Goal: Task Accomplishment & Management: Manage account settings

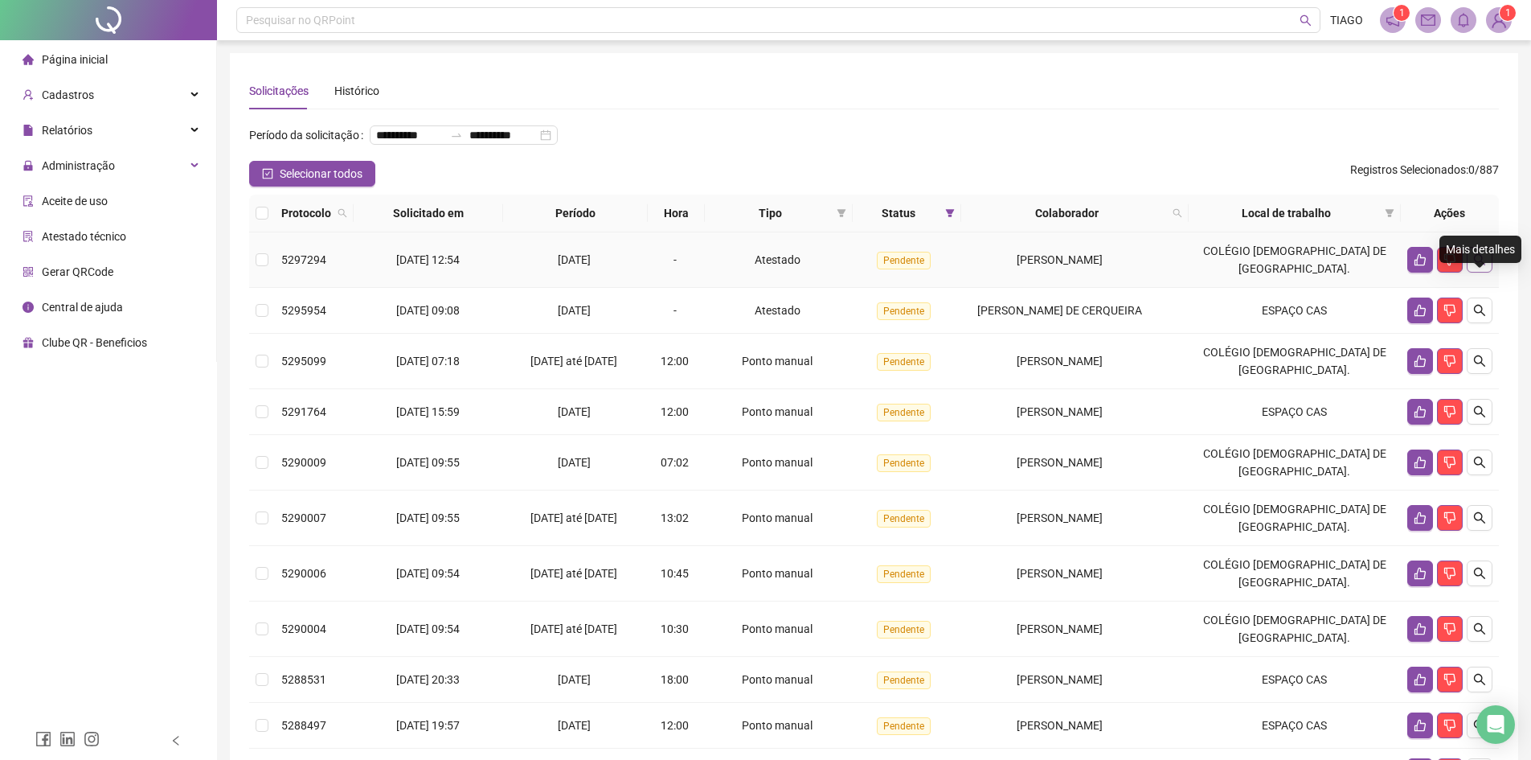
click at [1488, 272] on button "button" at bounding box center [1480, 260] width 26 height 26
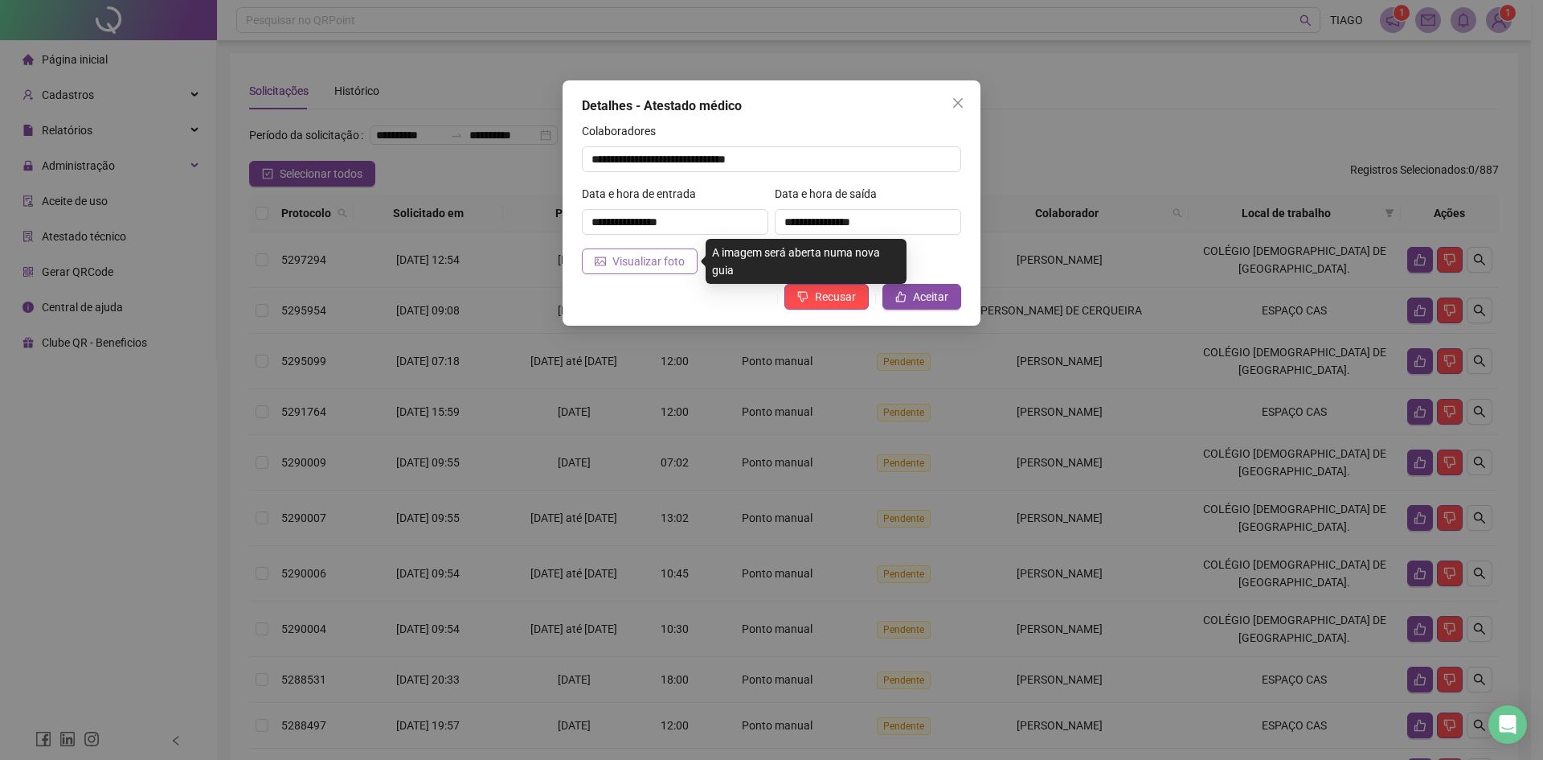
click at [595, 261] on icon "picture" at bounding box center [600, 261] width 11 height 9
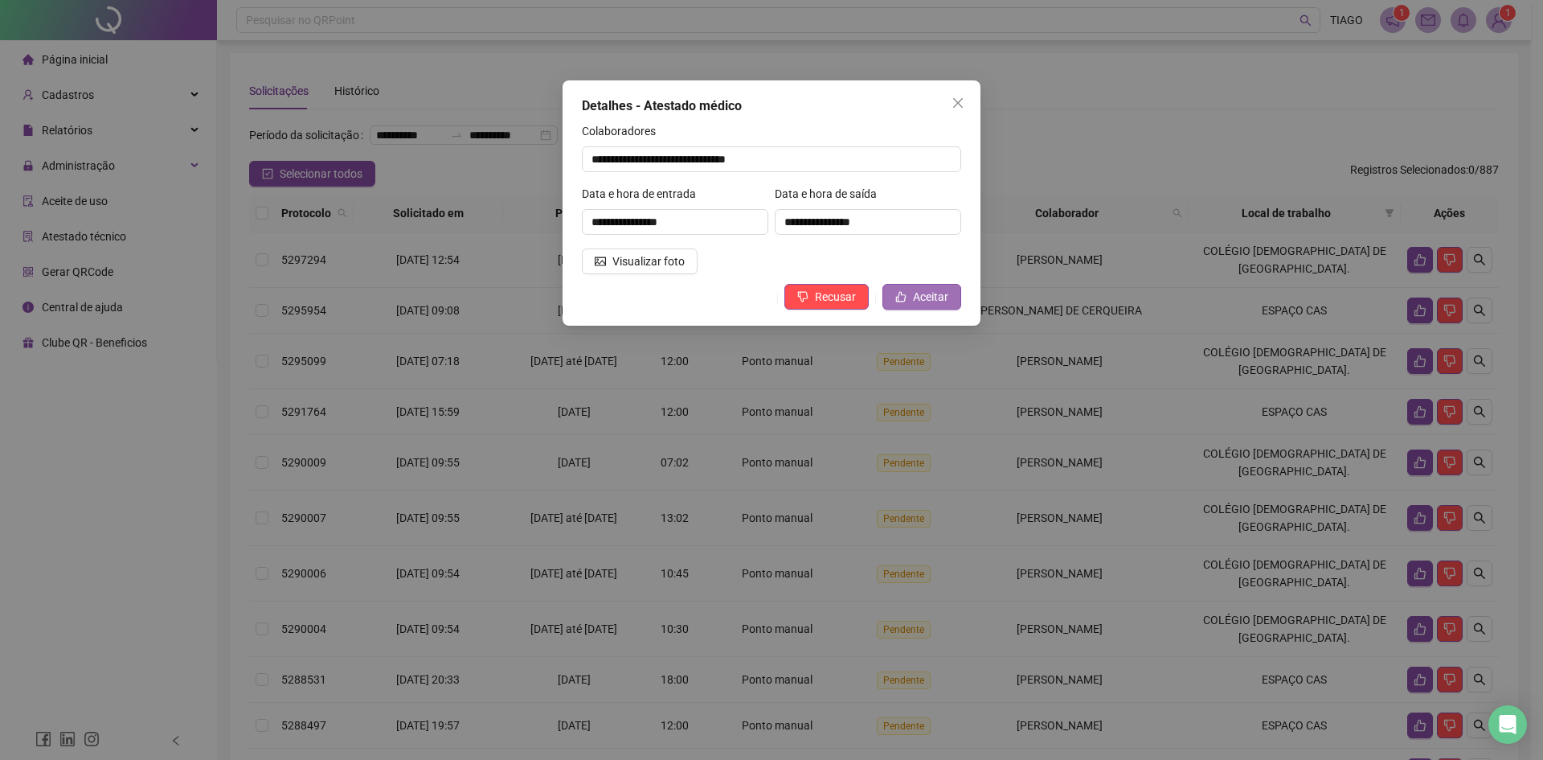
click at [922, 287] on button "Aceitar" at bounding box center [921, 297] width 79 height 26
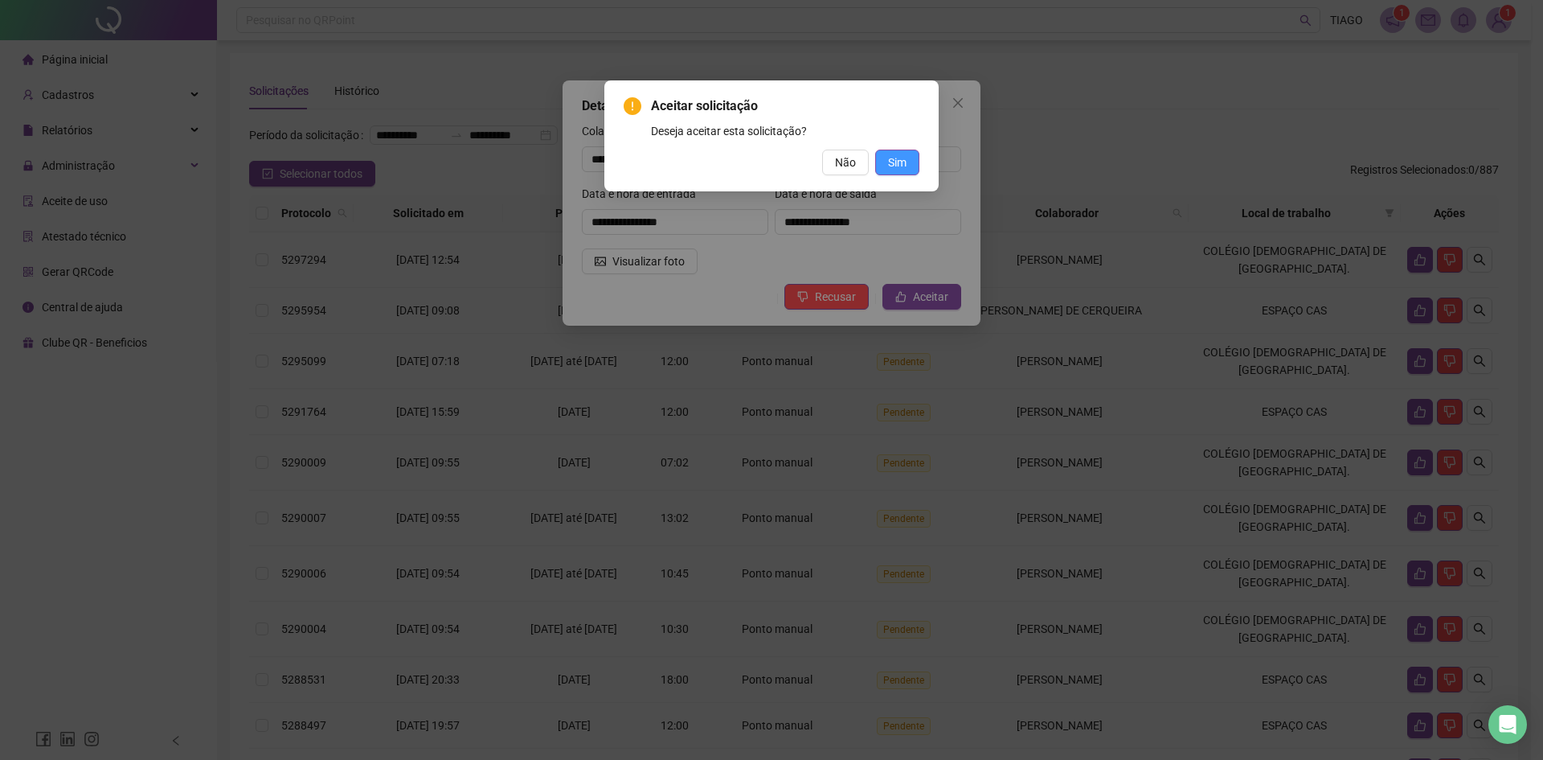
click at [895, 163] on span "Sim" at bounding box center [897, 163] width 18 height 18
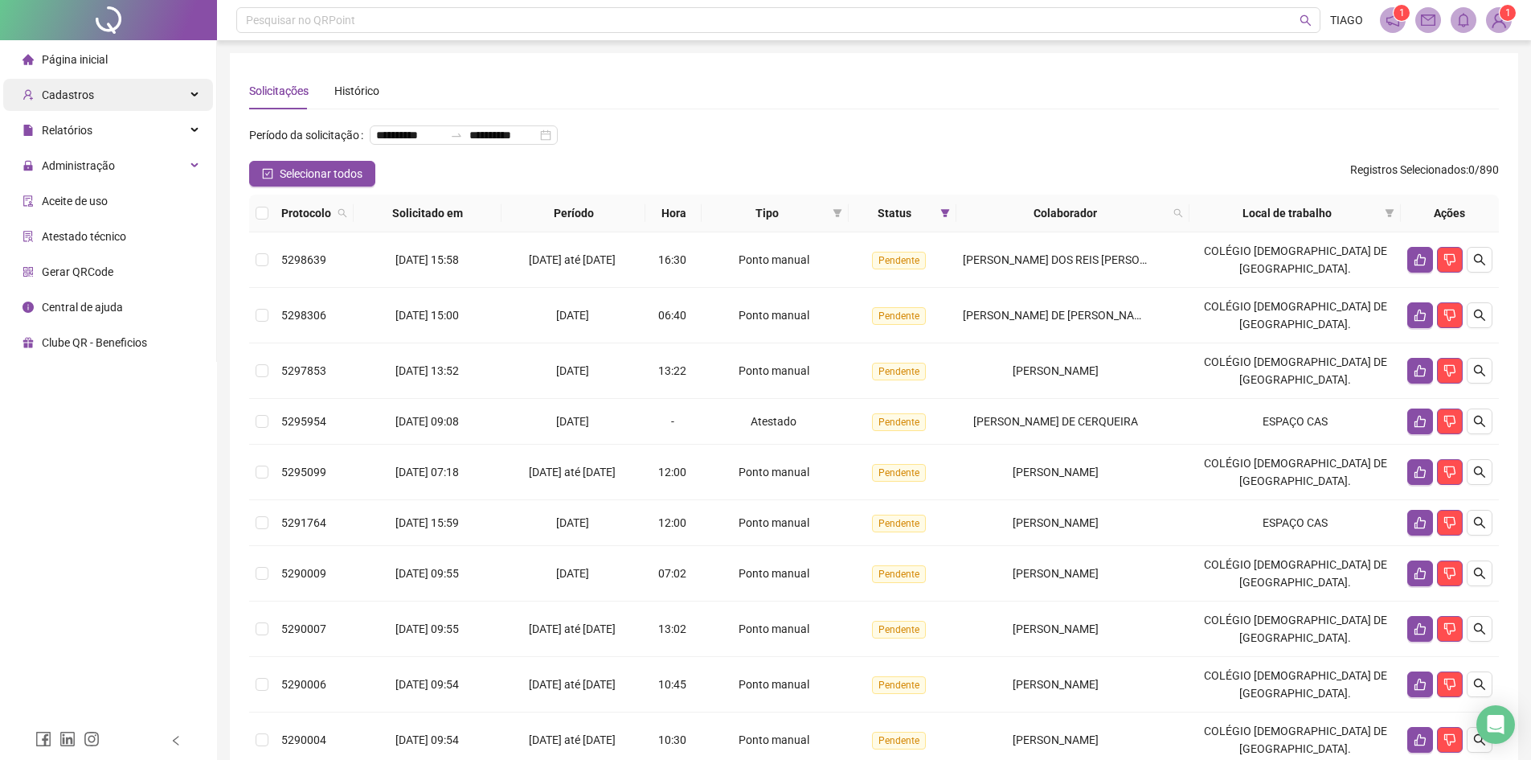
click at [84, 94] on span "Cadastros" at bounding box center [68, 94] width 52 height 13
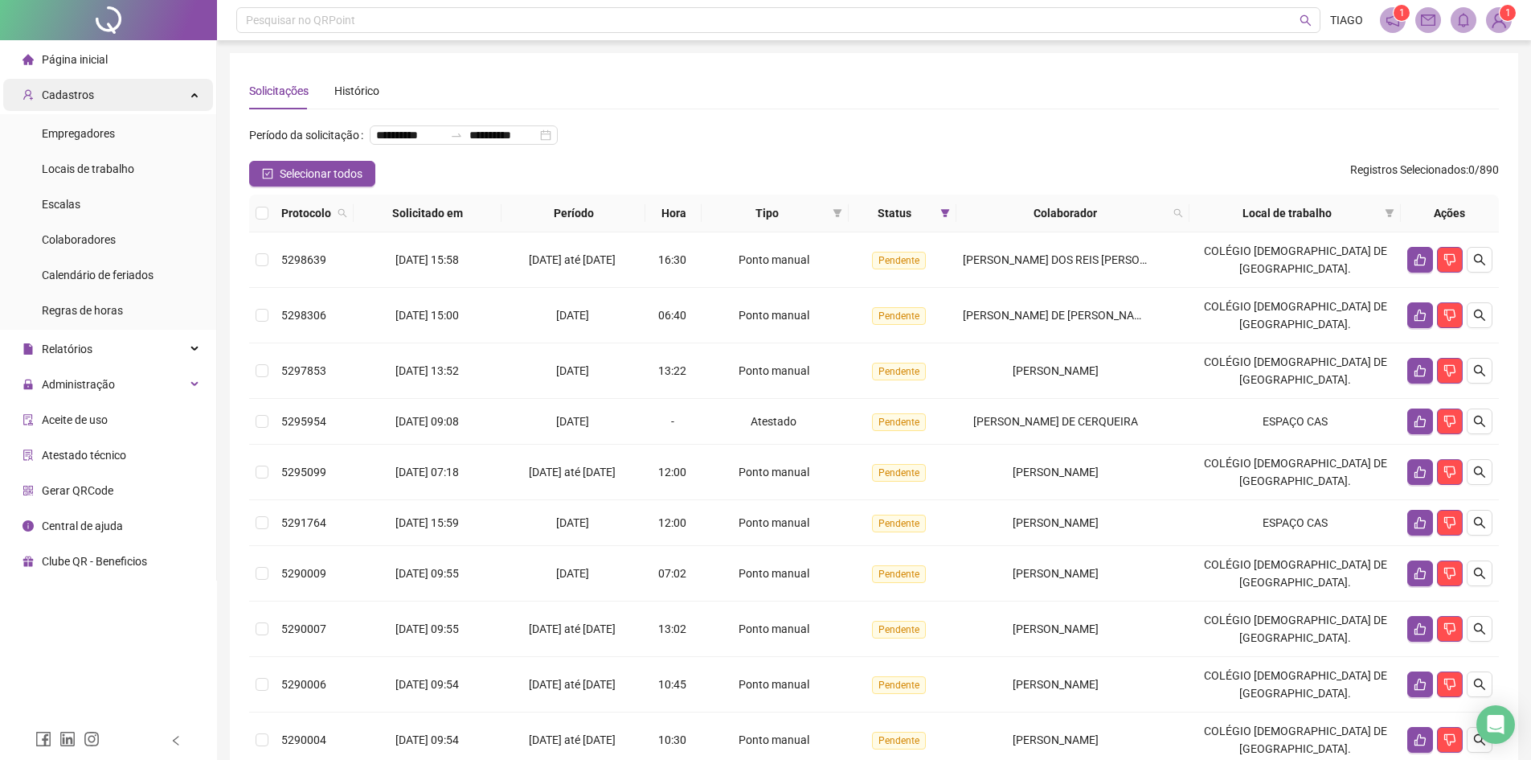
click at [146, 84] on div "Cadastros" at bounding box center [108, 95] width 210 height 32
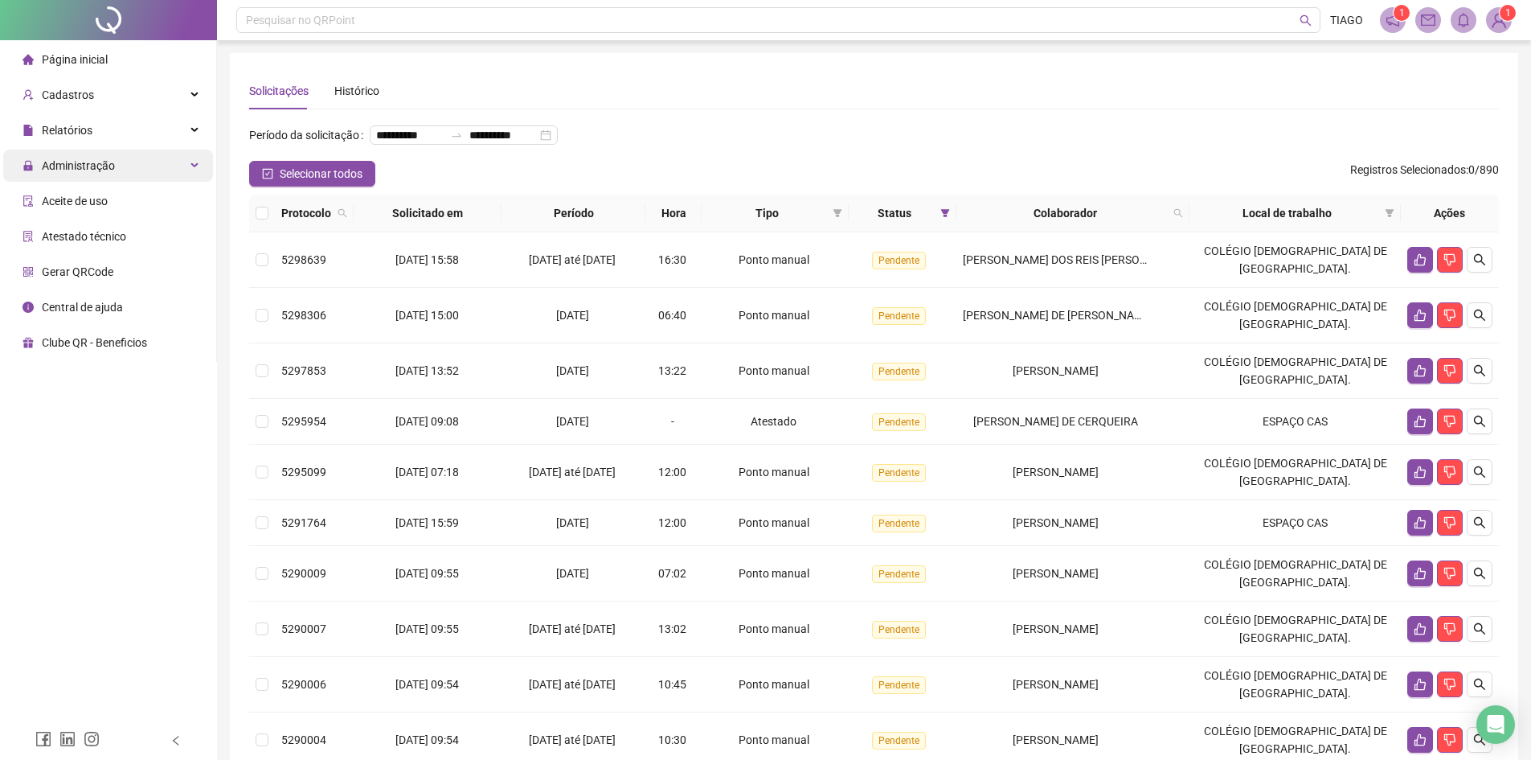
click at [123, 158] on div "Administração" at bounding box center [108, 165] width 210 height 32
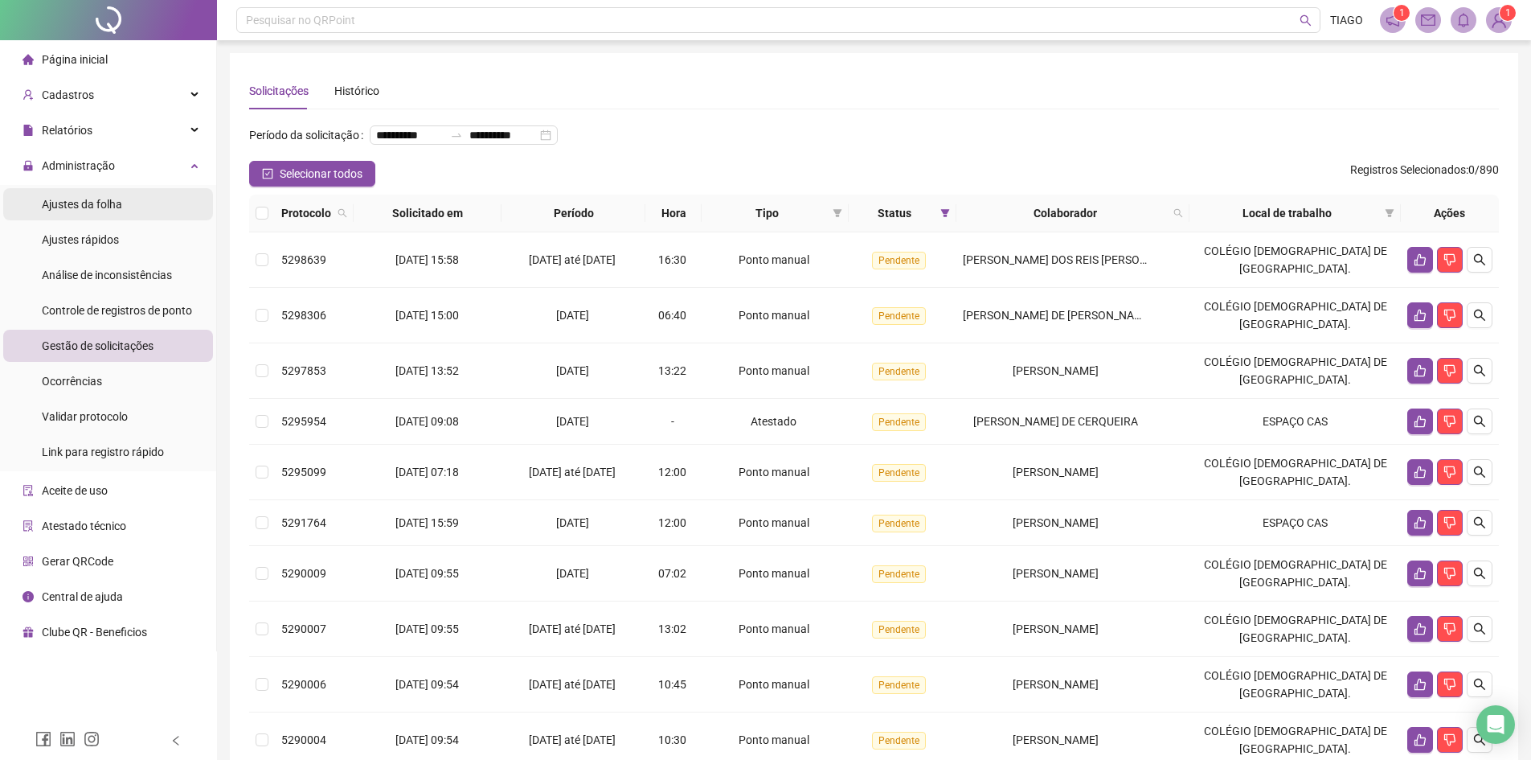
click at [110, 203] on span "Ajustes da folha" at bounding box center [82, 204] width 80 height 13
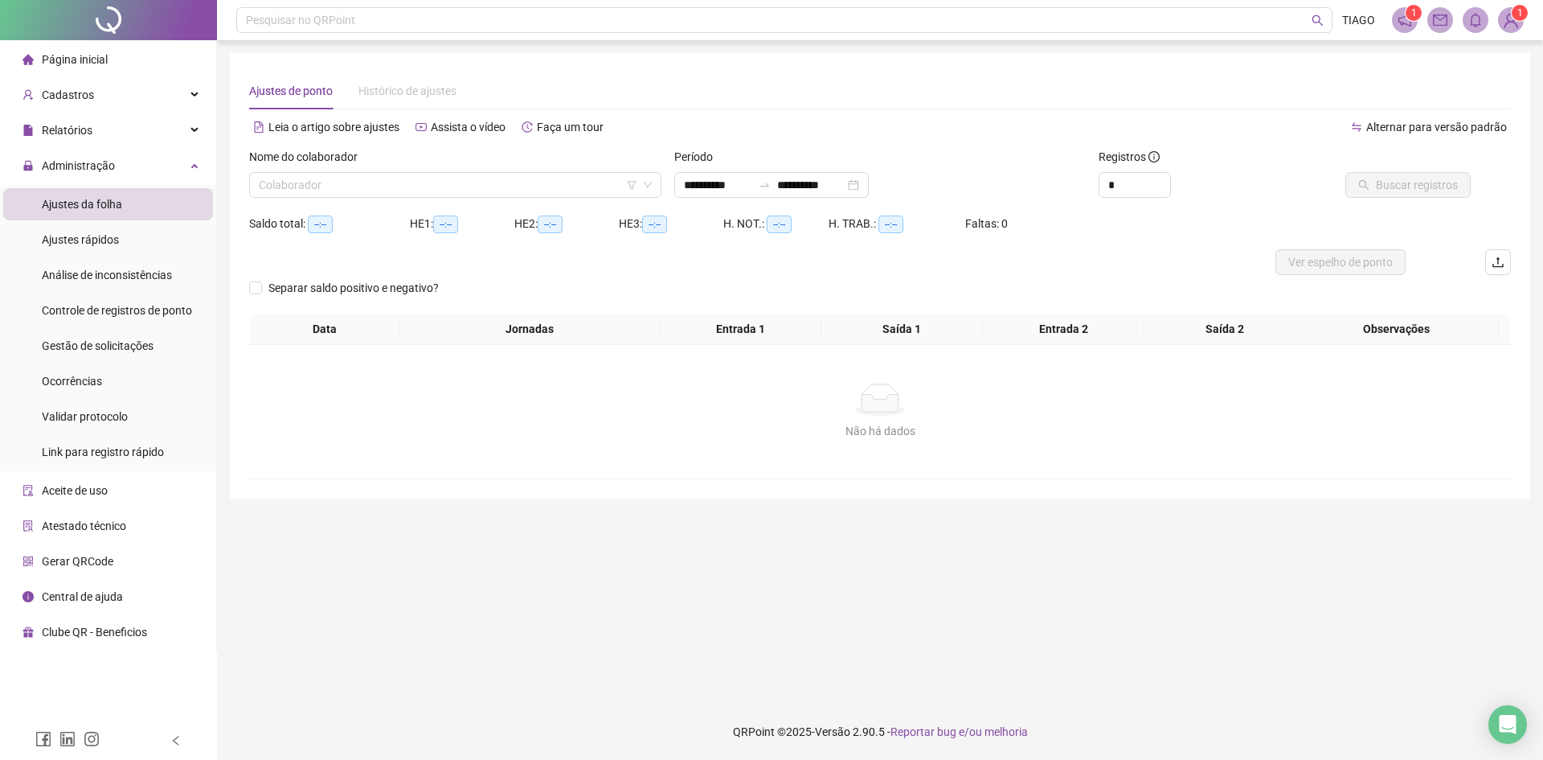
click at [562, 169] on div "Nome do colaborador" at bounding box center [455, 160] width 412 height 24
click at [559, 171] on div "Nome do colaborador" at bounding box center [455, 160] width 412 height 24
click at [556, 178] on input "search" at bounding box center [448, 185] width 379 height 24
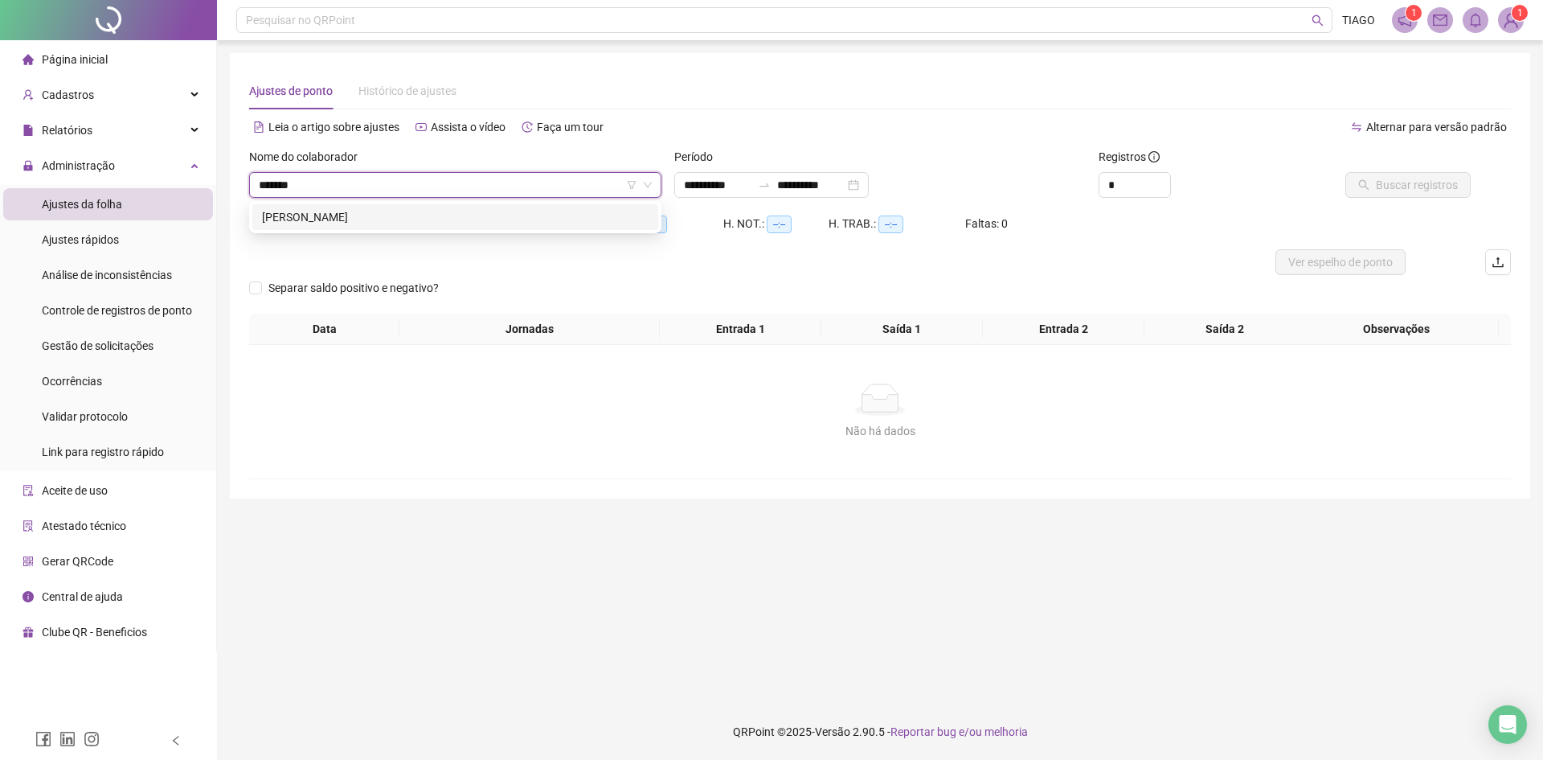
type input "*******"
click at [558, 203] on div "293370 [PERSON_NAME]" at bounding box center [455, 217] width 412 height 32
click at [569, 211] on div "[PERSON_NAME]" at bounding box center [455, 217] width 387 height 18
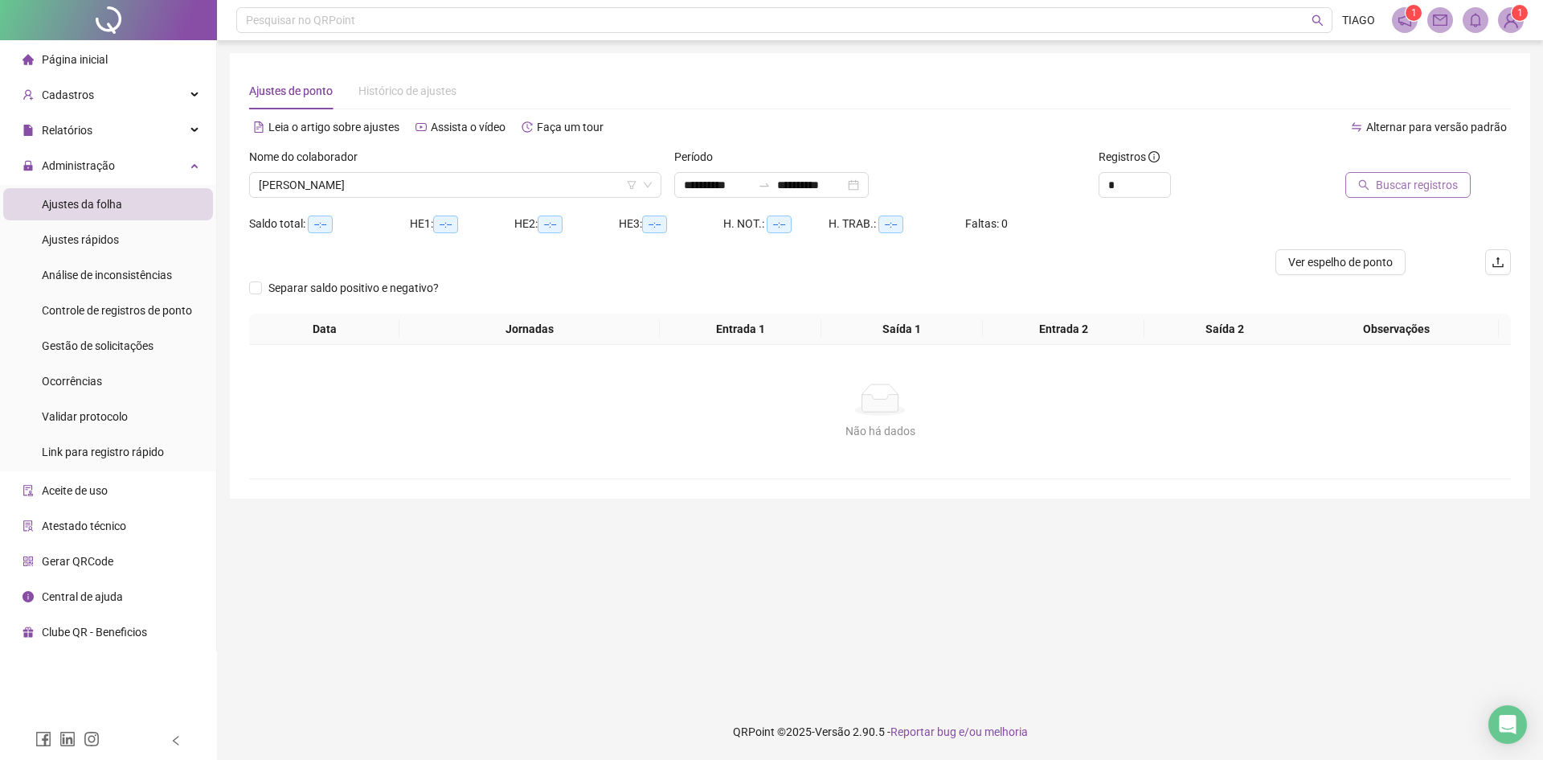
click at [1432, 190] on span "Buscar registros" at bounding box center [1417, 185] width 82 height 18
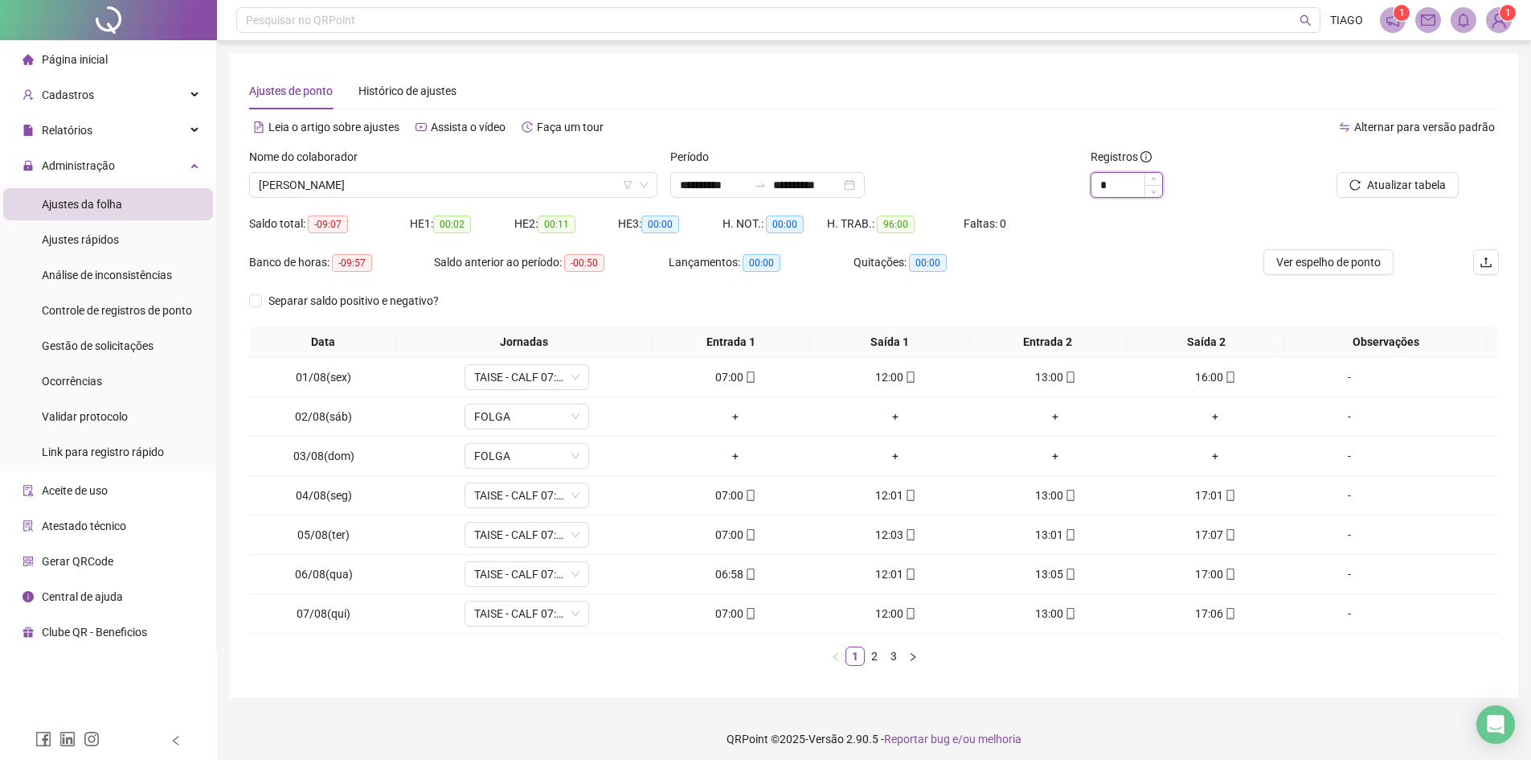
click at [1120, 186] on input "*" at bounding box center [1126, 185] width 71 height 24
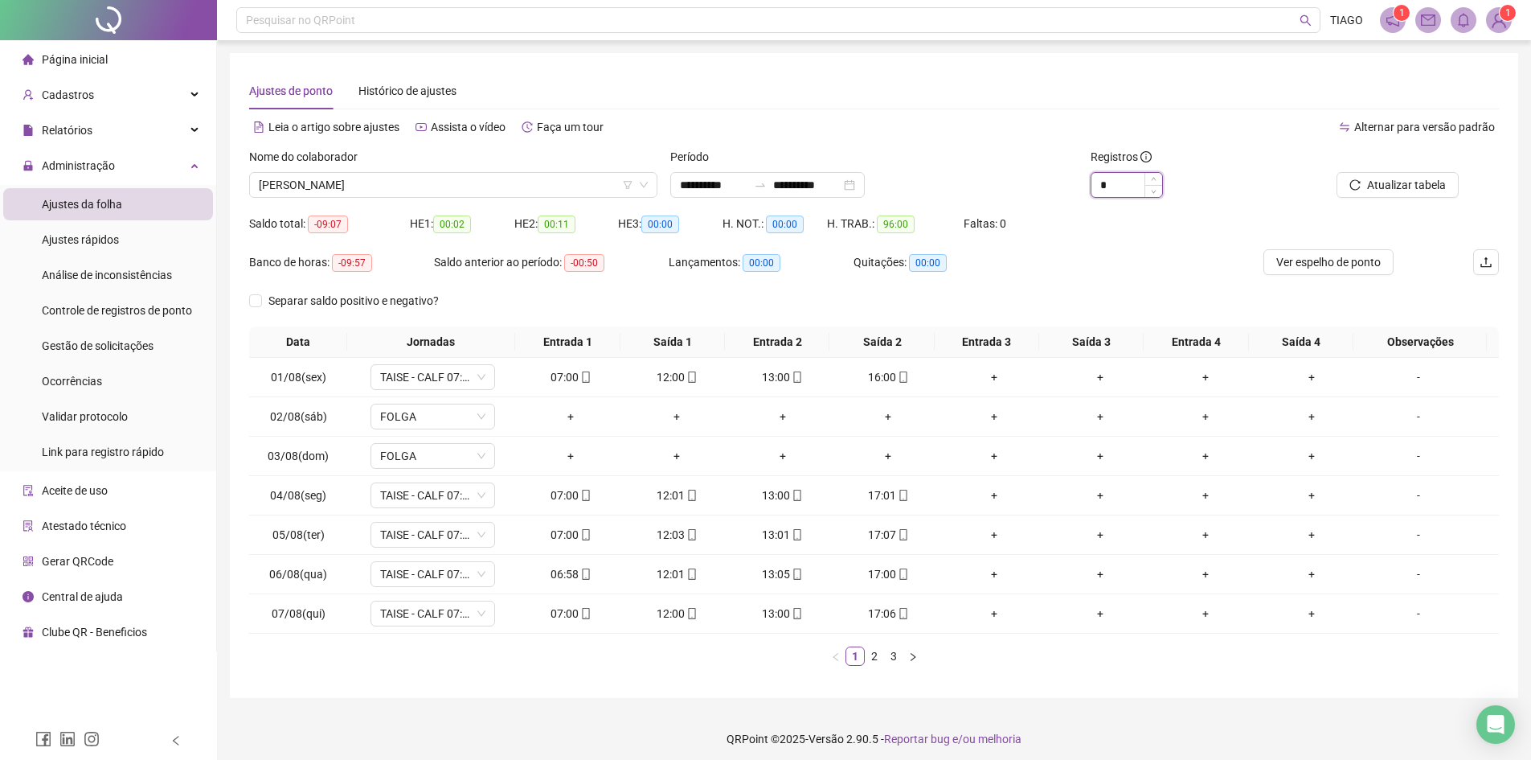
type input "*"
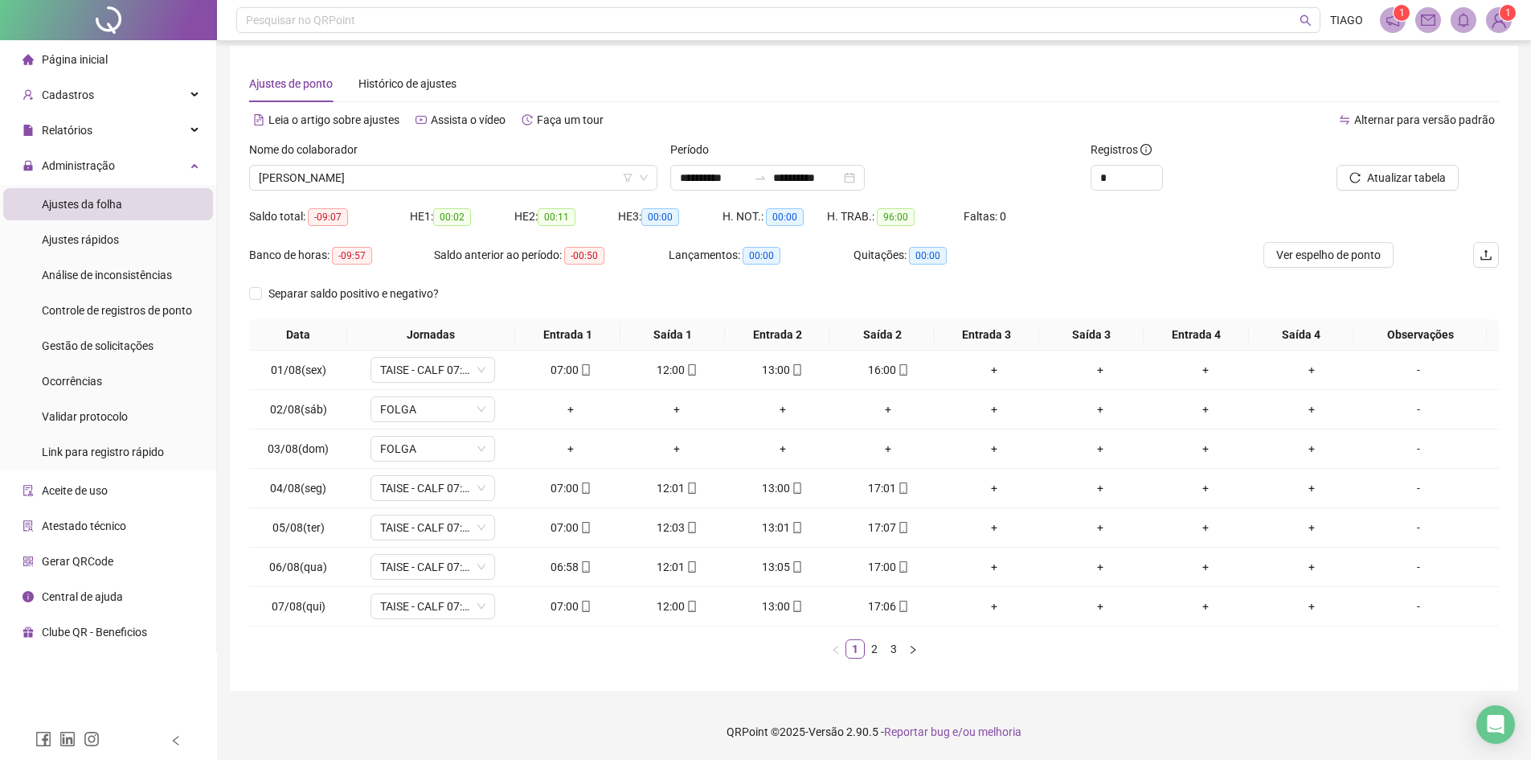
click at [892, 658] on div "Data Jornadas Entrada 1 Saída 1 Entrada 2 Saída 2 Entrada 3 Saída 3 Entrada 4 S…" at bounding box center [874, 495] width 1250 height 352
click at [895, 650] on link "3" at bounding box center [894, 649] width 18 height 18
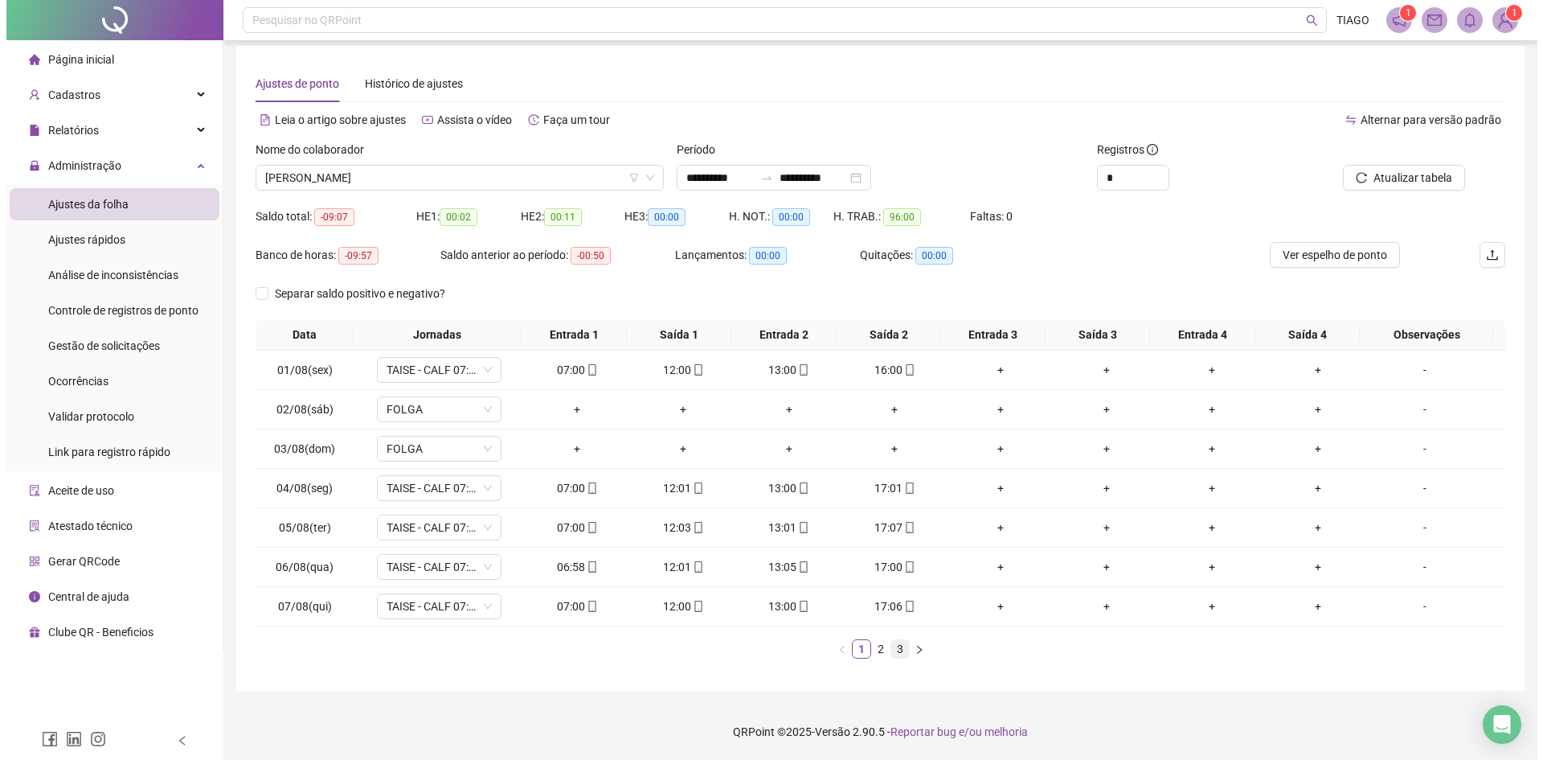
scroll to position [0, 0]
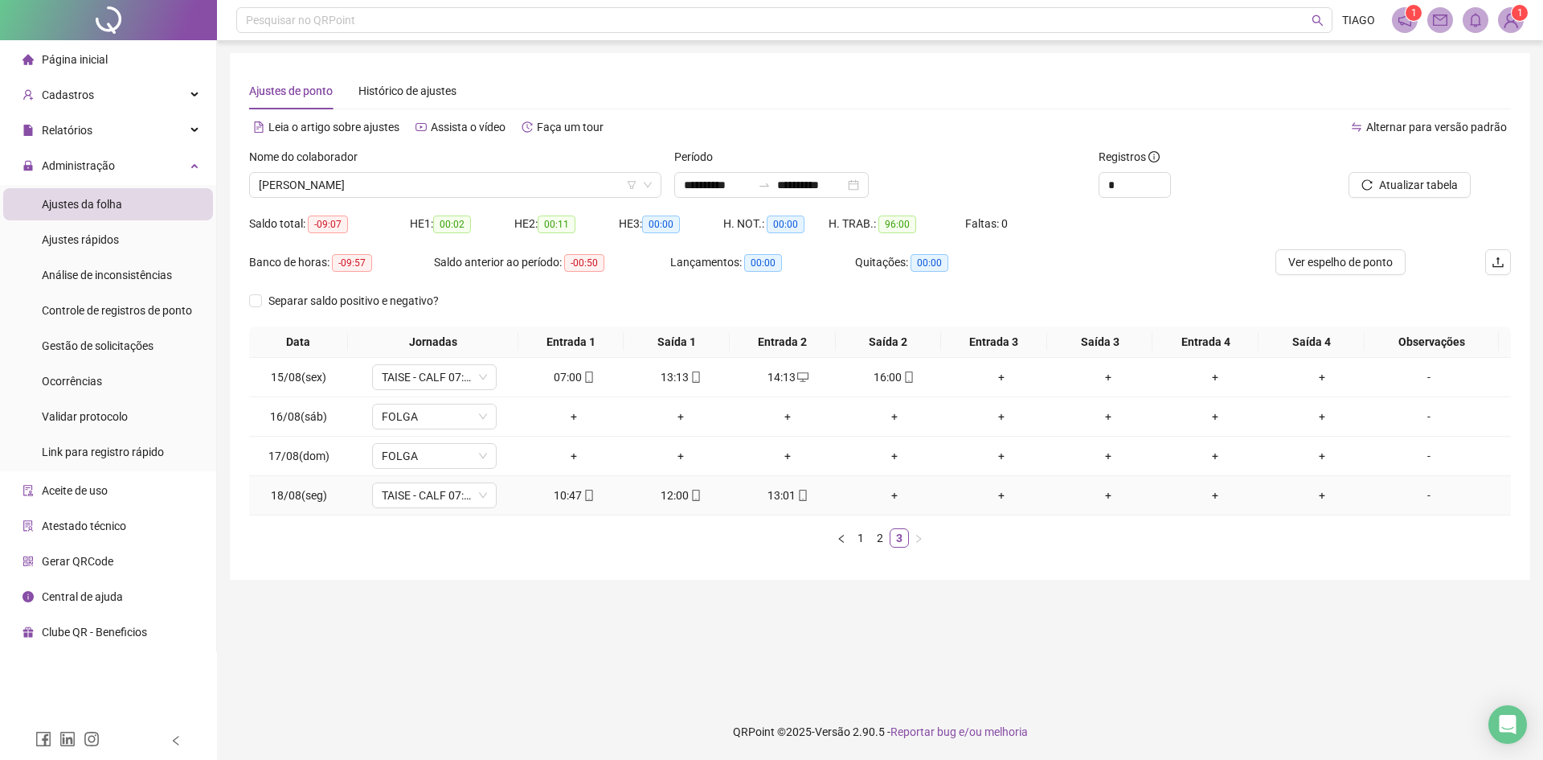
click at [1397, 494] on div "-" at bounding box center [1429, 495] width 95 height 18
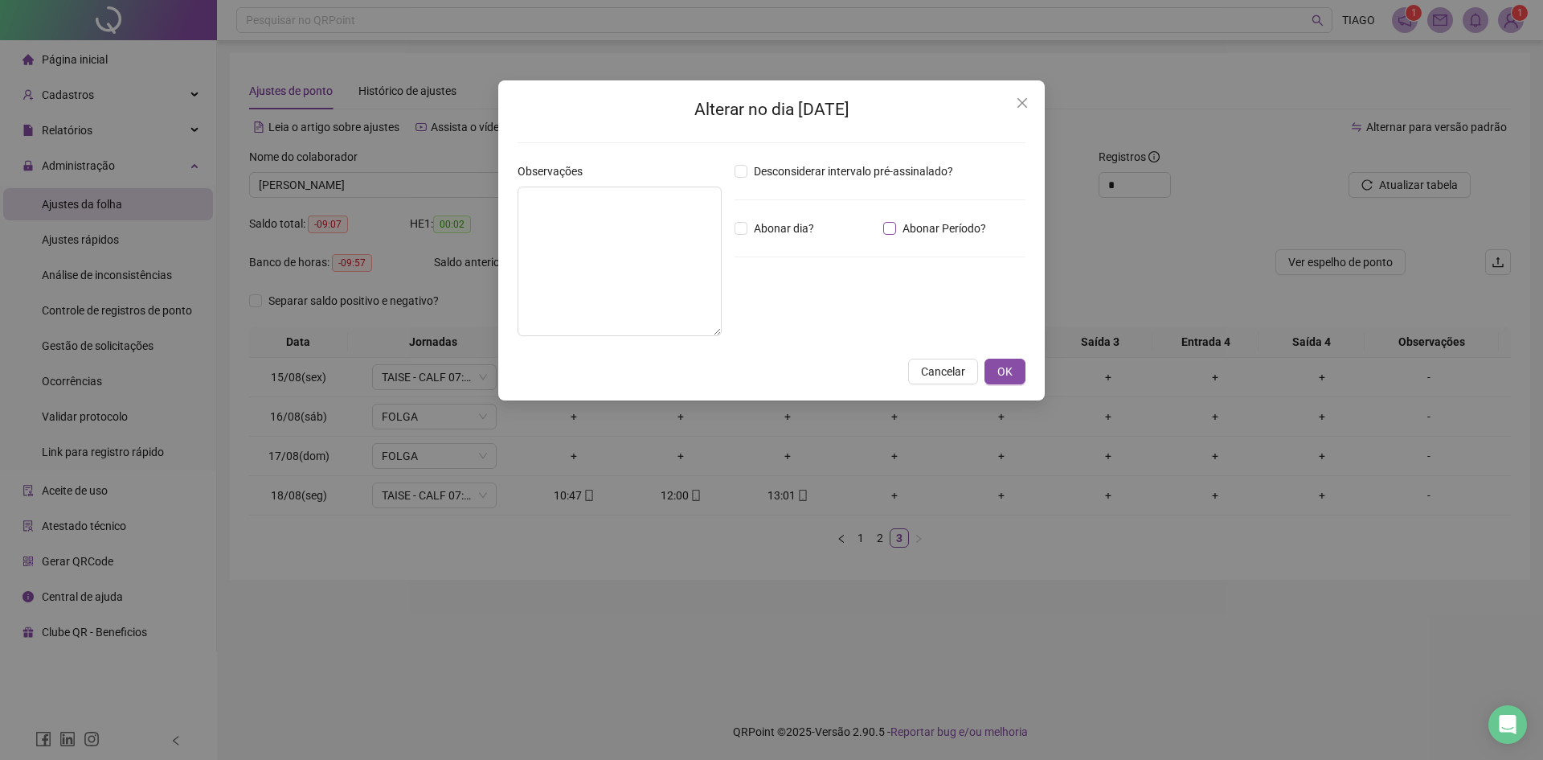
click at [922, 229] on span "Abonar Período?" at bounding box center [944, 228] width 96 height 18
click at [782, 325] on input "*****" at bounding box center [776, 316] width 64 height 19
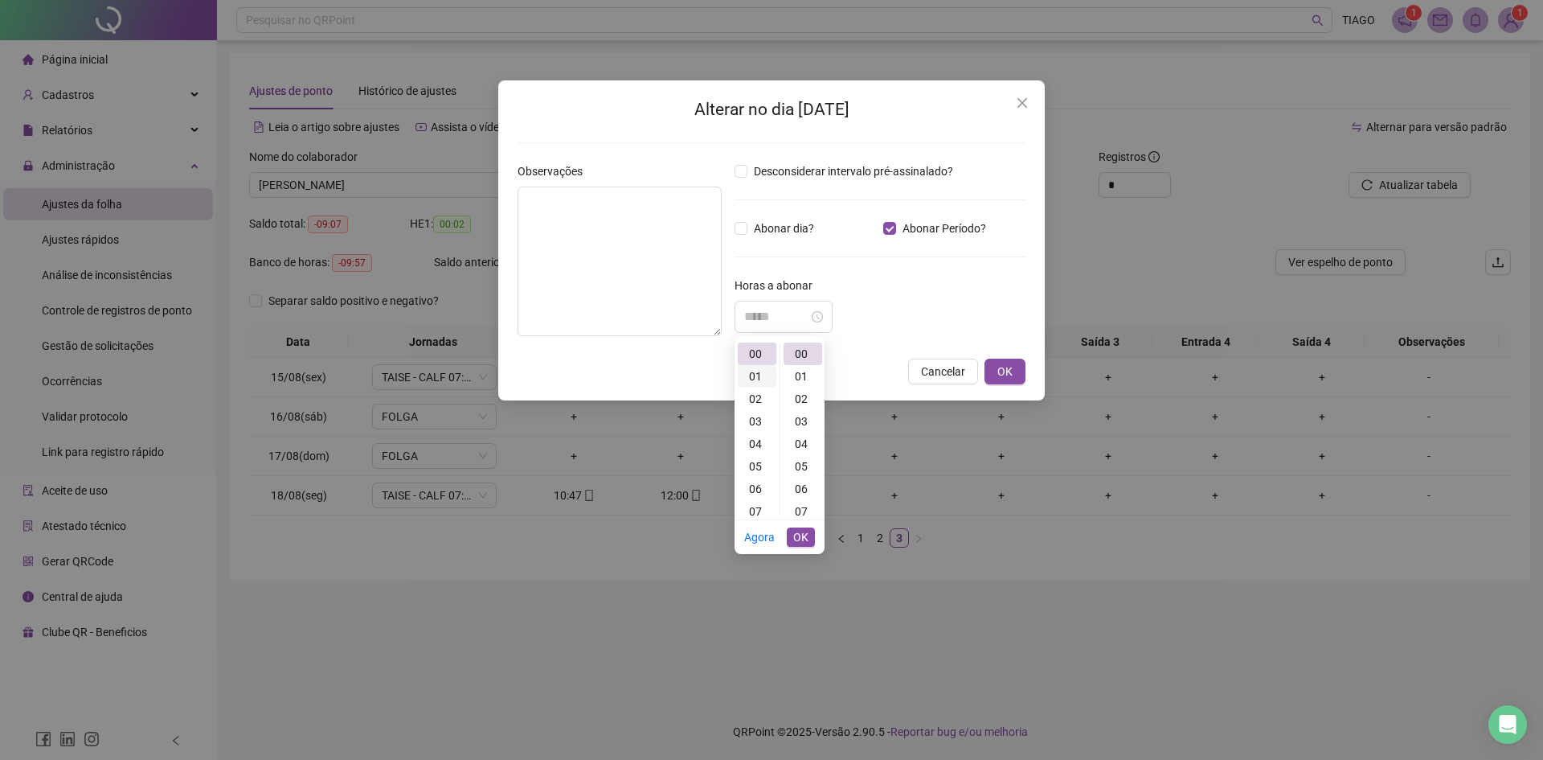
click at [757, 377] on div "01" at bounding box center [757, 376] width 39 height 23
click at [810, 452] on div "58" at bounding box center [803, 453] width 39 height 23
type input "*****"
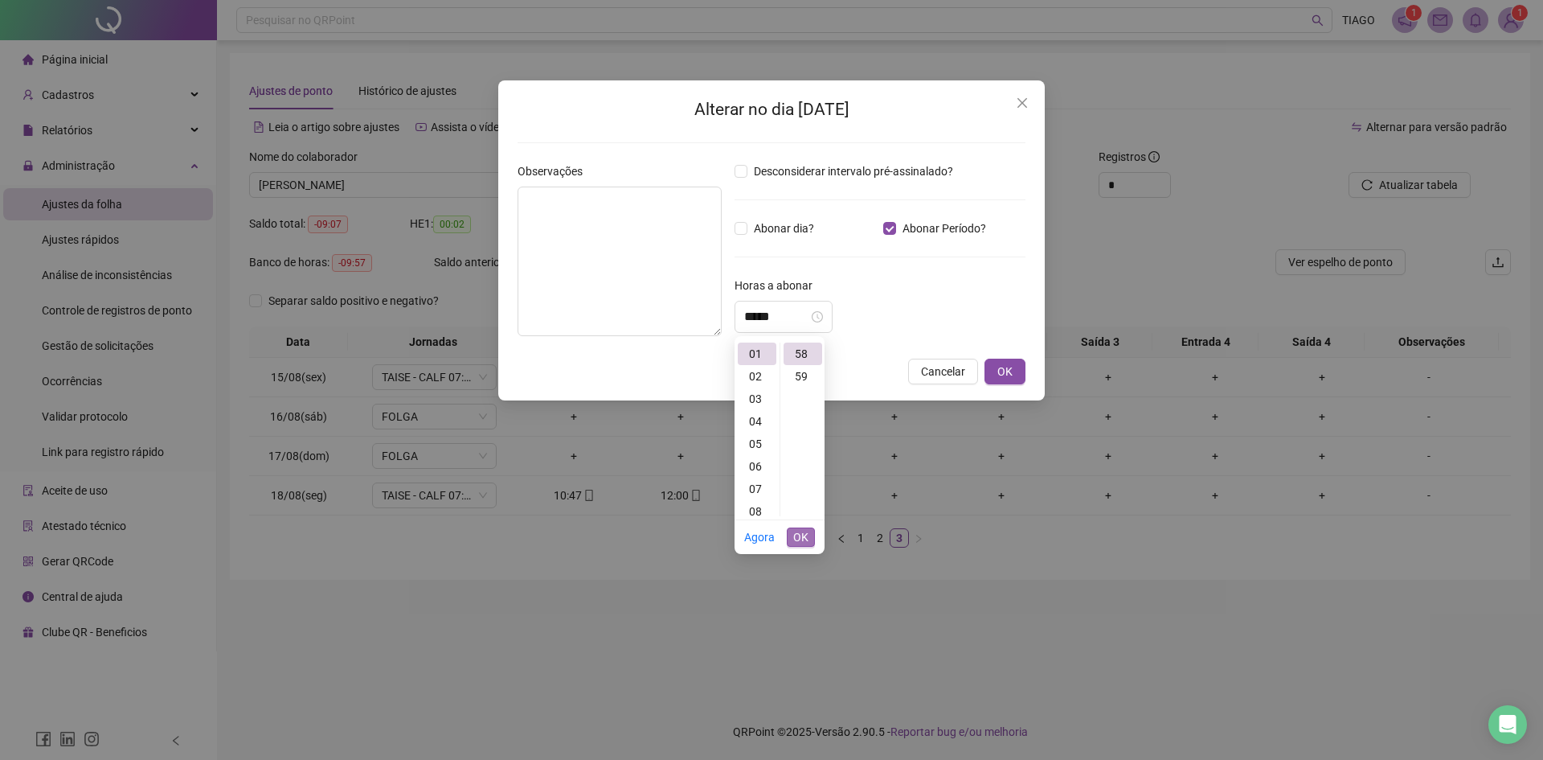
click at [799, 534] on span "OK" at bounding box center [800, 537] width 15 height 18
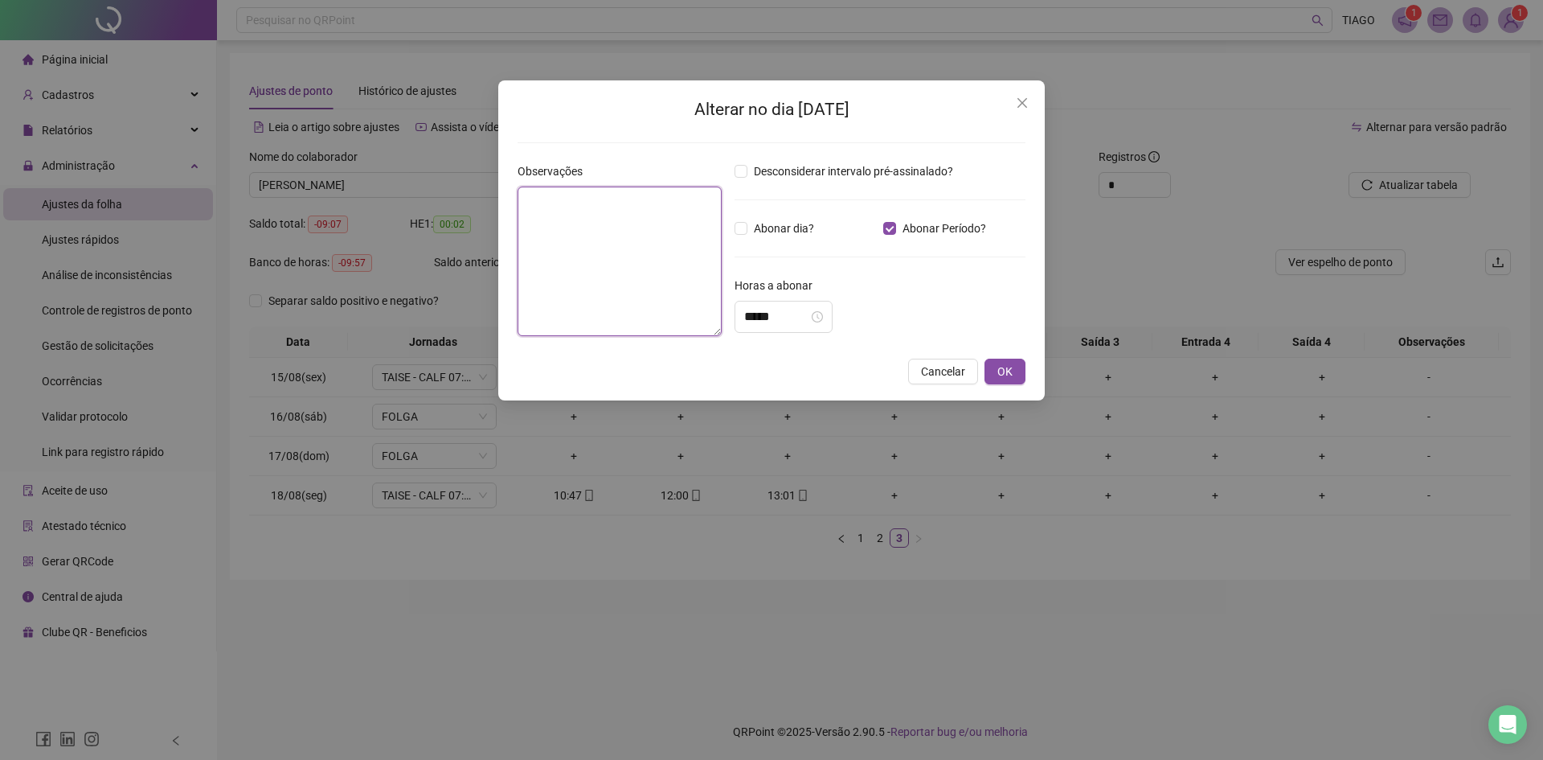
click at [626, 226] on textarea at bounding box center [620, 260] width 204 height 149
type textarea "**********"
click at [1010, 366] on span "OK" at bounding box center [1004, 371] width 15 height 18
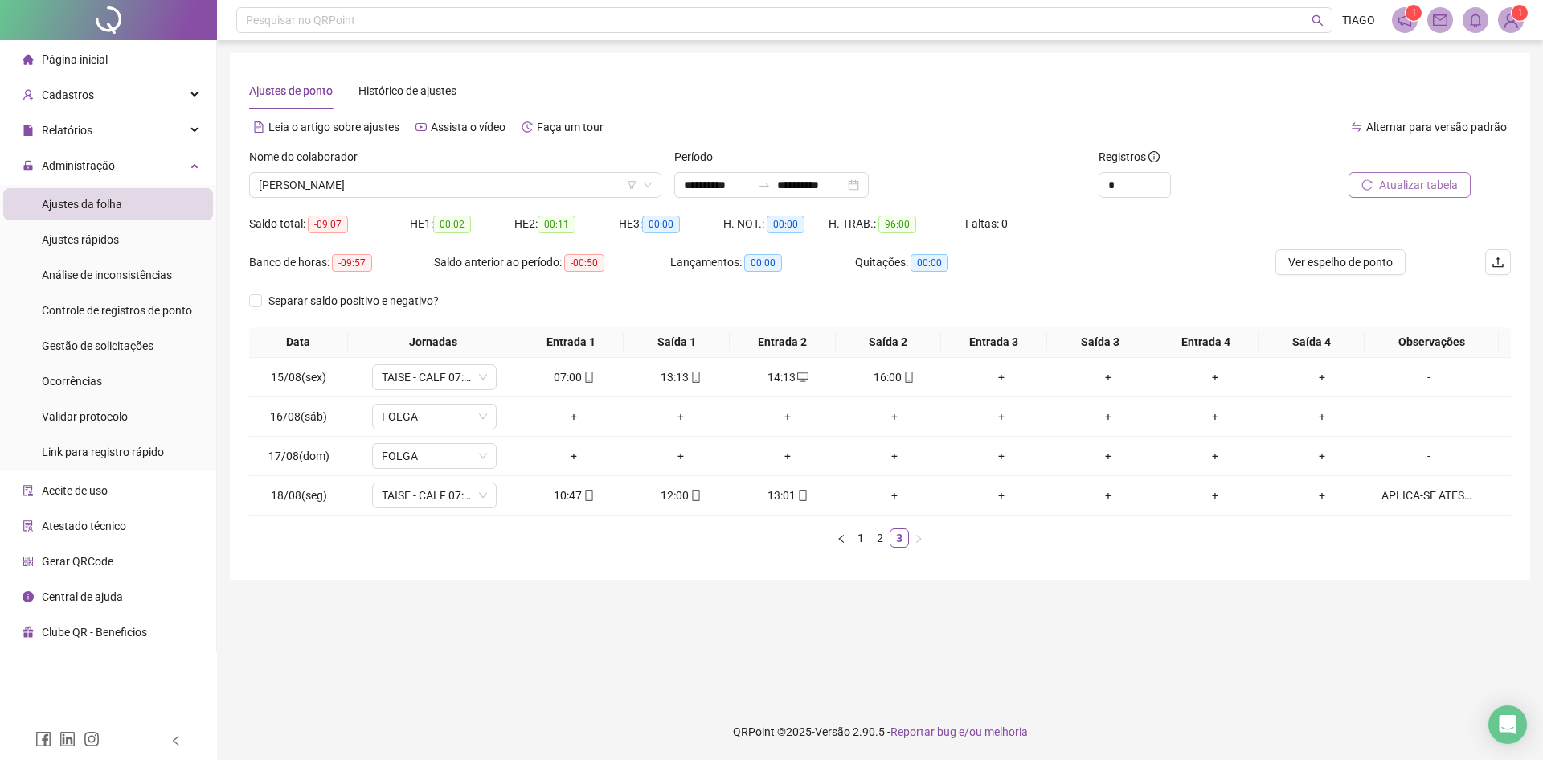
click at [1393, 190] on span "Atualizar tabela" at bounding box center [1418, 185] width 79 height 18
click at [505, 166] on div "Nome do colaborador" at bounding box center [455, 160] width 412 height 24
click at [497, 190] on span "[PERSON_NAME]" at bounding box center [455, 185] width 393 height 24
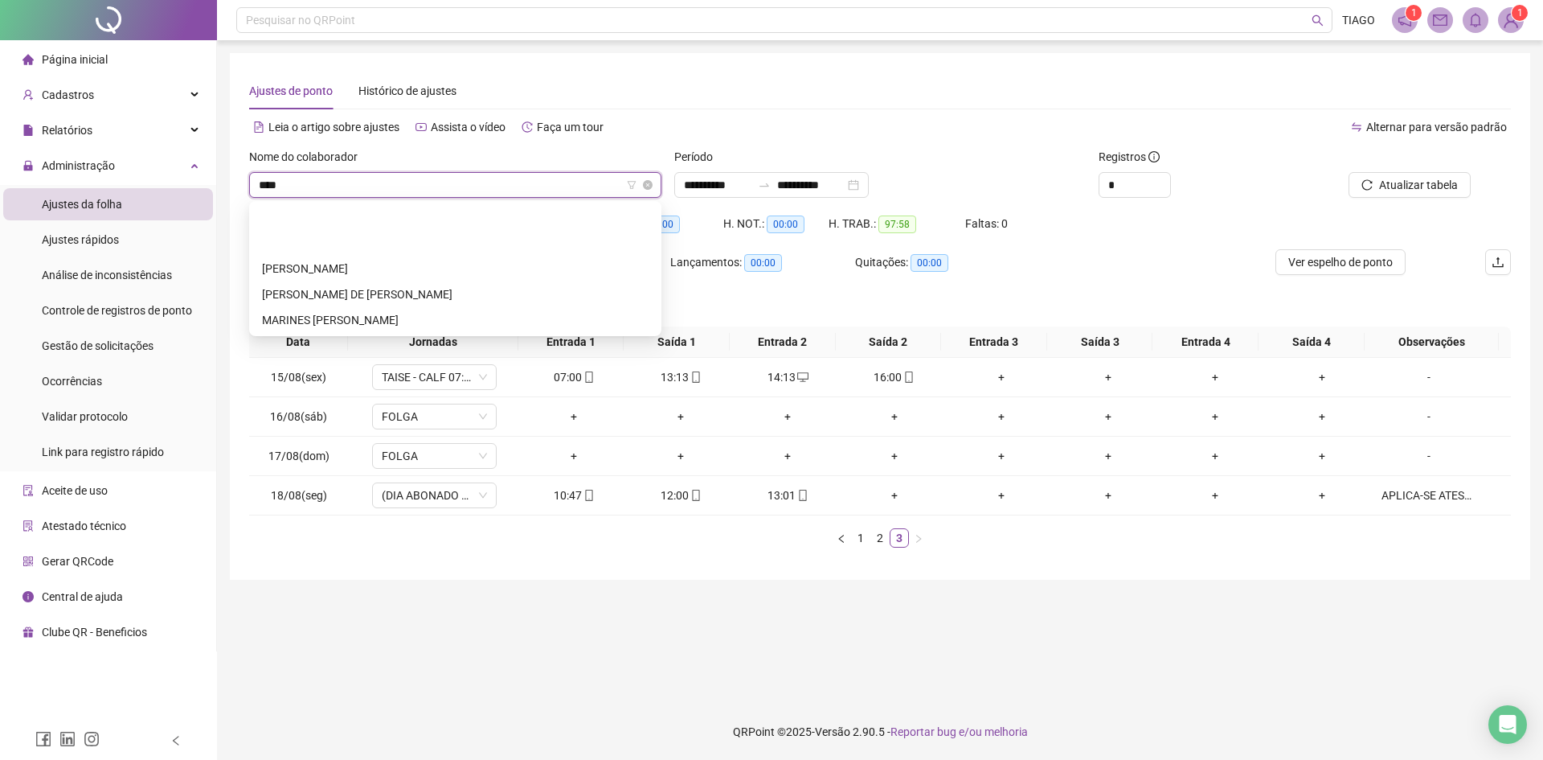
scroll to position [0, 0]
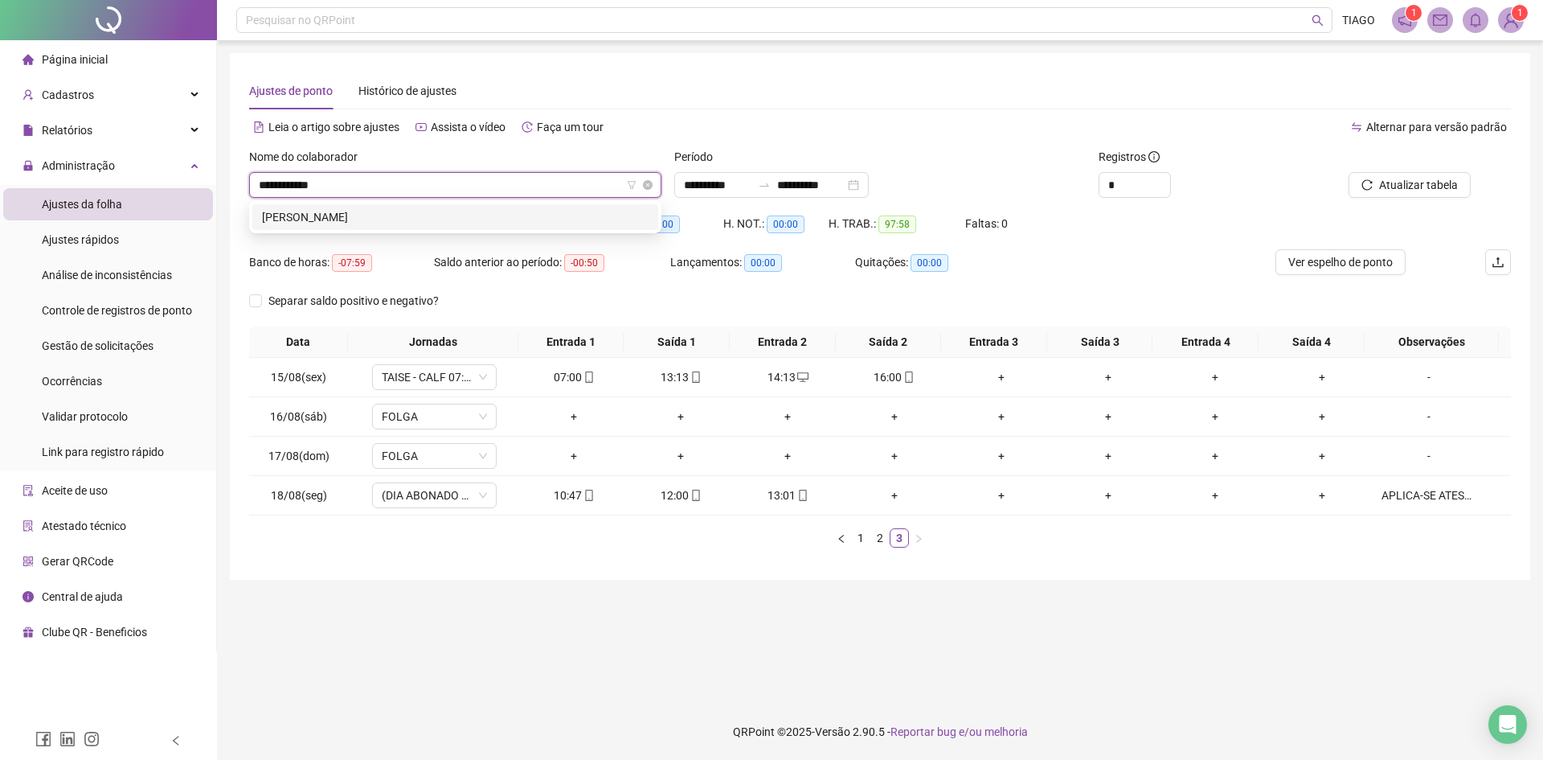
type input "**********"
click at [546, 216] on div "[PERSON_NAME]" at bounding box center [455, 217] width 387 height 18
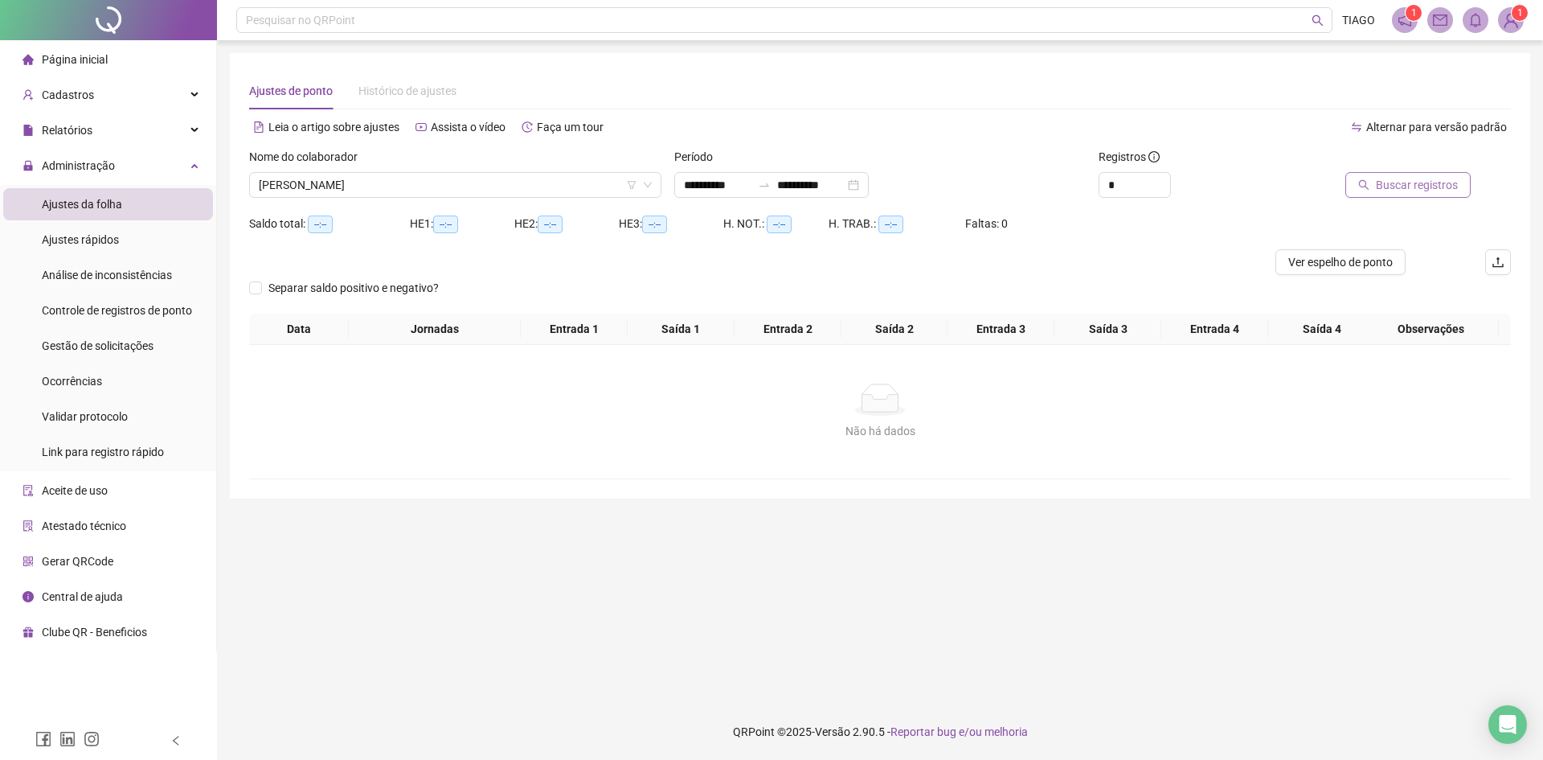
click at [1406, 187] on span "Buscar registros" at bounding box center [1417, 185] width 82 height 18
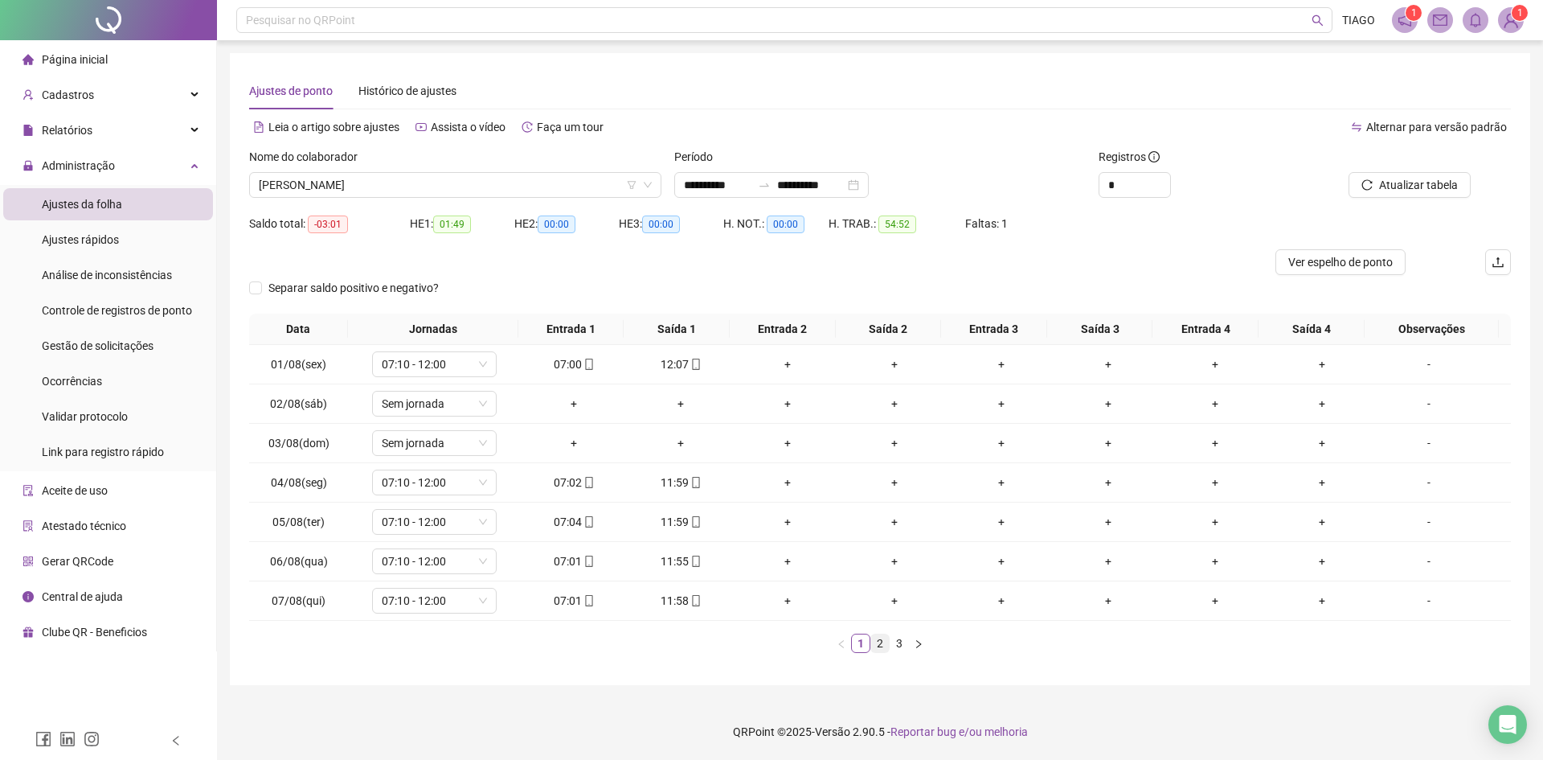
click at [881, 641] on link "2" at bounding box center [880, 643] width 18 height 18
click at [893, 643] on link "3" at bounding box center [900, 643] width 18 height 18
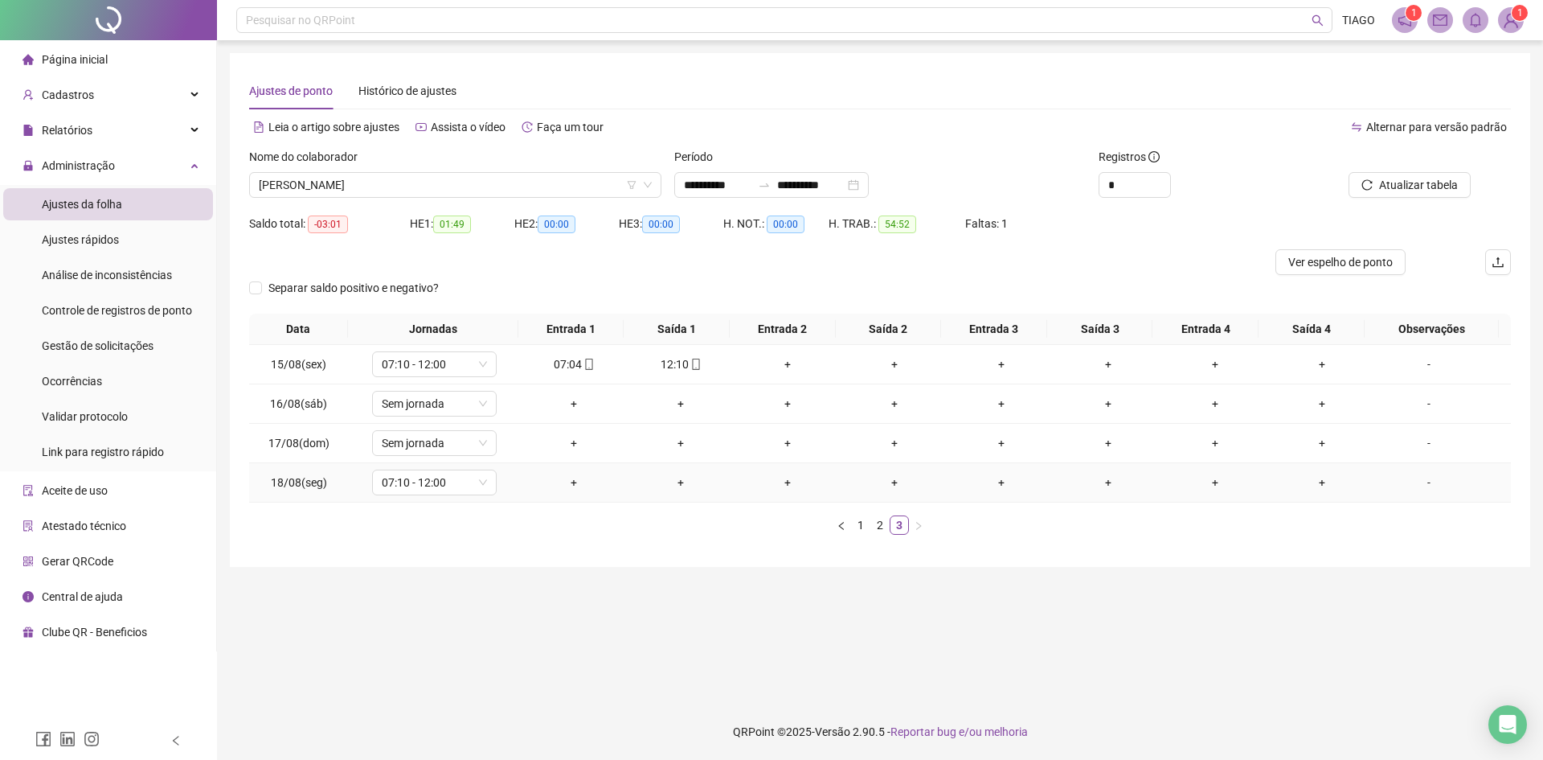
click at [1415, 486] on div "-" at bounding box center [1429, 482] width 95 height 18
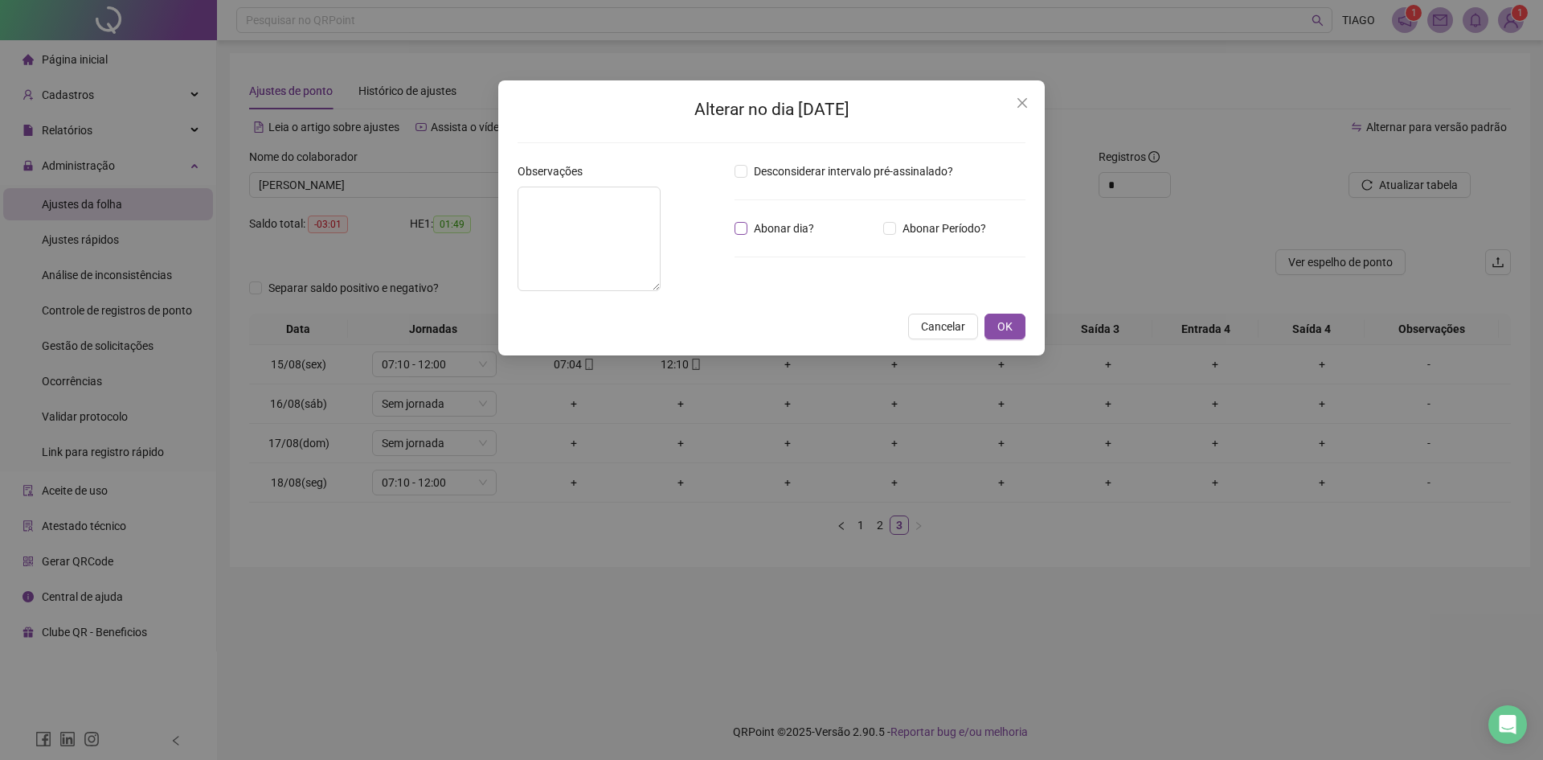
click at [749, 233] on span "Abonar dia?" at bounding box center [783, 228] width 73 height 18
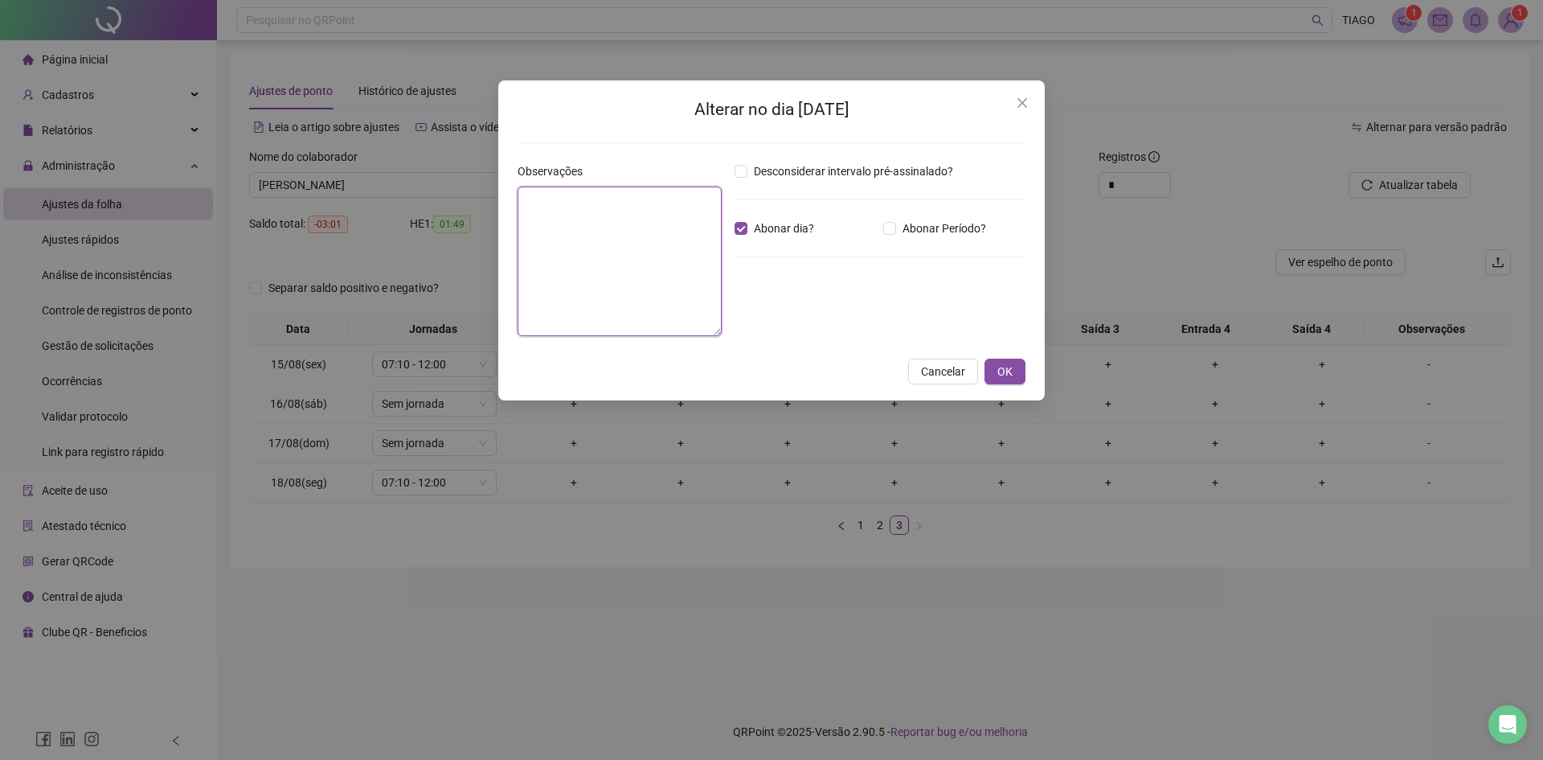
click at [633, 240] on textarea at bounding box center [620, 260] width 204 height 149
type textarea "**********"
click at [1000, 365] on span "OK" at bounding box center [1004, 371] width 15 height 18
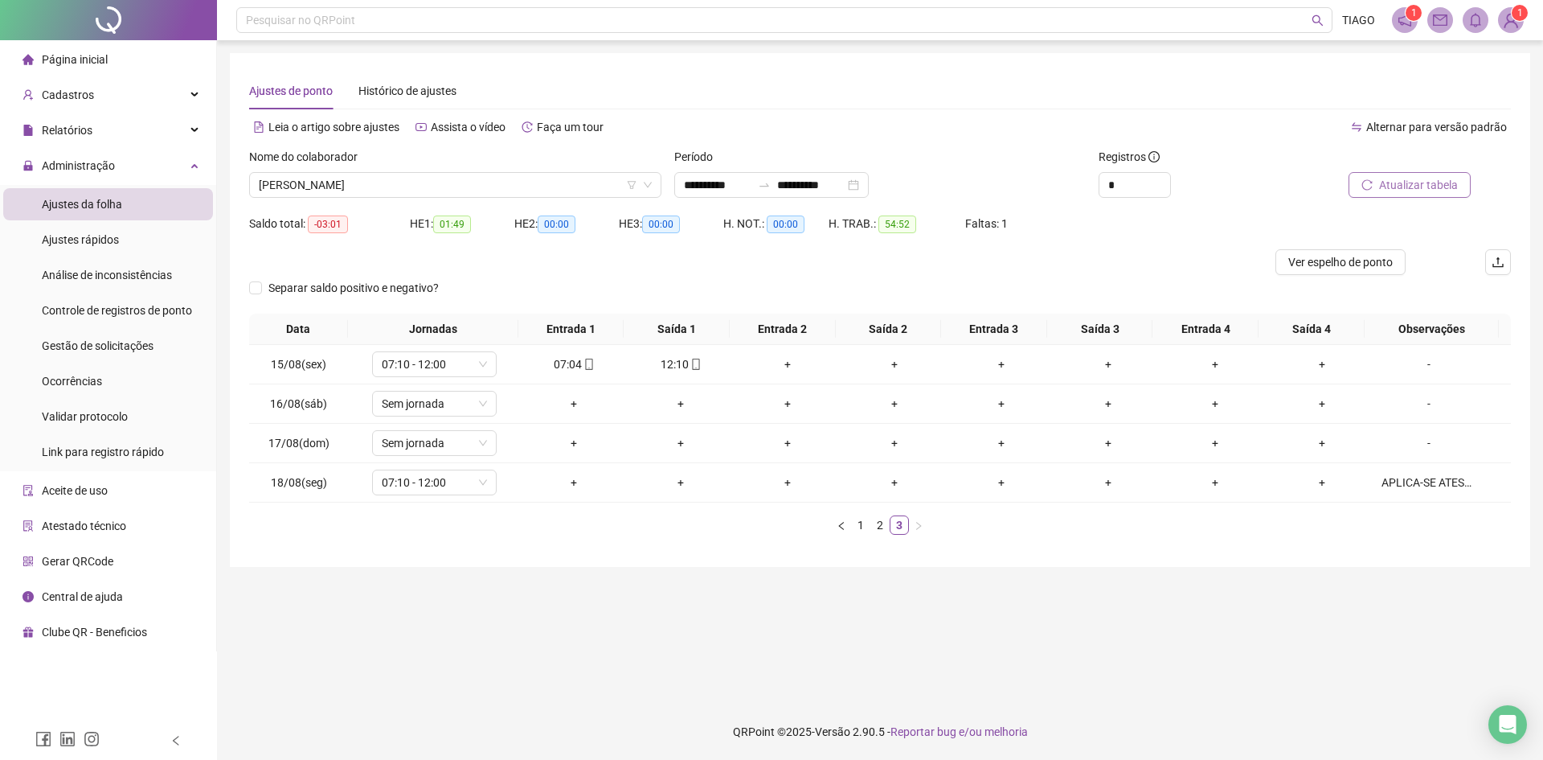
click at [1394, 193] on span "Atualizar tabela" at bounding box center [1418, 185] width 79 height 18
click at [444, 184] on span "[PERSON_NAME]" at bounding box center [455, 185] width 393 height 24
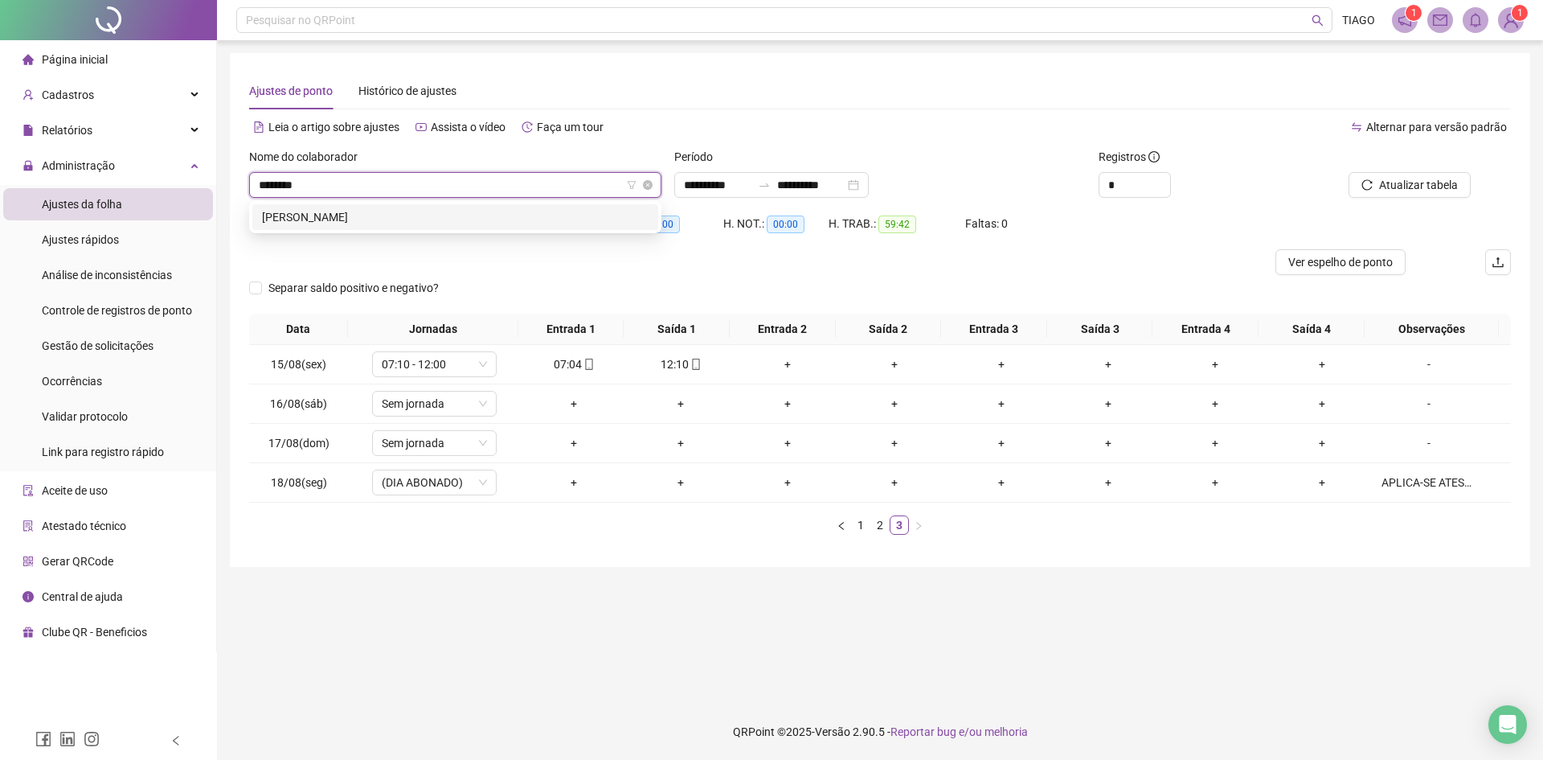
type input "*********"
click at [481, 227] on div "[PERSON_NAME]" at bounding box center [455, 217] width 406 height 26
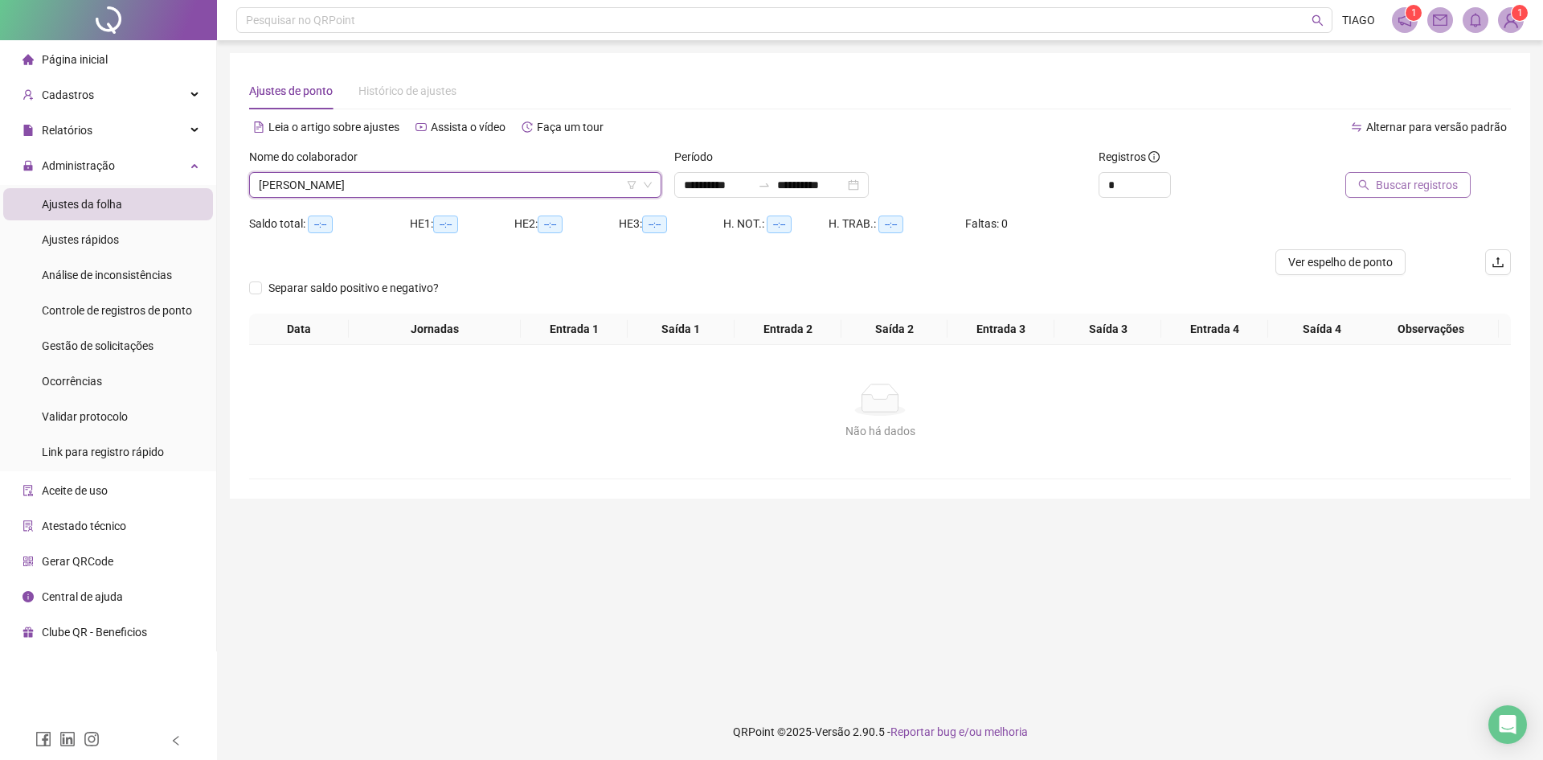
click at [1448, 185] on span "Buscar registros" at bounding box center [1417, 185] width 82 height 18
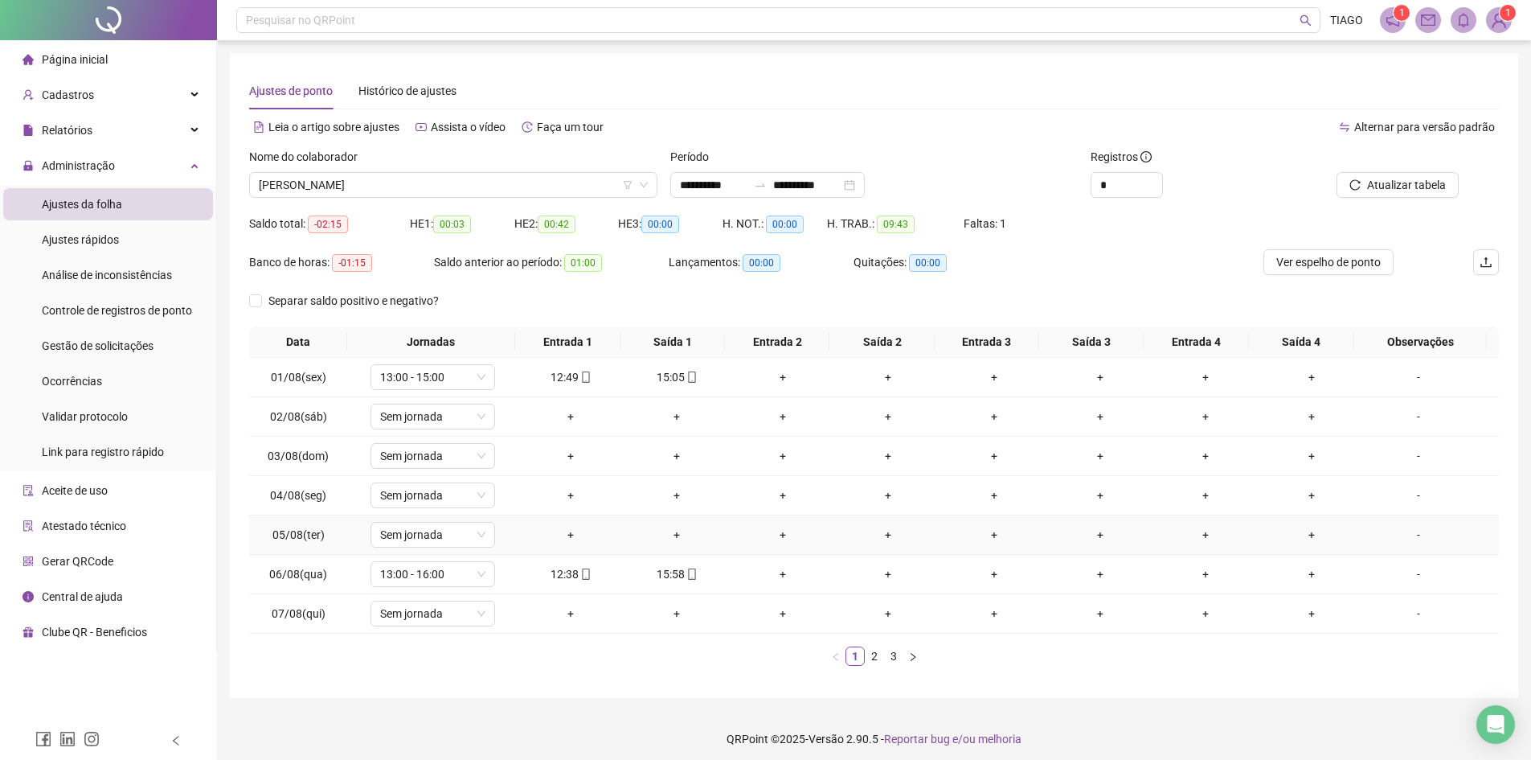
scroll to position [7, 0]
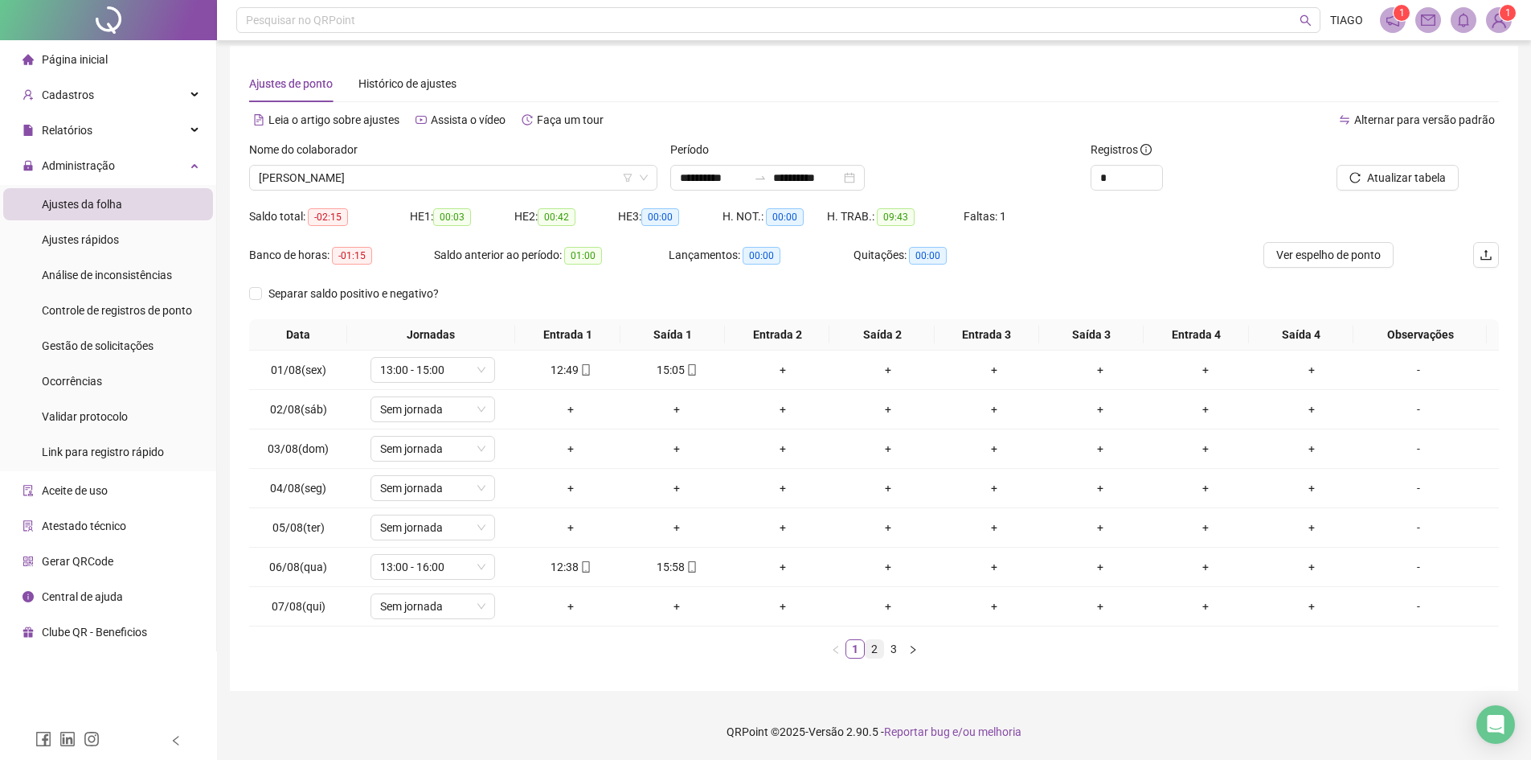
click at [881, 647] on link "2" at bounding box center [875, 649] width 18 height 18
click at [893, 649] on link "3" at bounding box center [894, 649] width 18 height 18
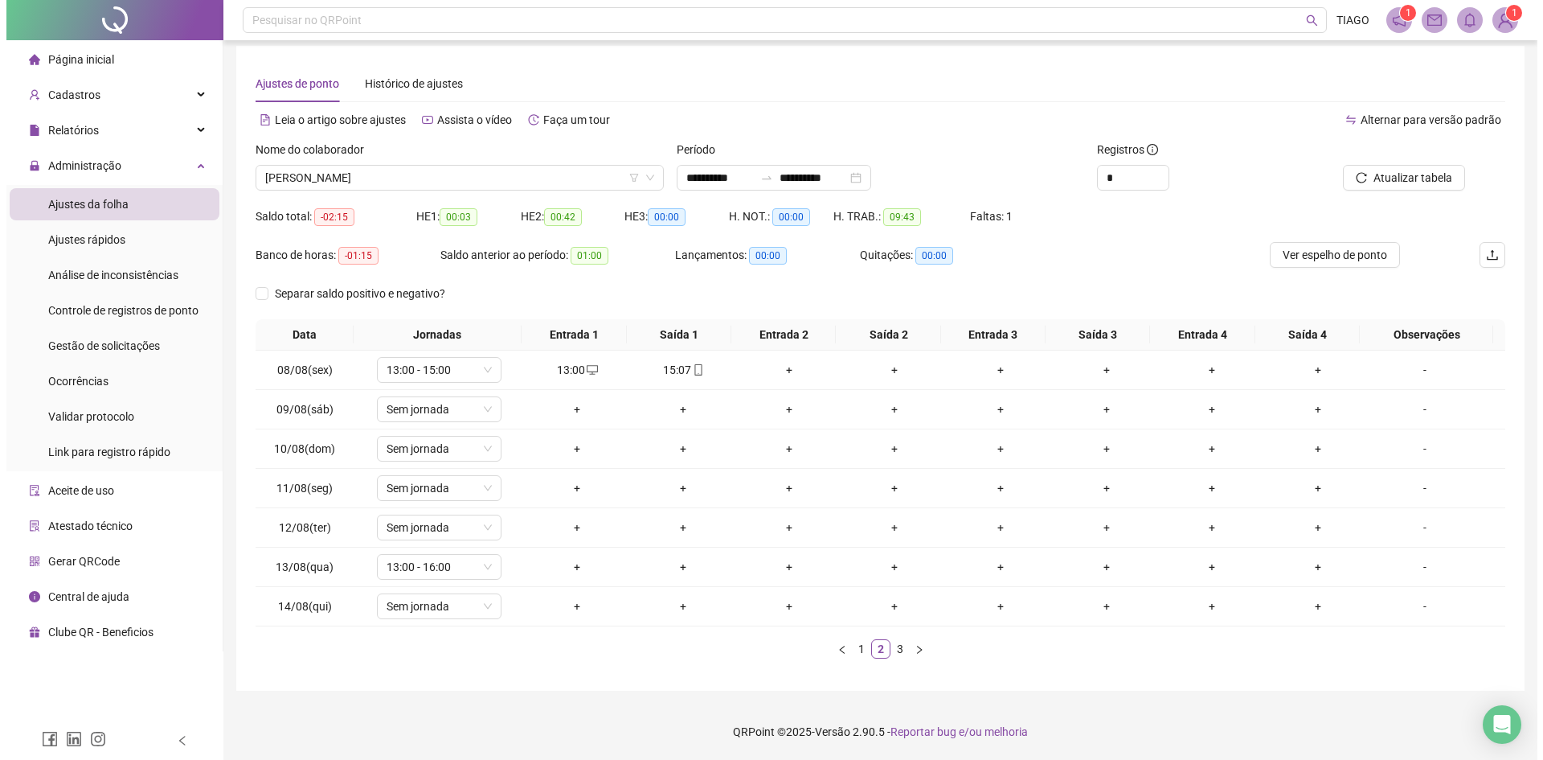
scroll to position [0, 0]
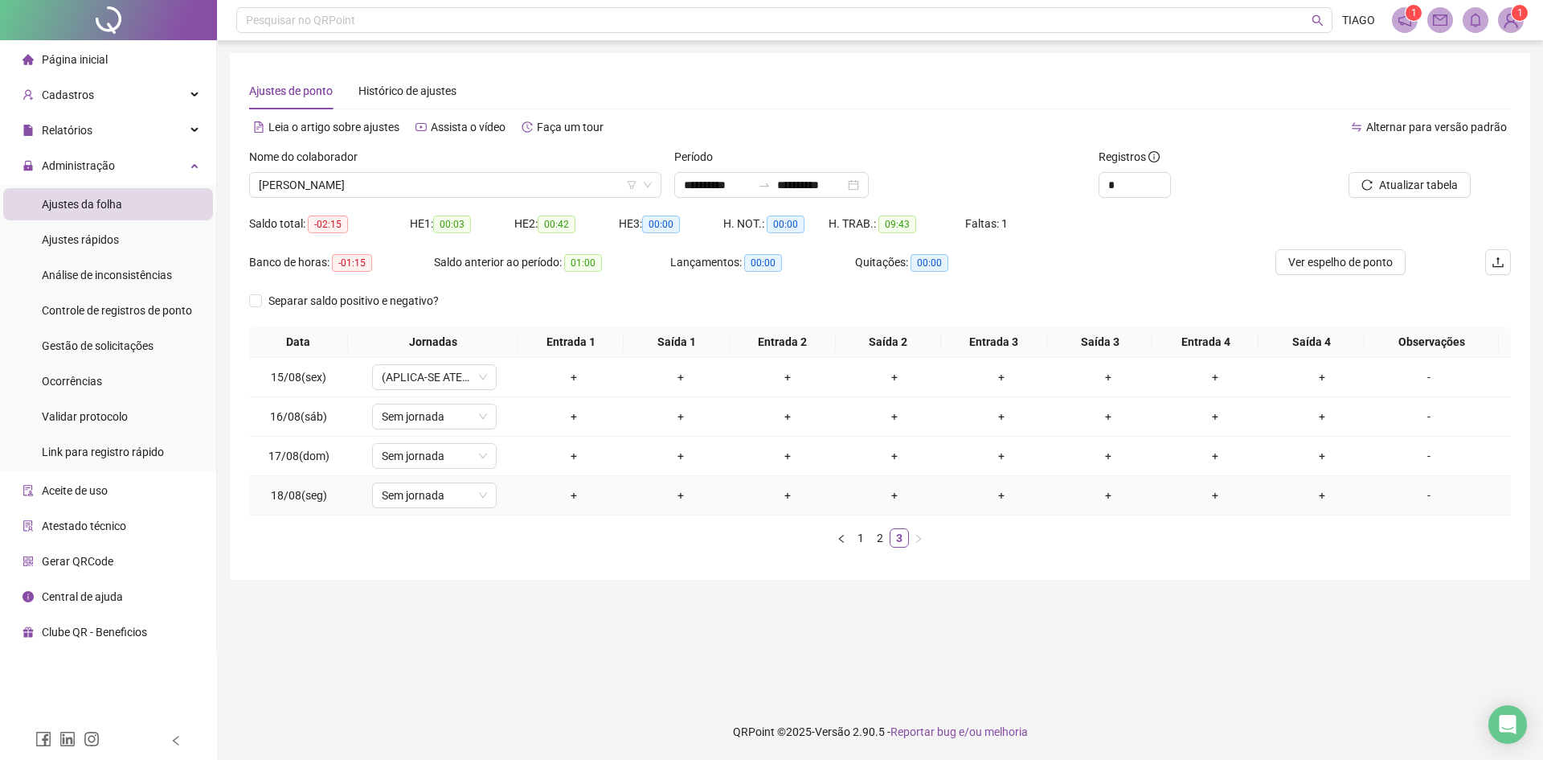
click at [1408, 503] on div "-" at bounding box center [1429, 495] width 95 height 18
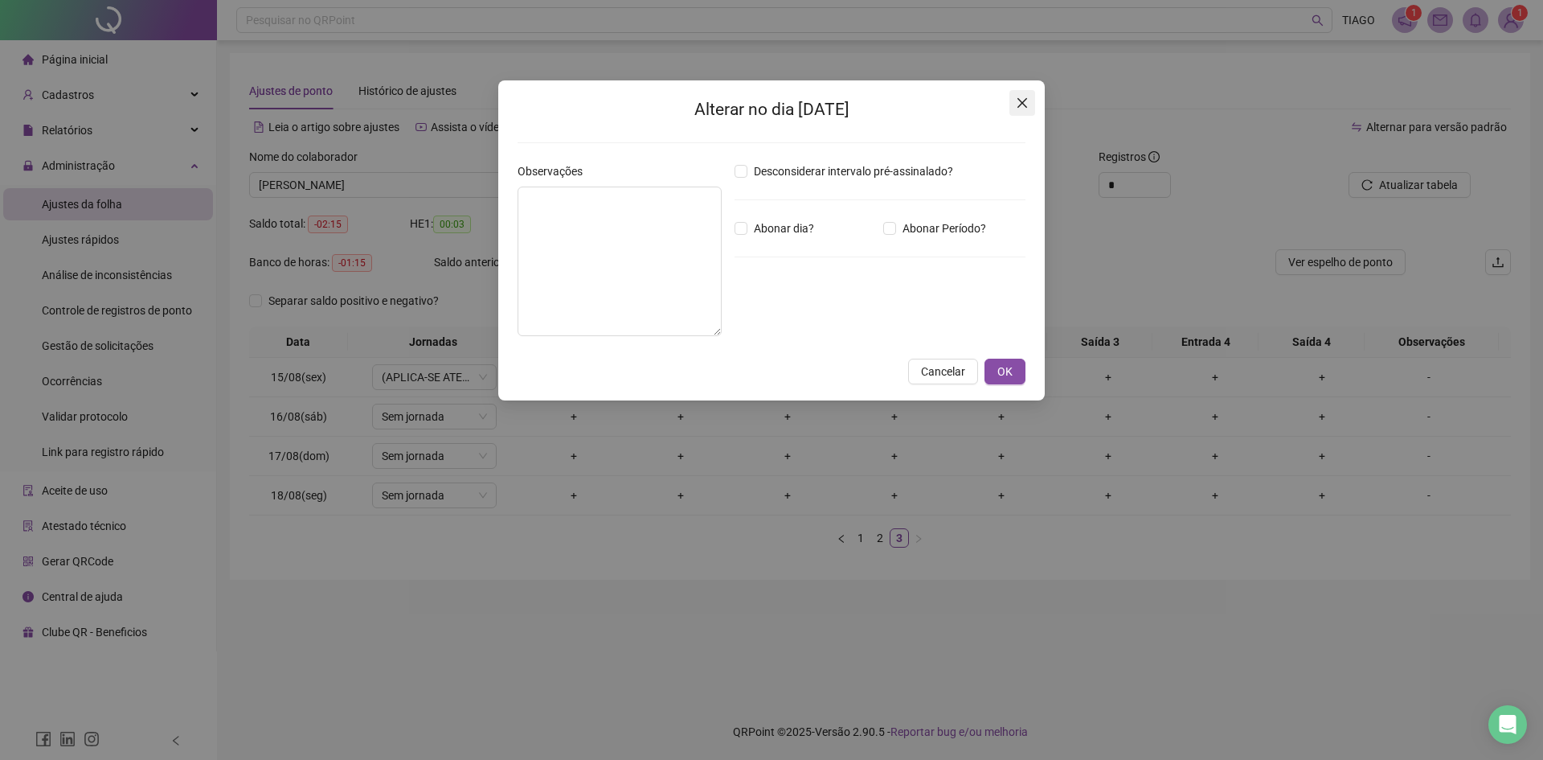
click at [1018, 111] on button "Close" at bounding box center [1022, 103] width 26 height 26
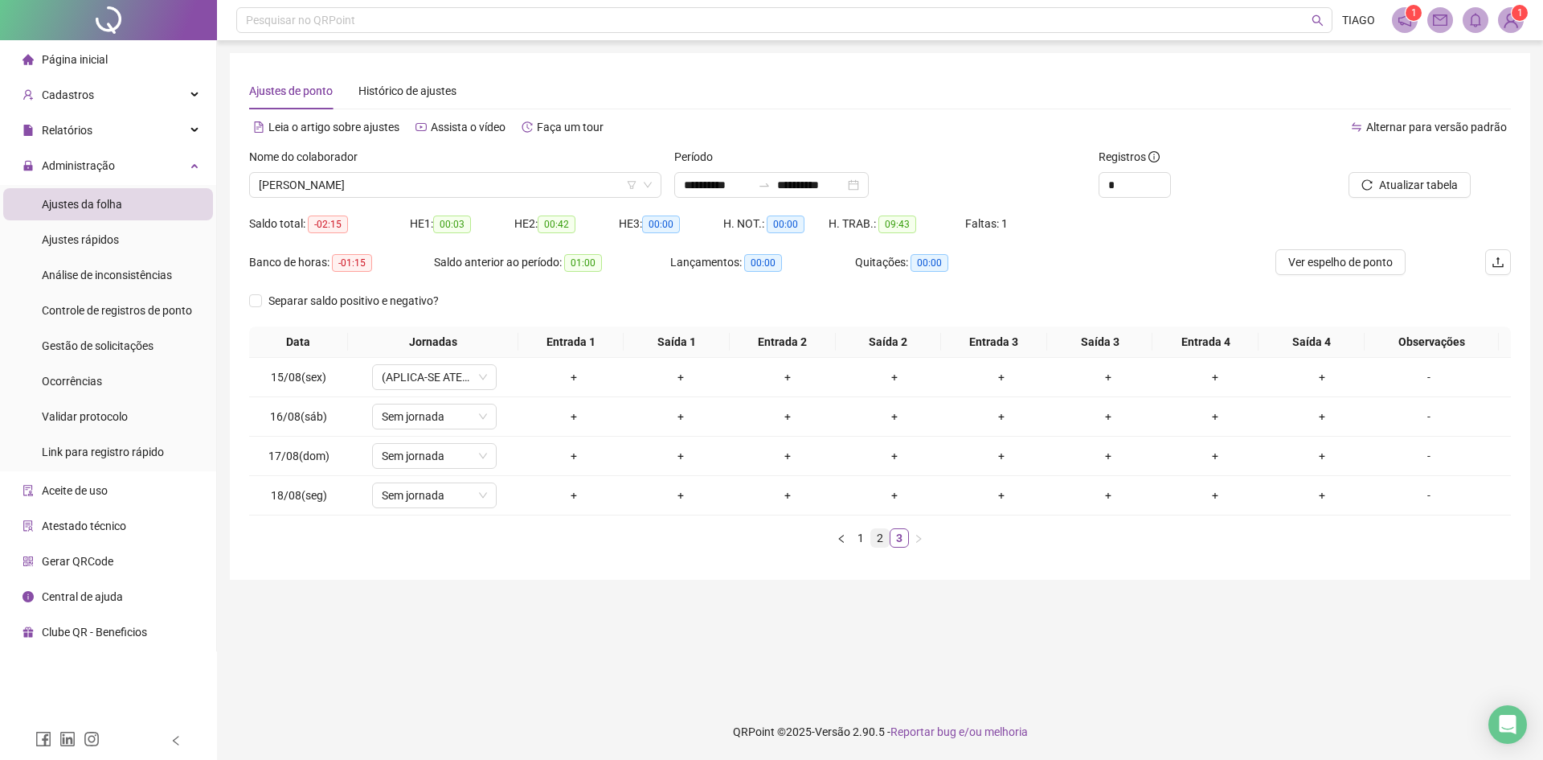
click at [881, 538] on link "2" at bounding box center [880, 538] width 18 height 18
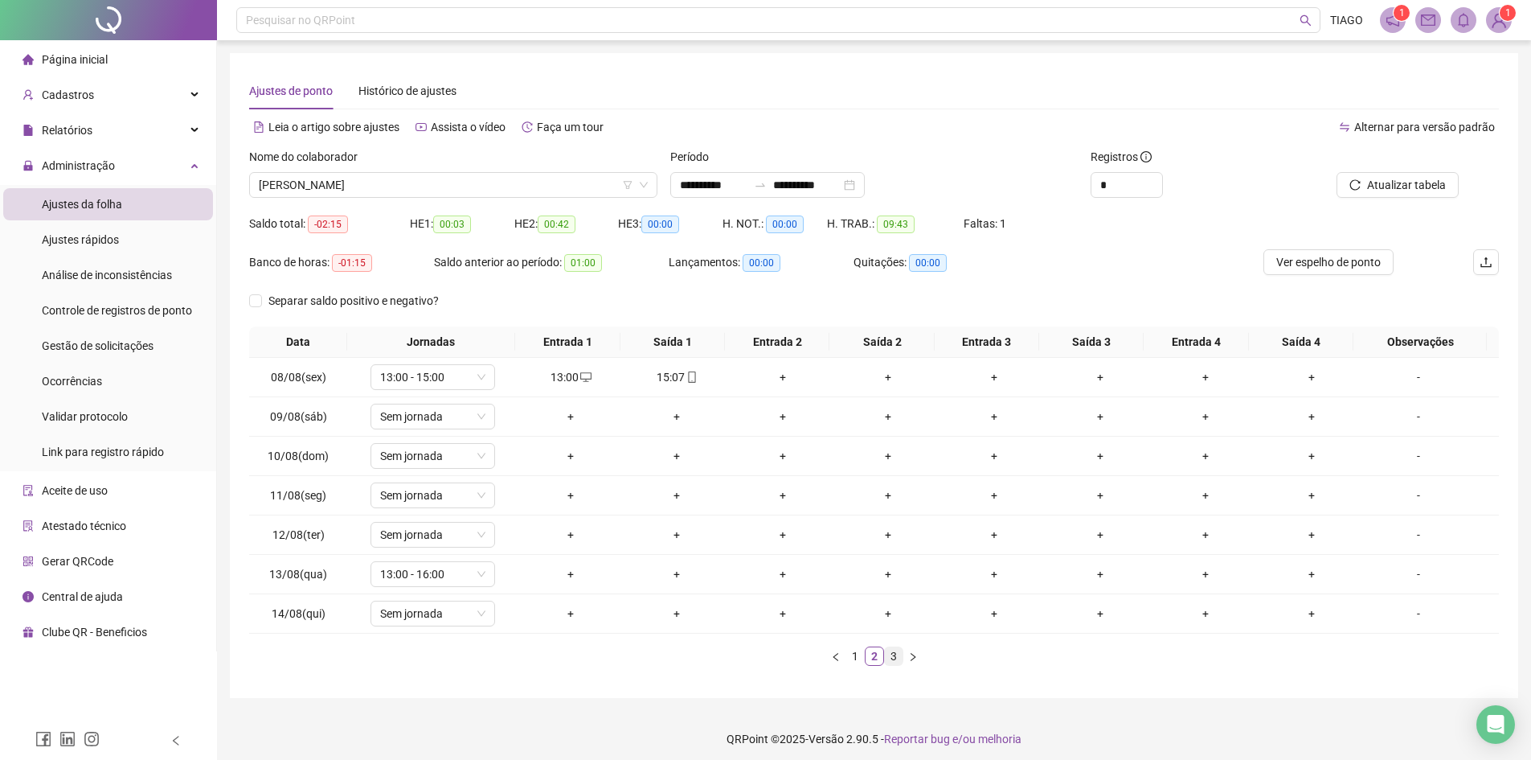
click at [893, 656] on link "3" at bounding box center [894, 656] width 18 height 18
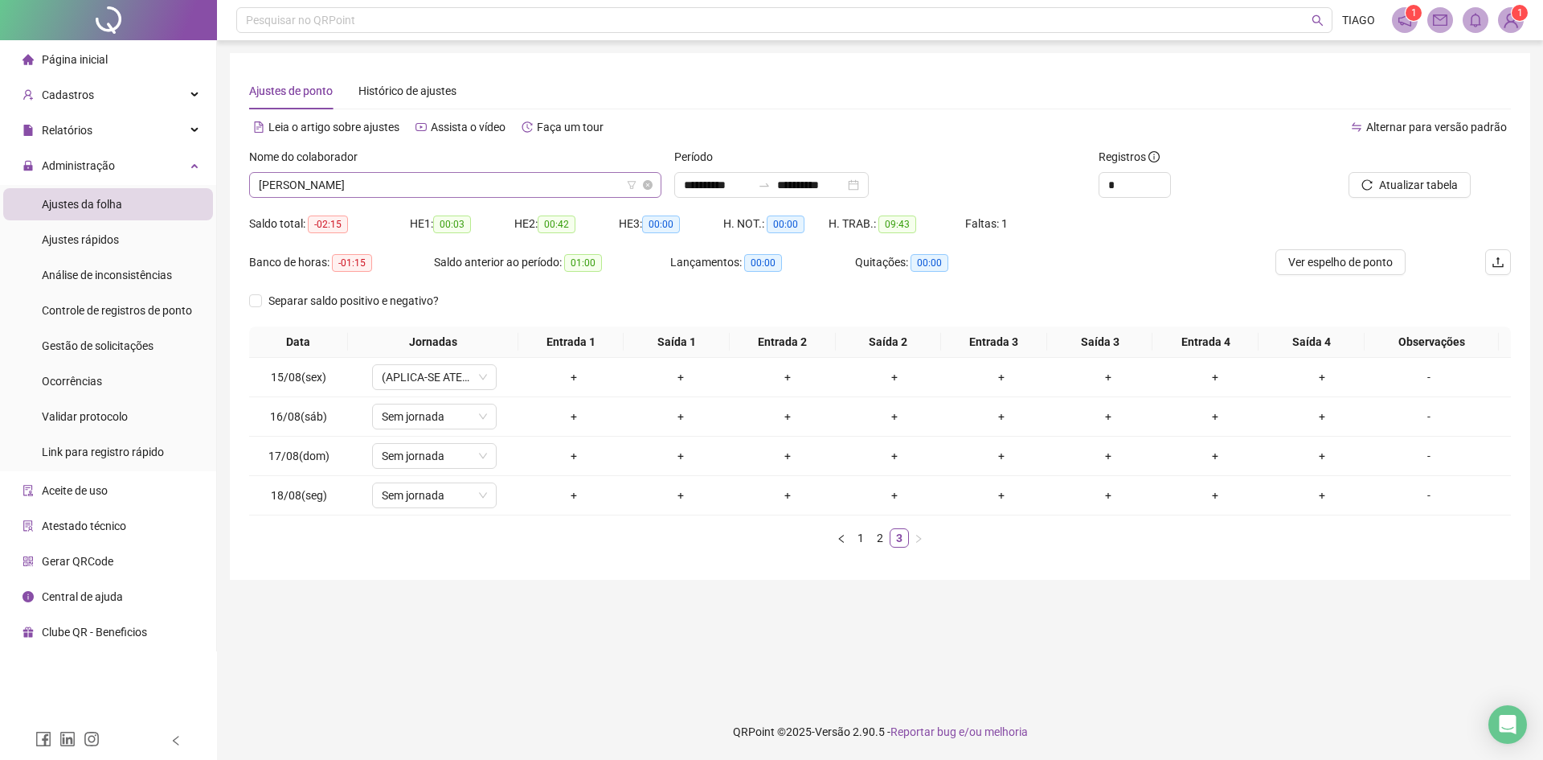
click at [497, 183] on span "[PERSON_NAME]" at bounding box center [455, 185] width 393 height 24
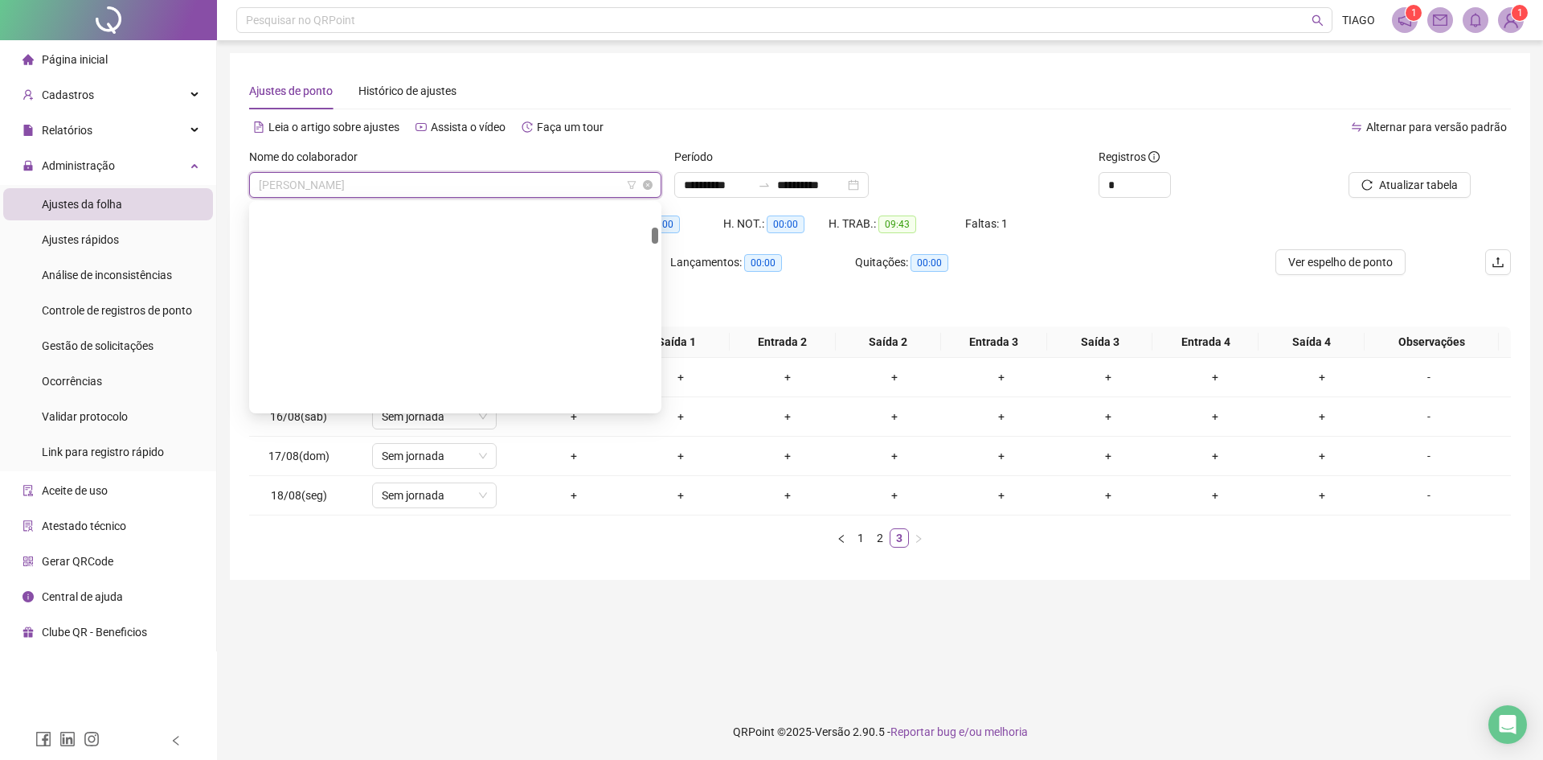
scroll to position [412, 0]
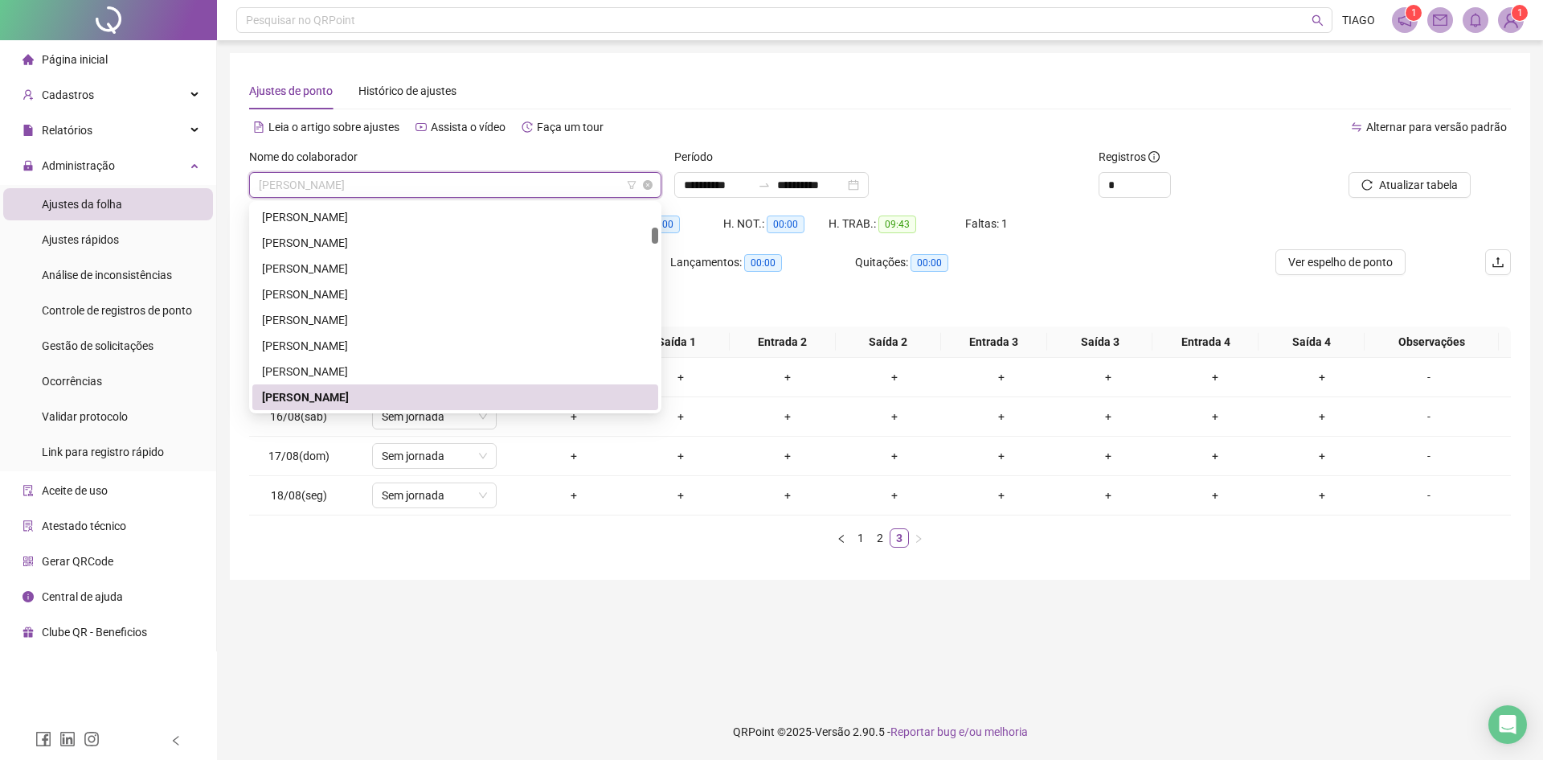
click at [501, 183] on span "[PERSON_NAME]" at bounding box center [455, 185] width 393 height 24
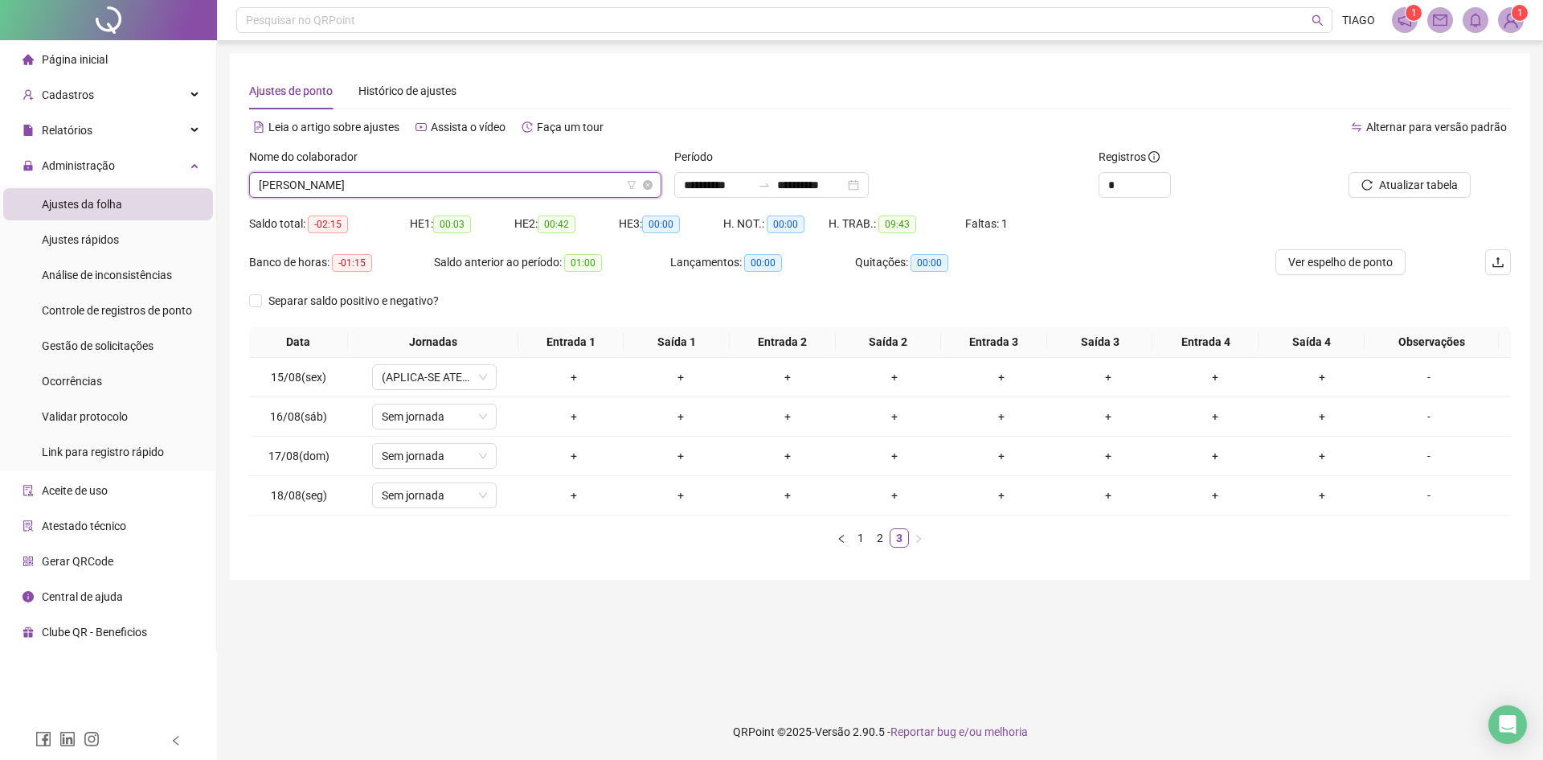
click at [501, 184] on span "[PERSON_NAME]" at bounding box center [455, 185] width 393 height 24
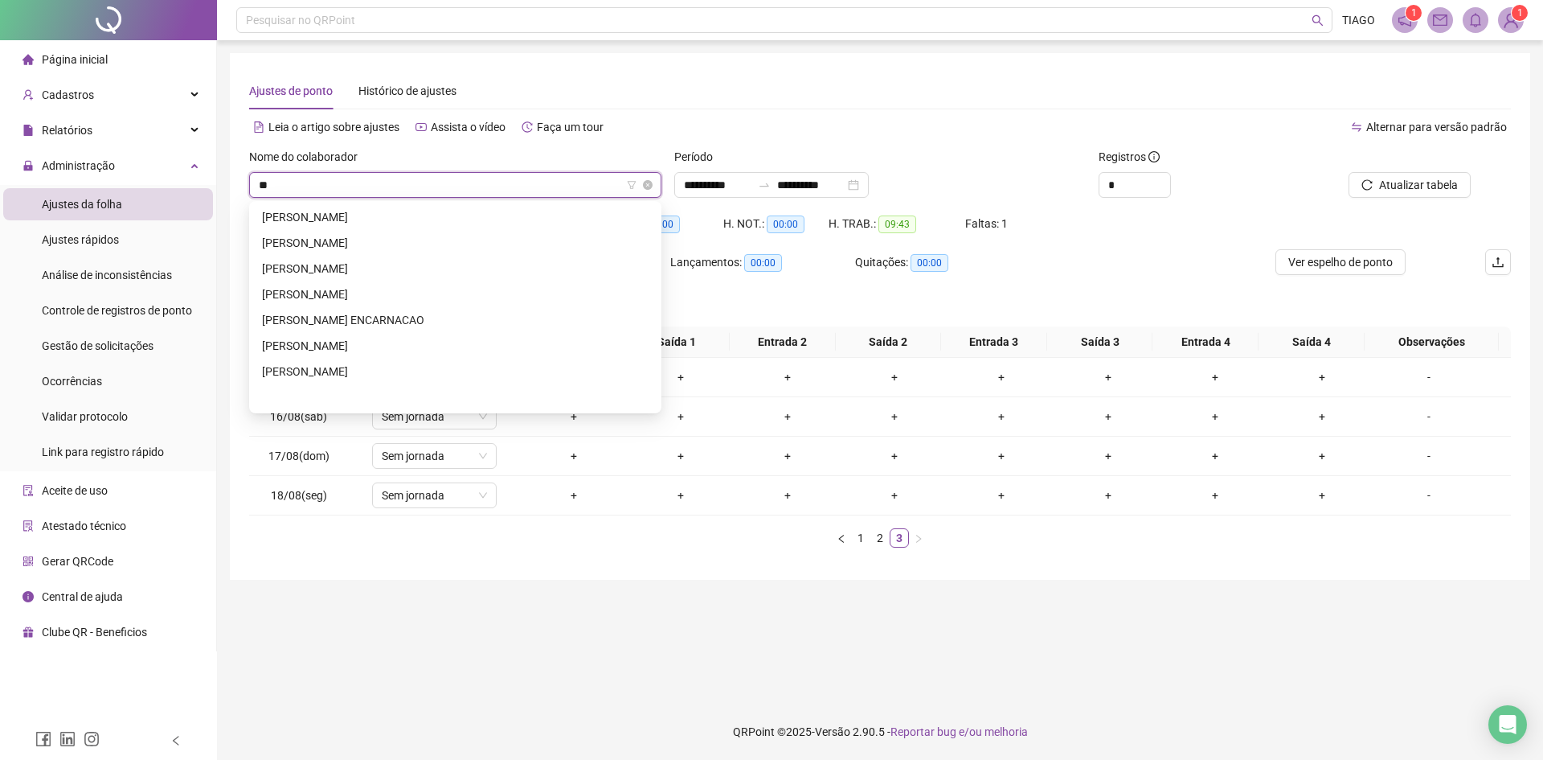
scroll to position [0, 0]
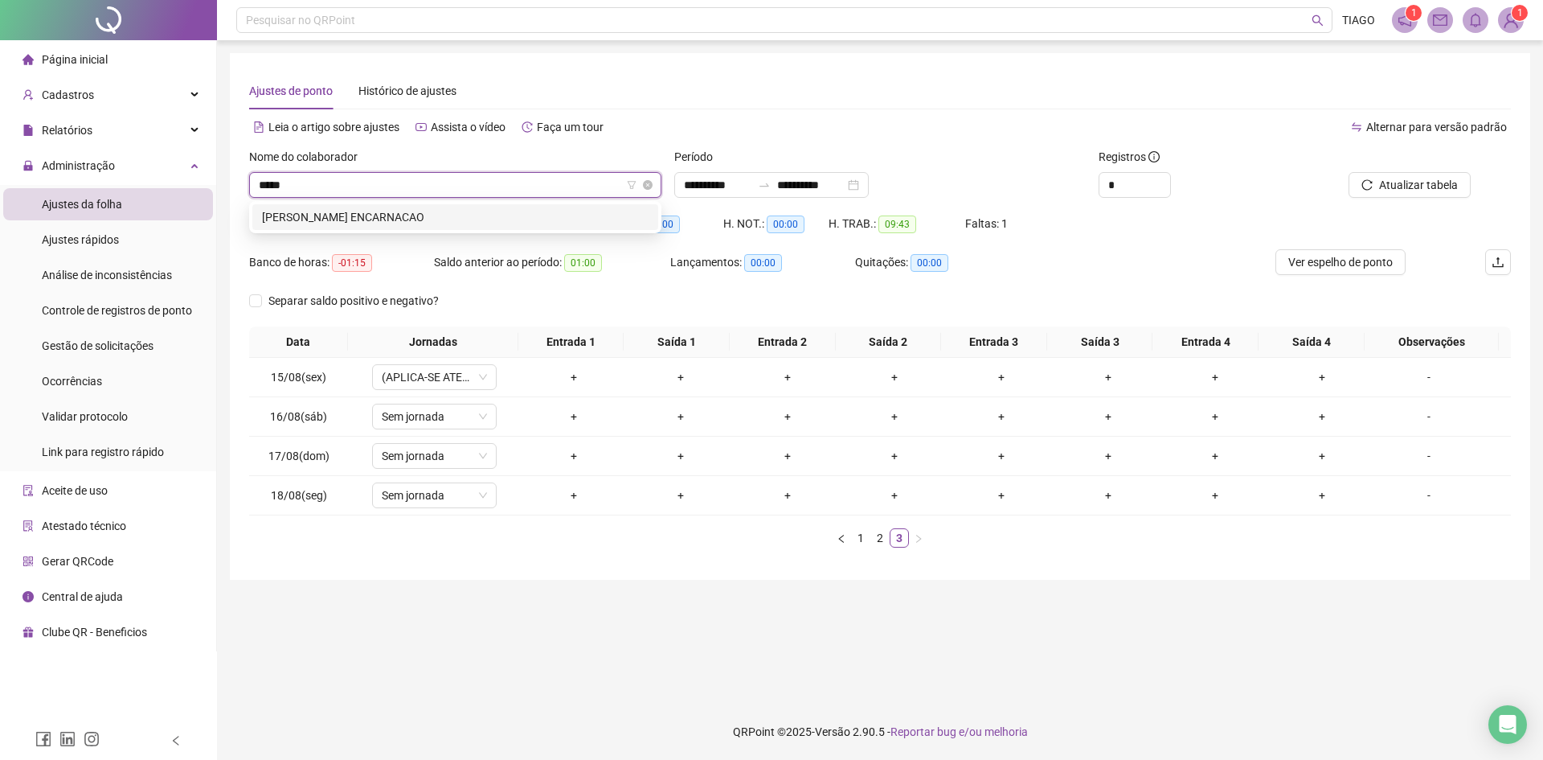
type input "******"
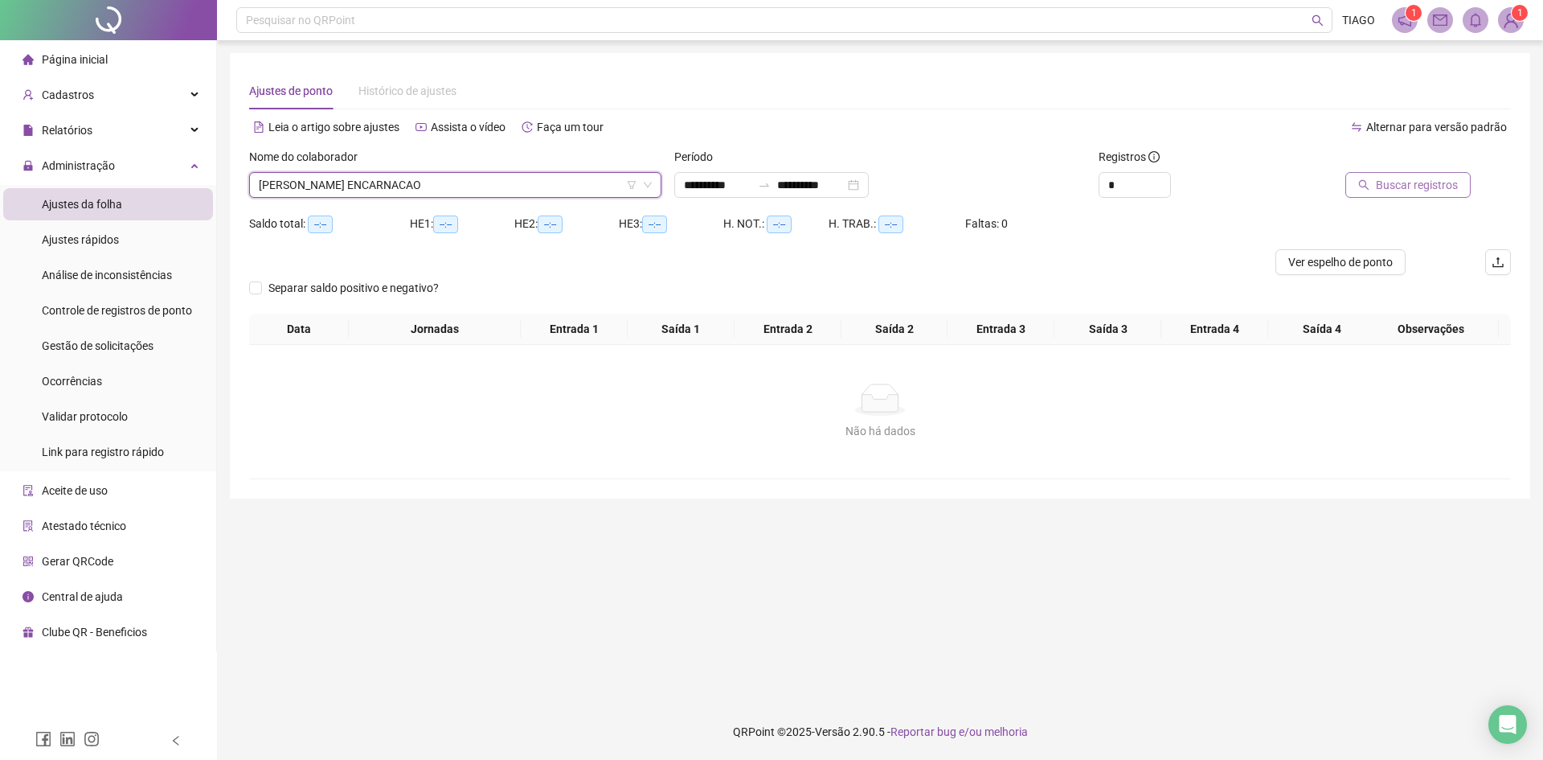
click at [1410, 187] on span "Buscar registros" at bounding box center [1417, 185] width 82 height 18
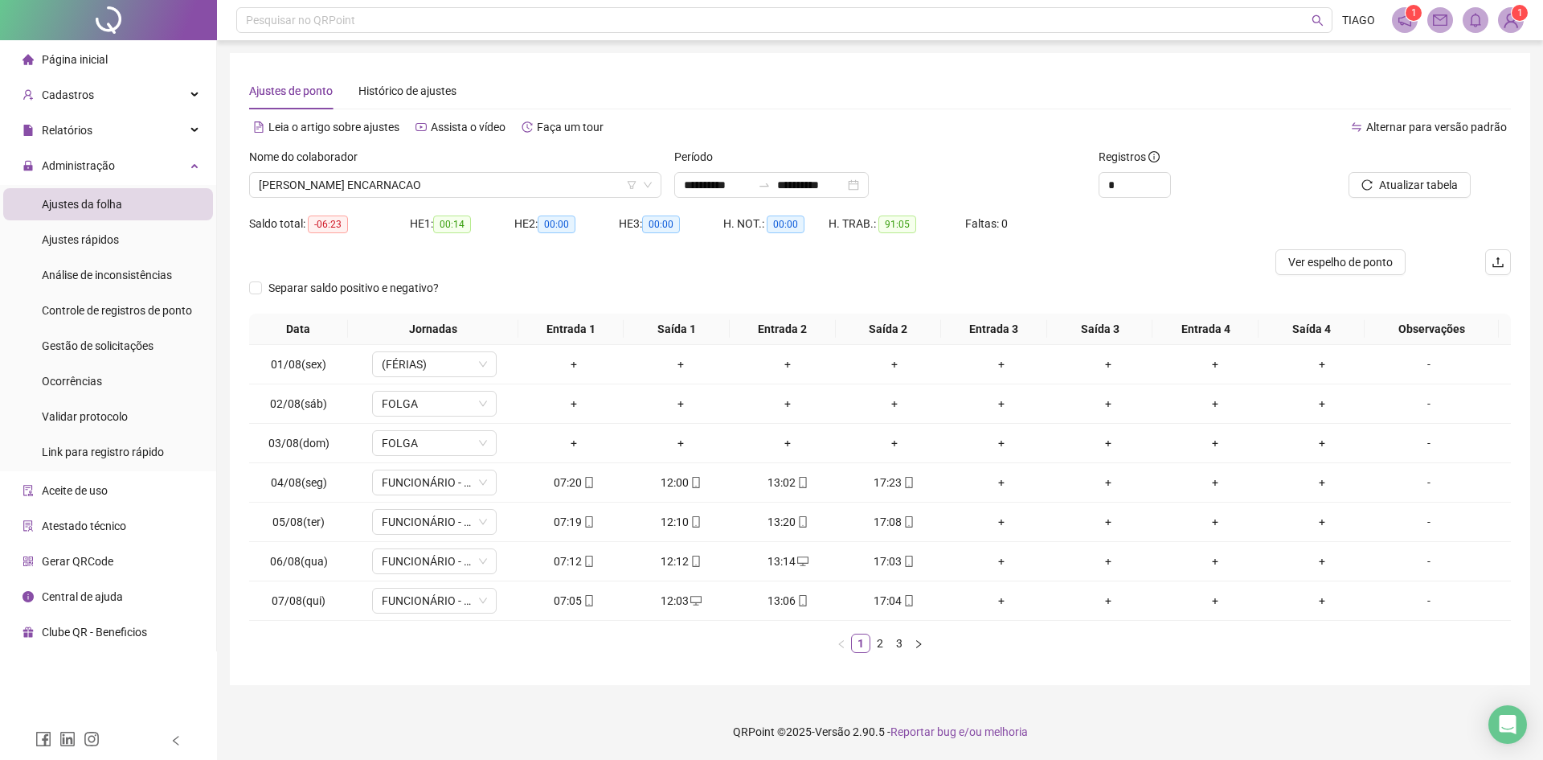
click at [895, 646] on link "3" at bounding box center [900, 643] width 18 height 18
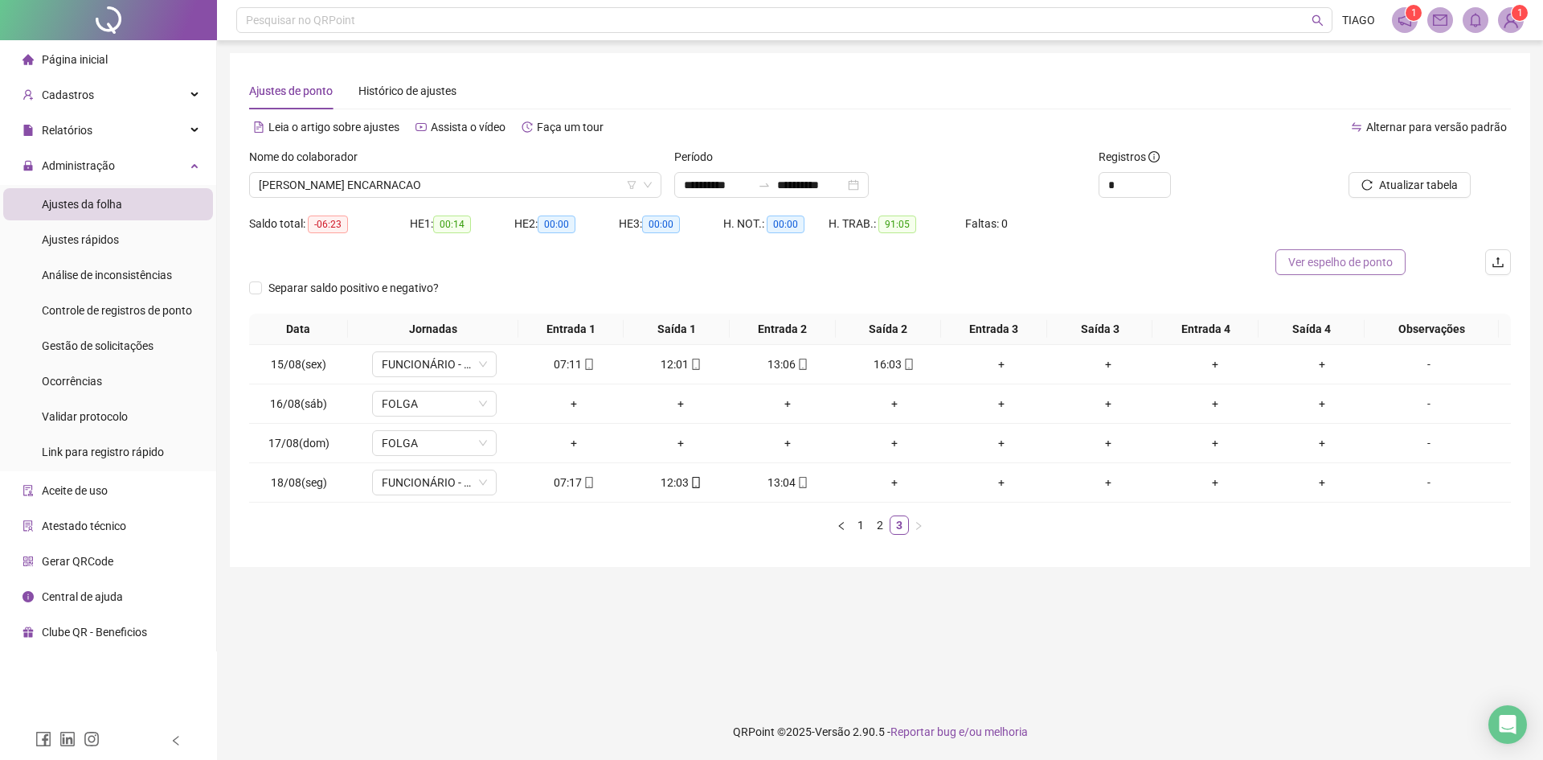
click at [1340, 259] on span "Ver espelho de ponto" at bounding box center [1340, 262] width 104 height 18
click at [885, 527] on link "2" at bounding box center [880, 525] width 18 height 18
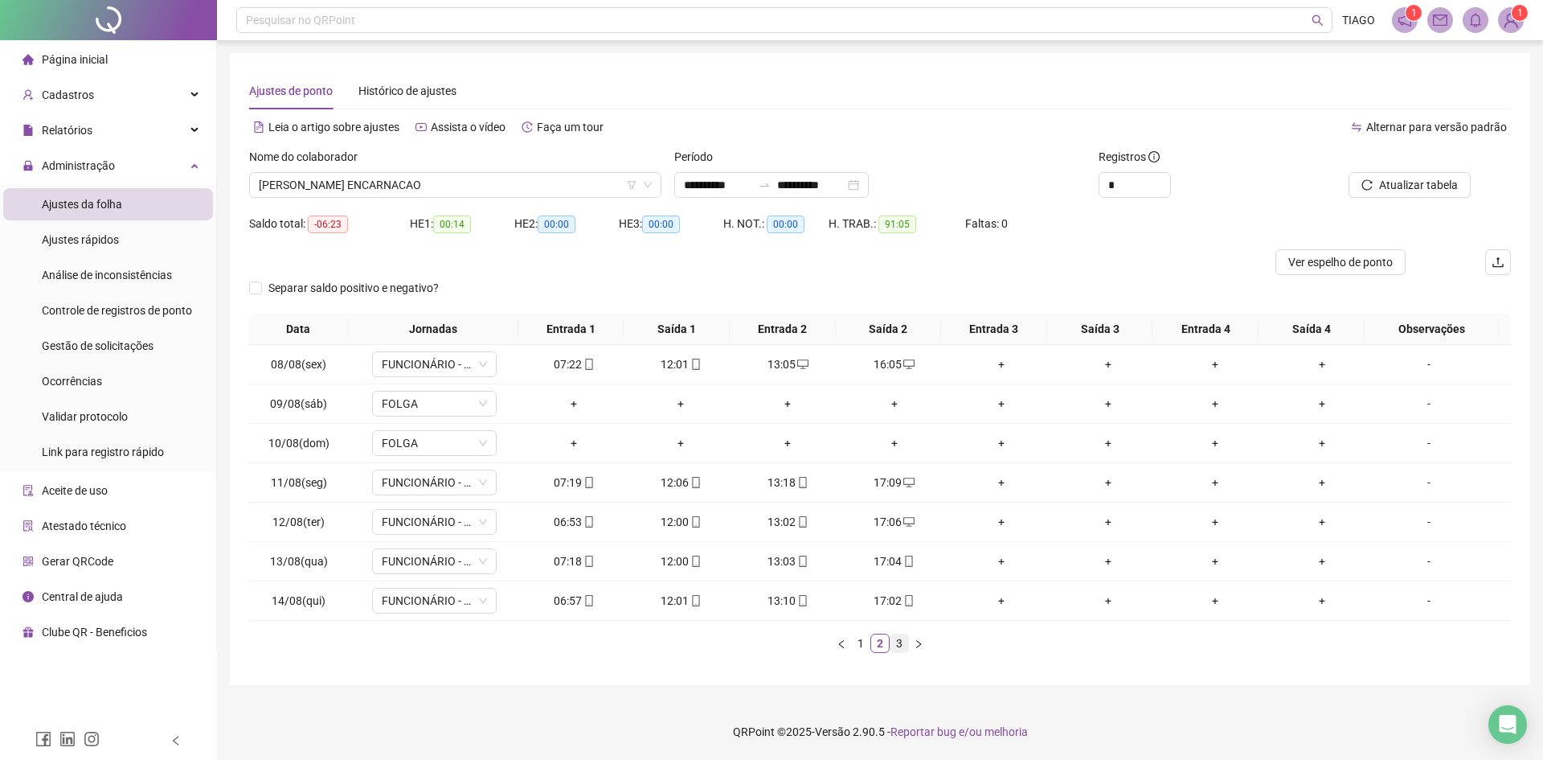
click at [899, 644] on link "3" at bounding box center [900, 643] width 18 height 18
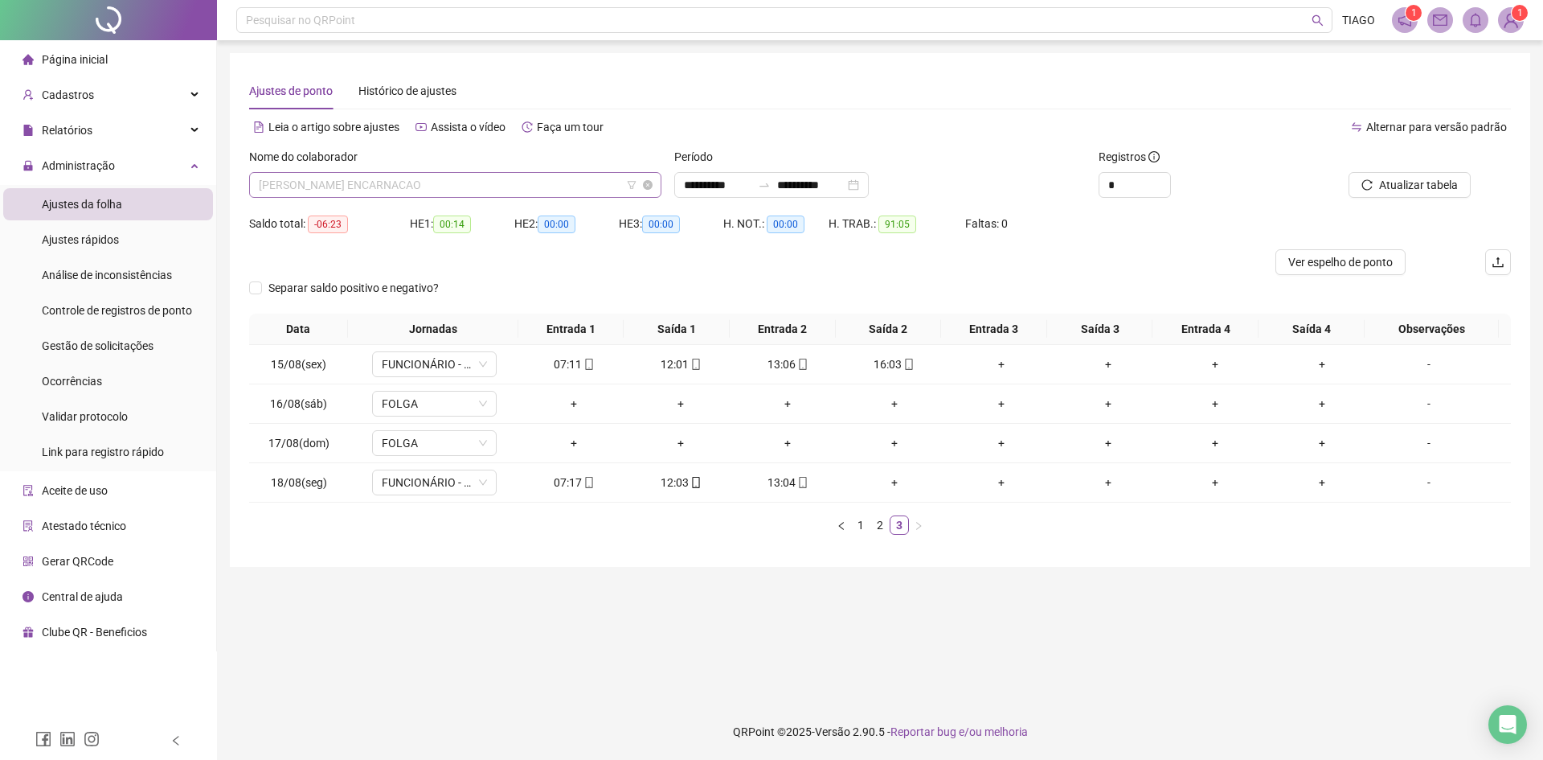
click at [480, 186] on span "[PERSON_NAME] ENCARNACAO" at bounding box center [455, 185] width 393 height 24
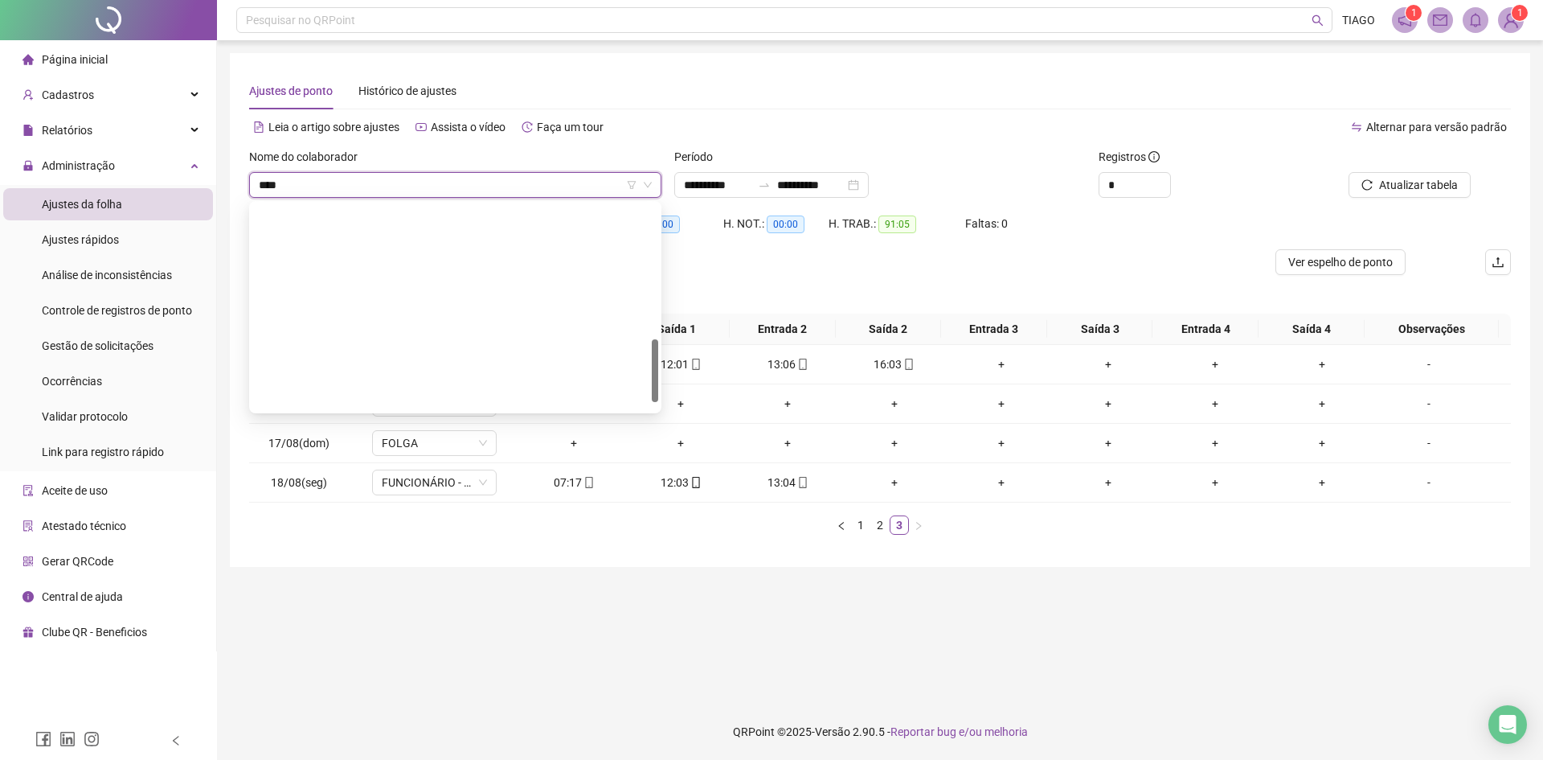
type input "*****"
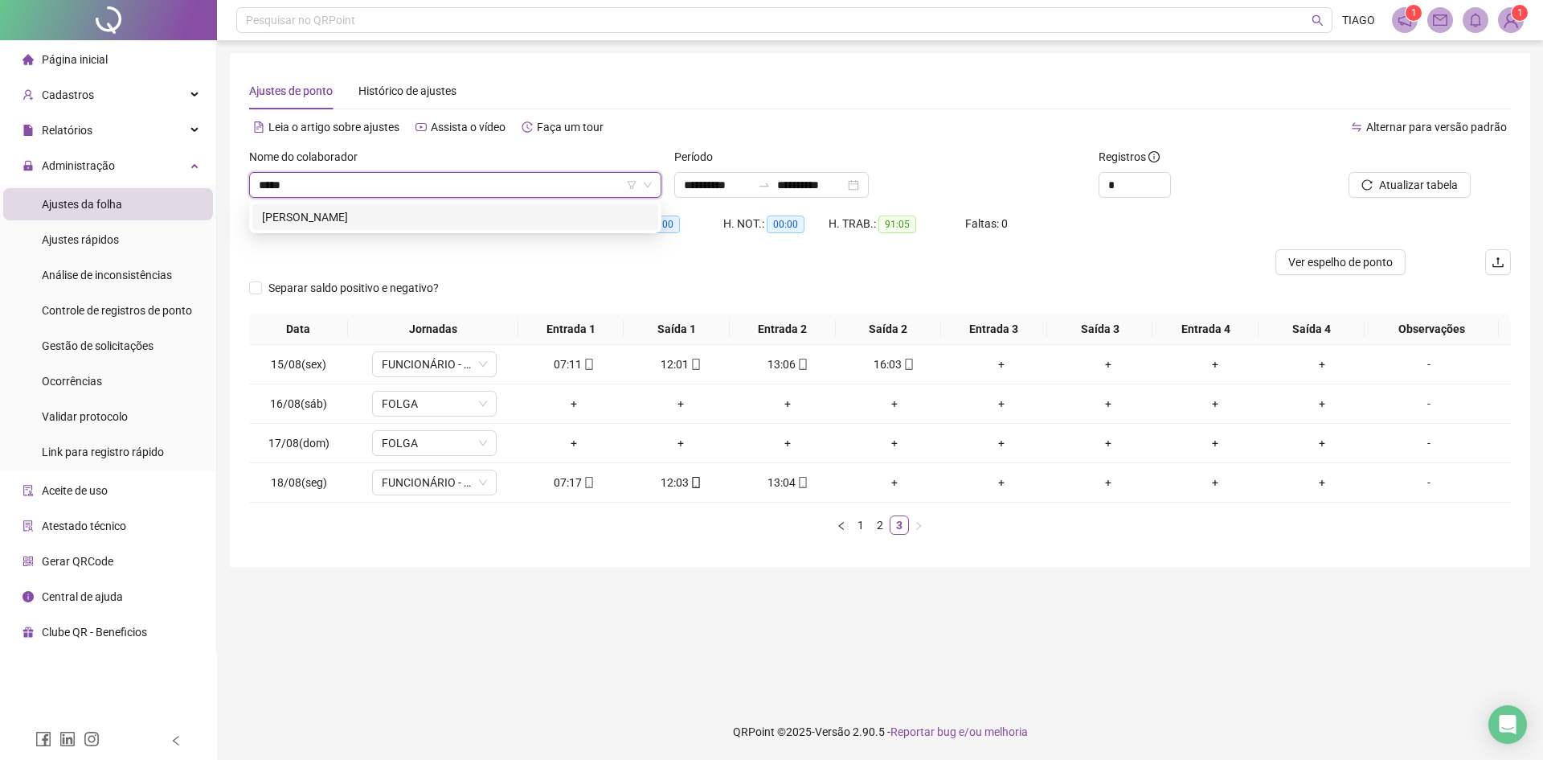
click at [489, 216] on div "[PERSON_NAME]" at bounding box center [455, 217] width 387 height 18
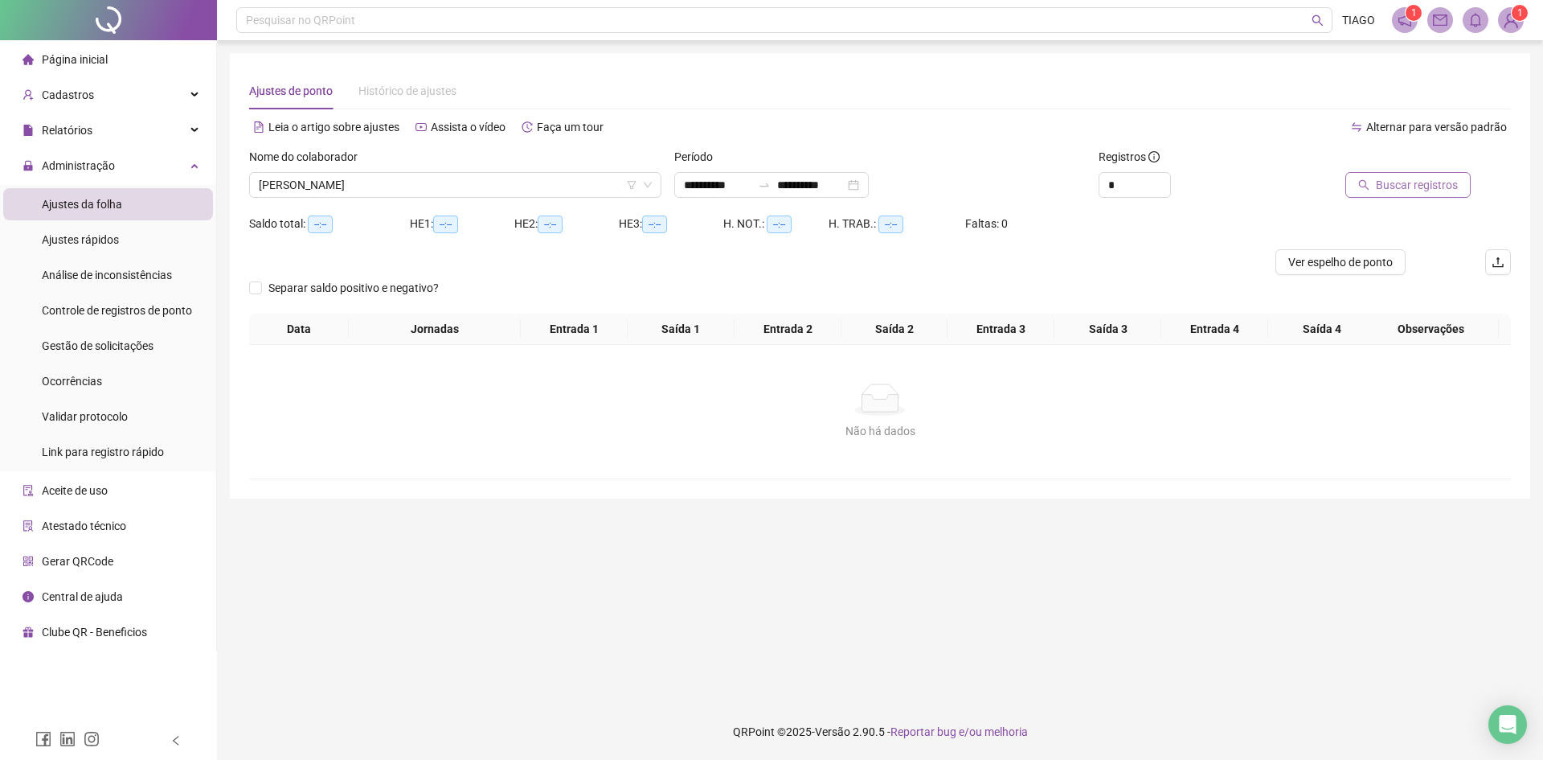
click at [1375, 176] on button "Buscar registros" at bounding box center [1407, 185] width 125 height 26
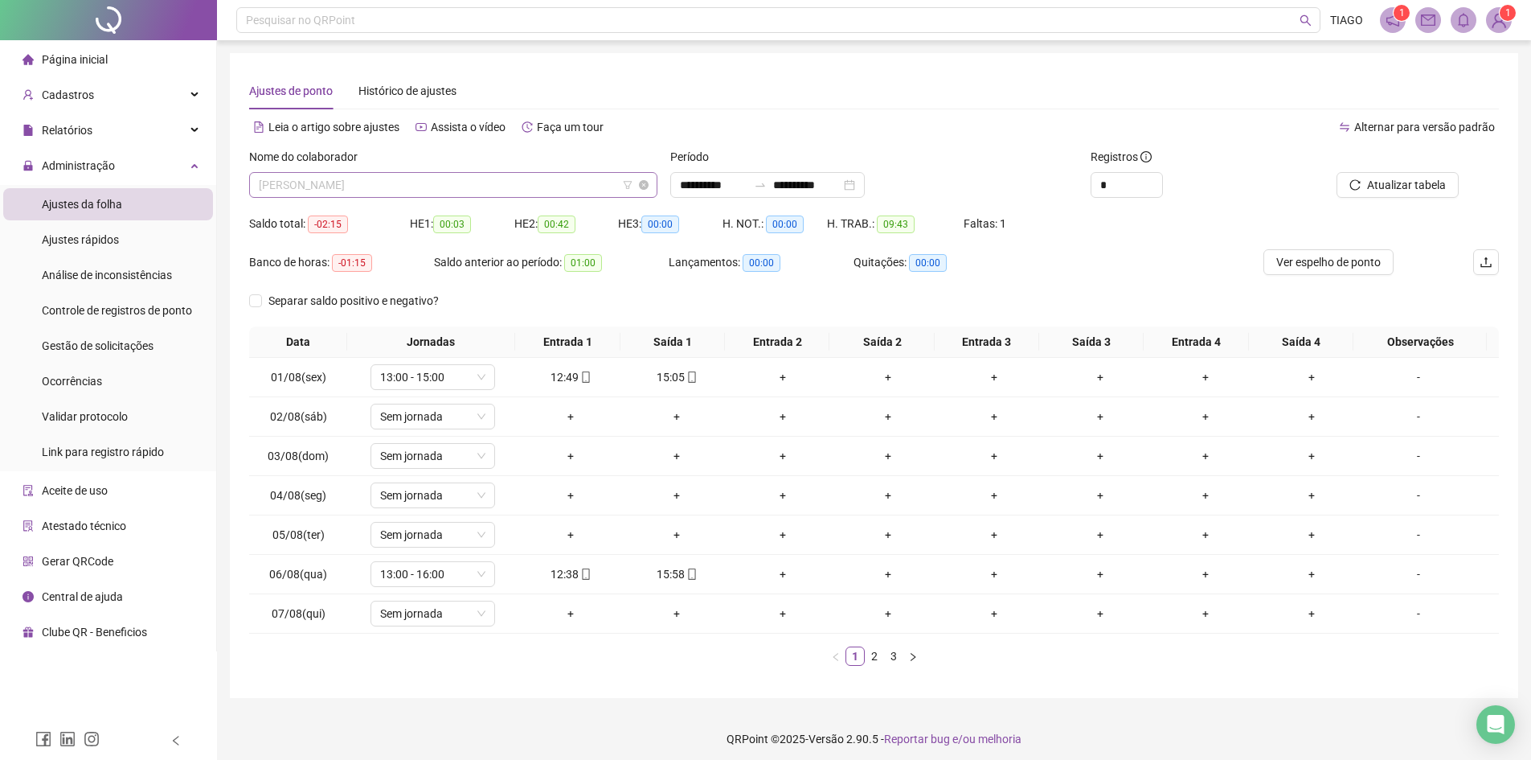
click at [547, 193] on span "[PERSON_NAME]" at bounding box center [453, 185] width 389 height 24
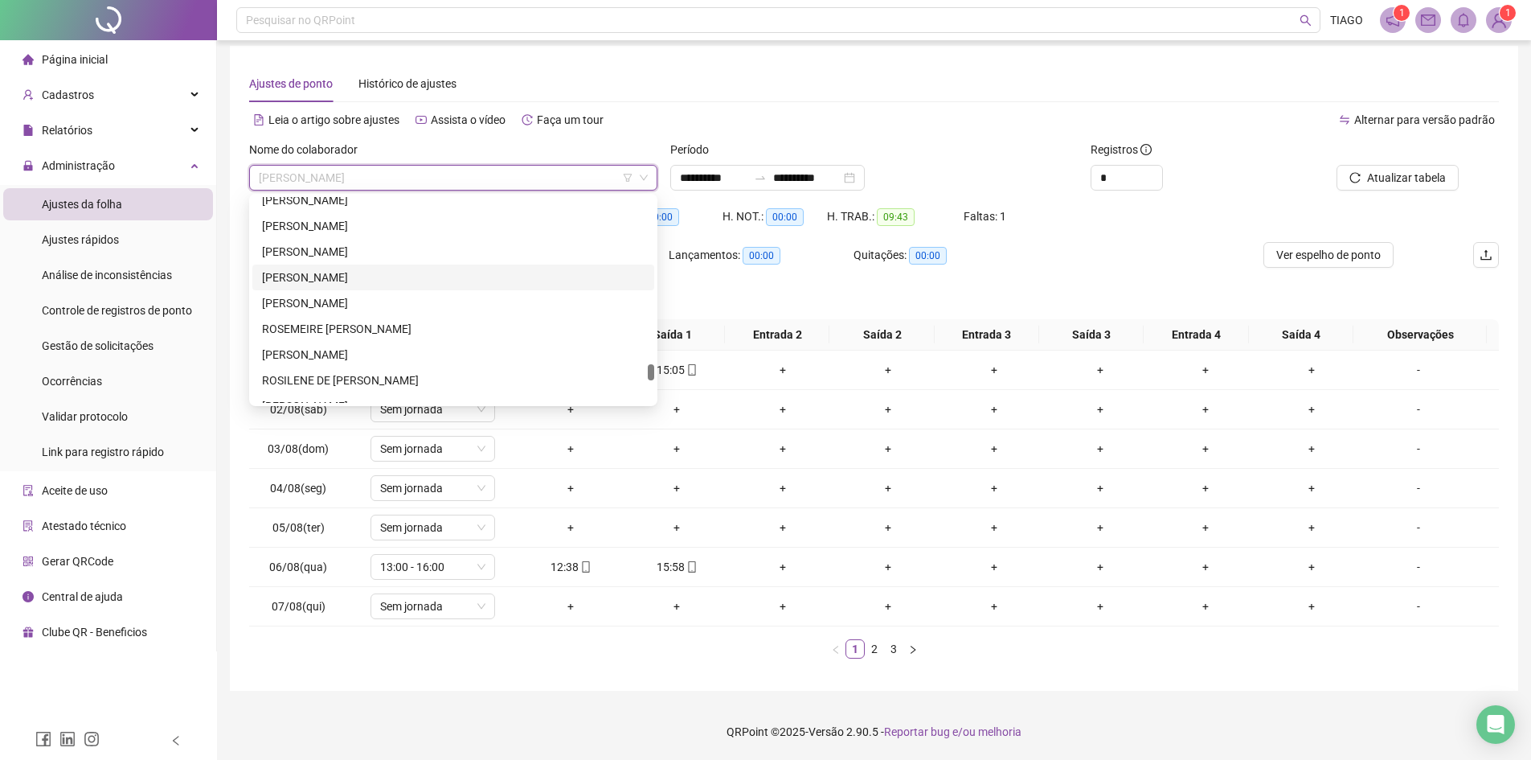
scroll to position [2726, 0]
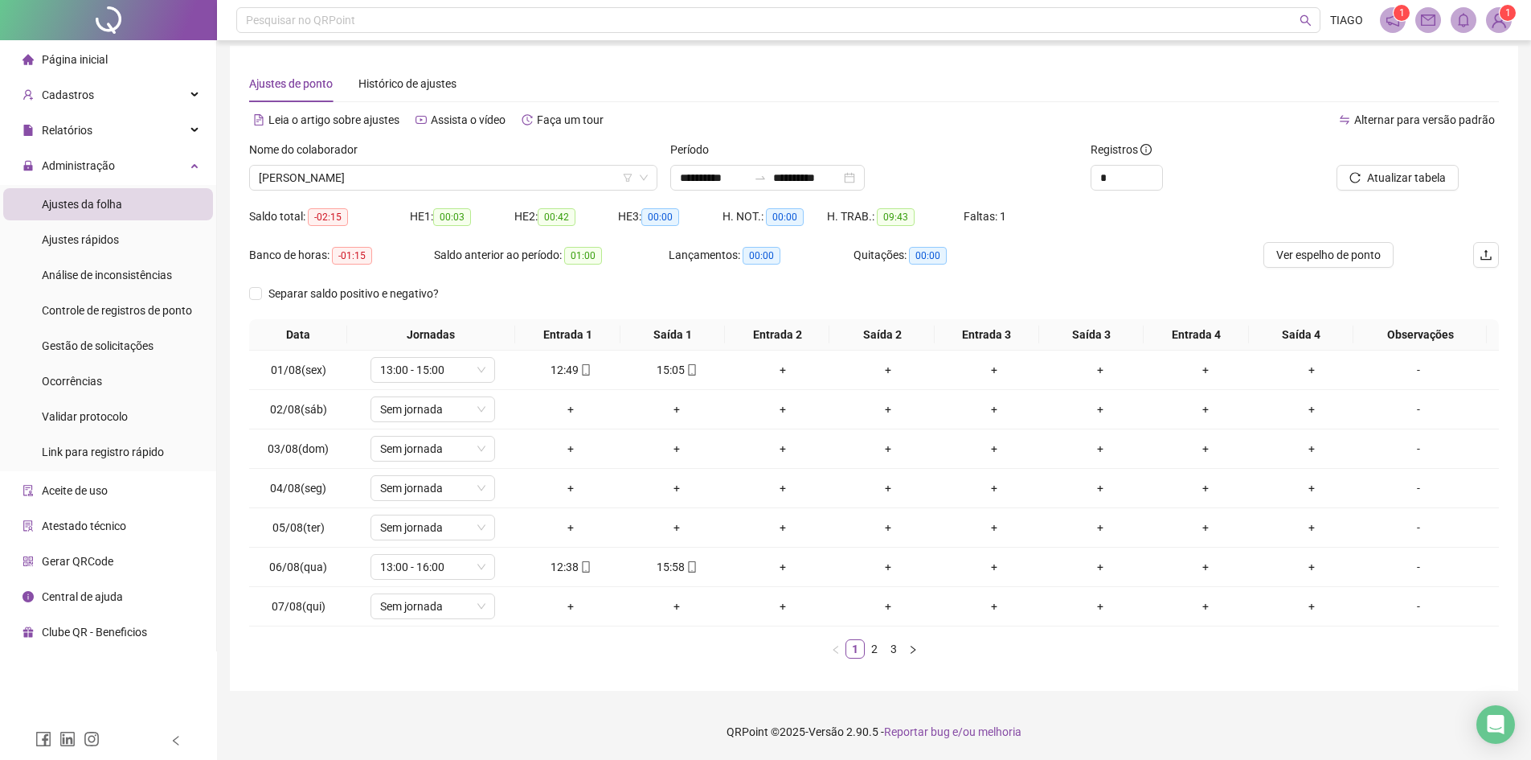
click at [539, 155] on div "Nome do colaborador" at bounding box center [453, 153] width 408 height 24
click at [549, 181] on span "[PERSON_NAME]" at bounding box center [453, 178] width 389 height 24
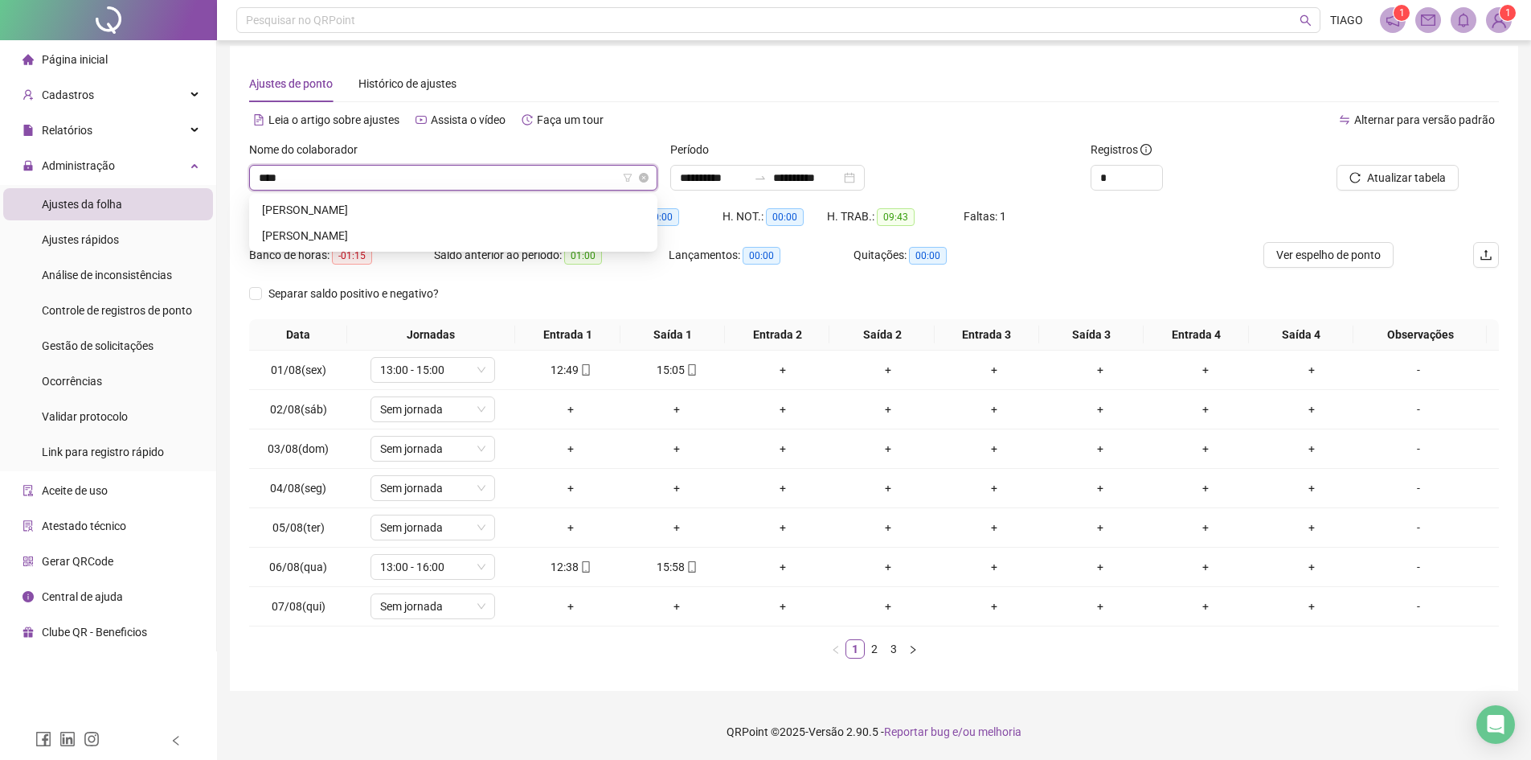
scroll to position [0, 0]
type input "*******"
click at [500, 209] on div "[PERSON_NAME]" at bounding box center [453, 210] width 383 height 18
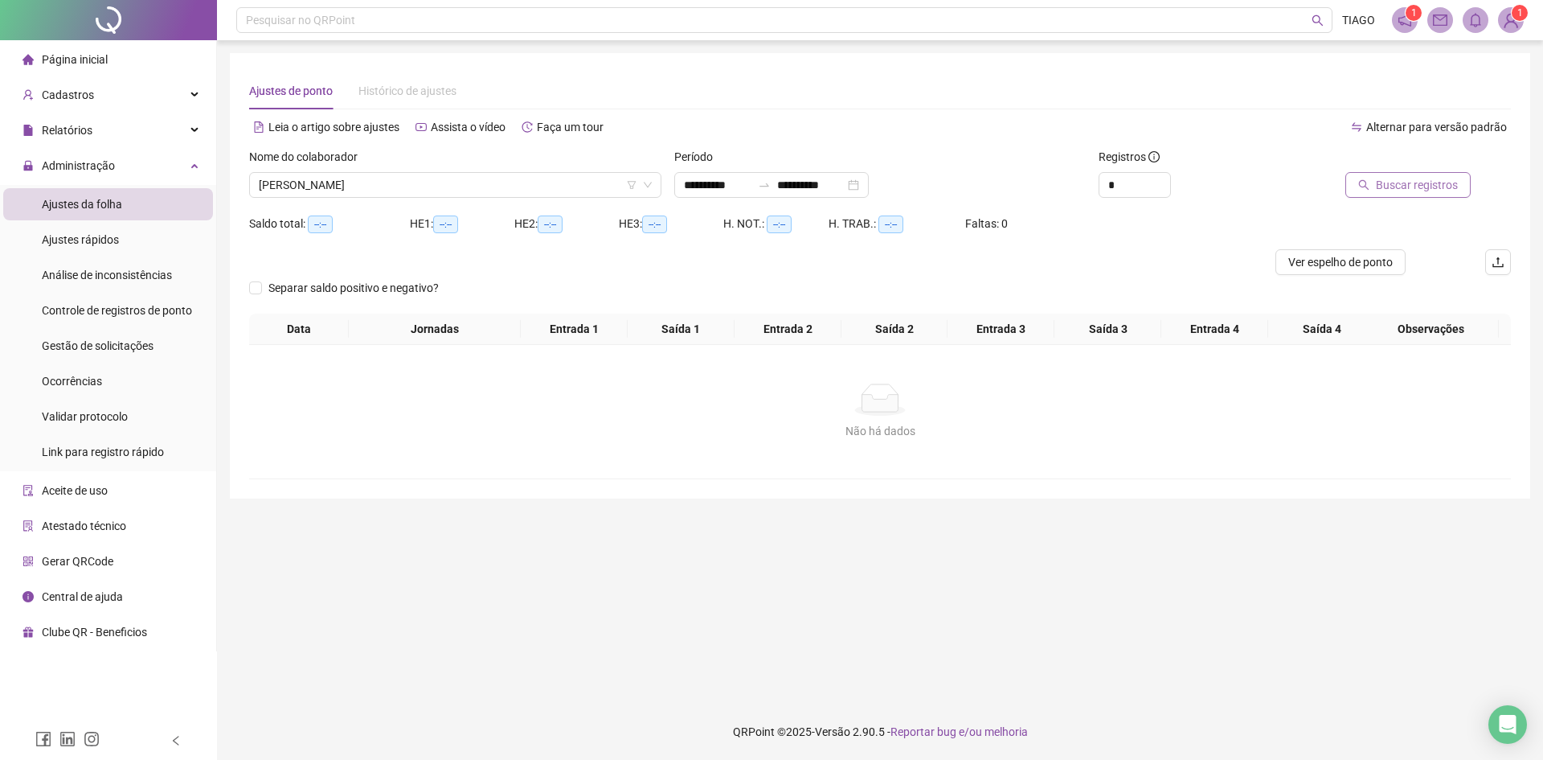
click at [1372, 192] on button "Buscar registros" at bounding box center [1407, 185] width 125 height 26
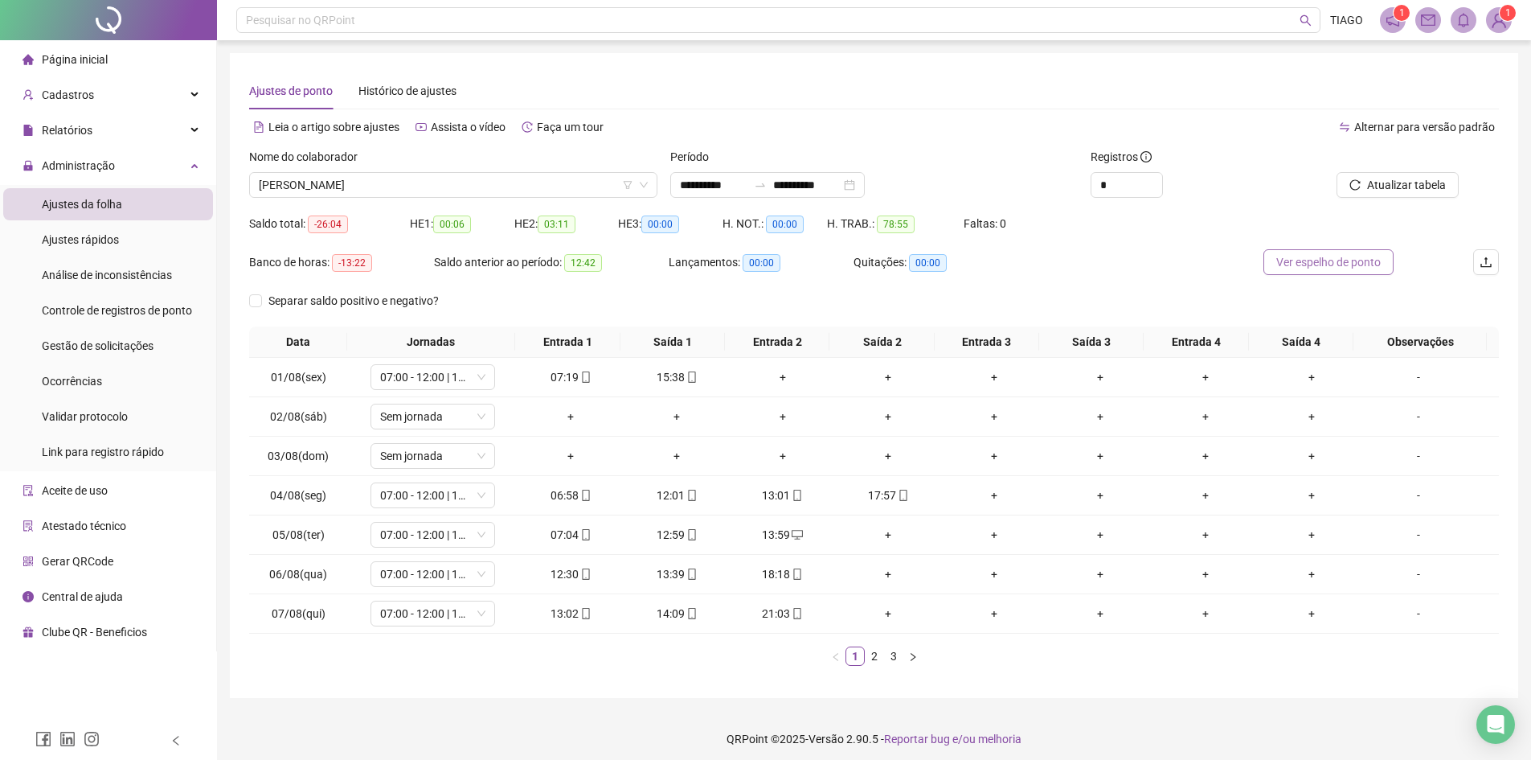
click at [1303, 265] on span "Ver espelho de ponto" at bounding box center [1328, 262] width 104 height 18
